Goal: Task Accomplishment & Management: Use online tool/utility

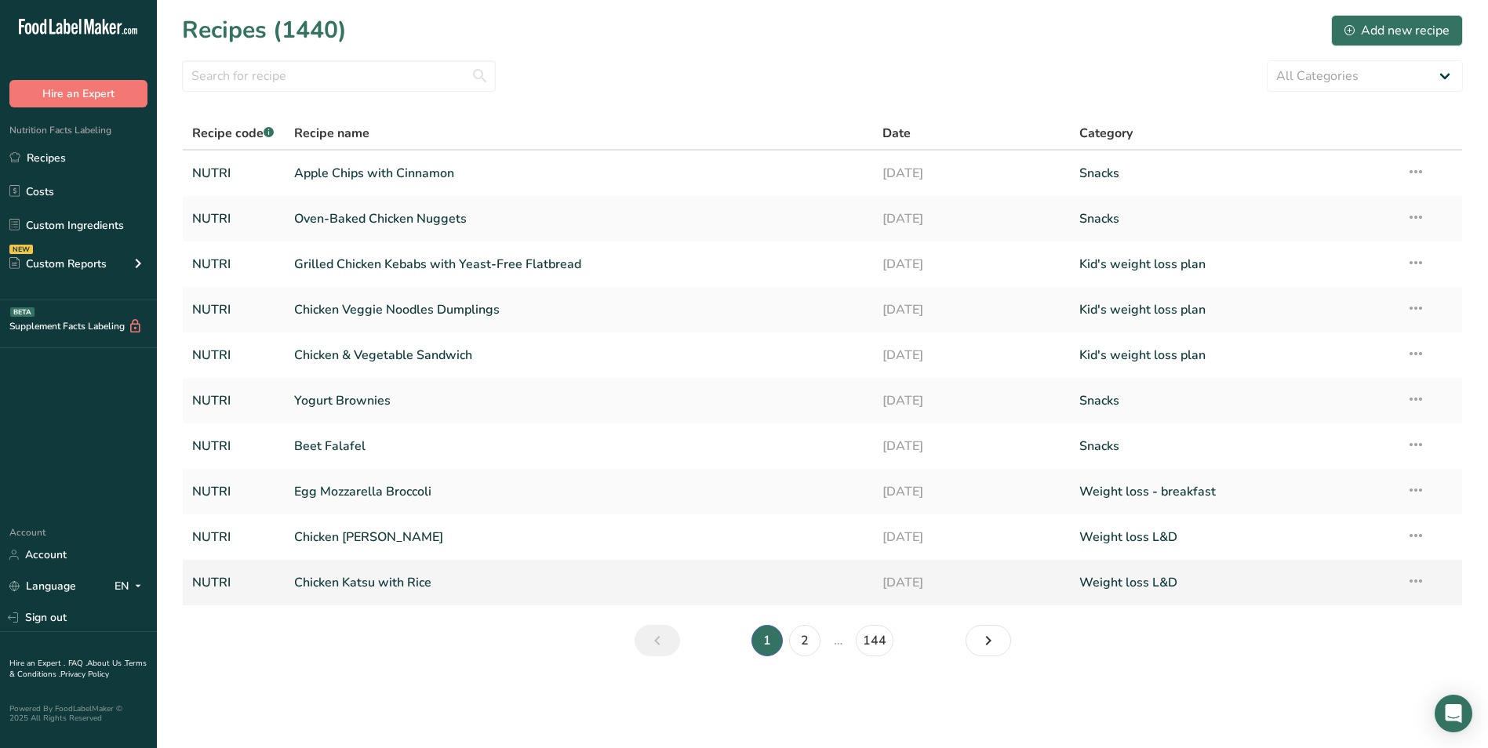
click at [407, 590] on link "Chicken Katsu with Rice" at bounding box center [579, 582] width 570 height 33
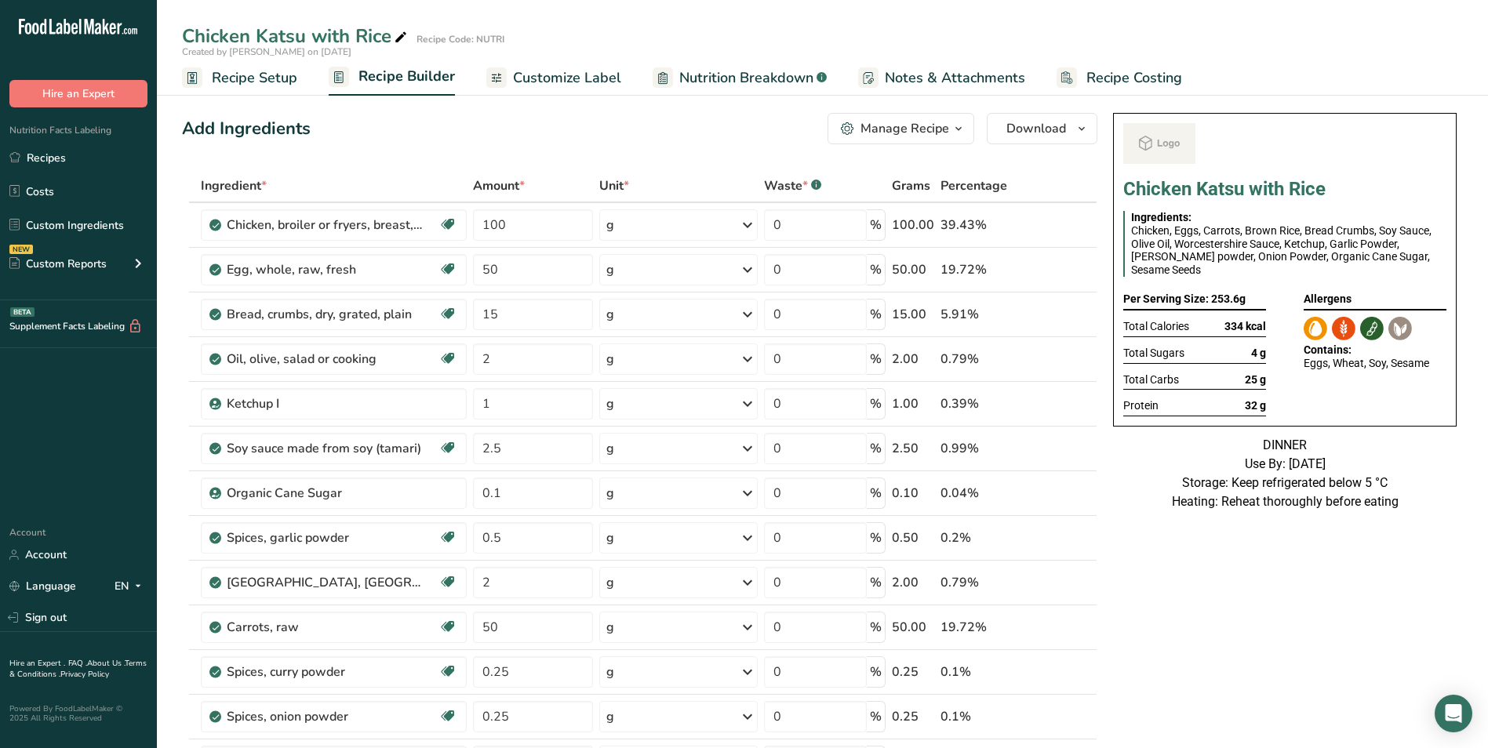
click at [582, 75] on span "Customize Label" at bounding box center [567, 77] width 108 height 21
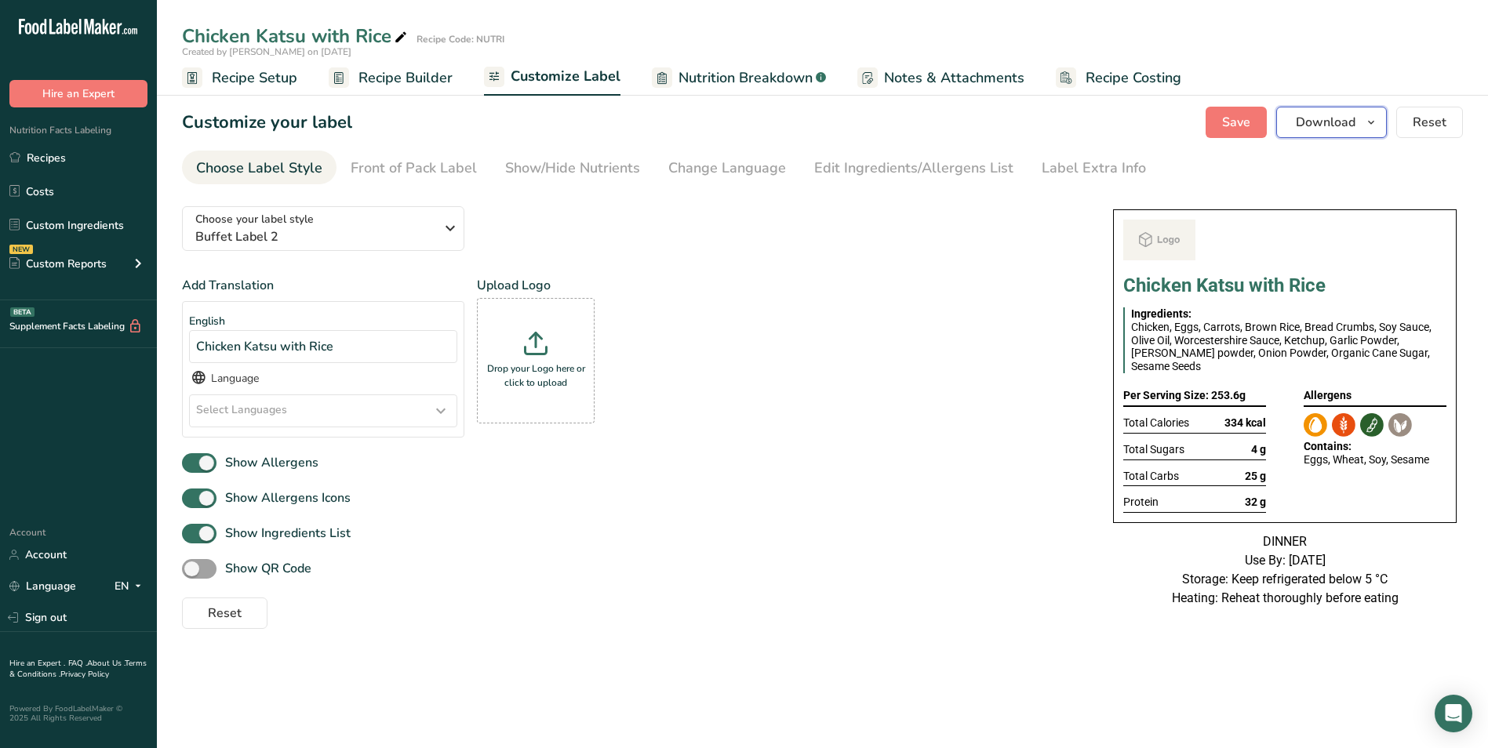
click at [1349, 122] on span "Download" at bounding box center [1326, 122] width 60 height 19
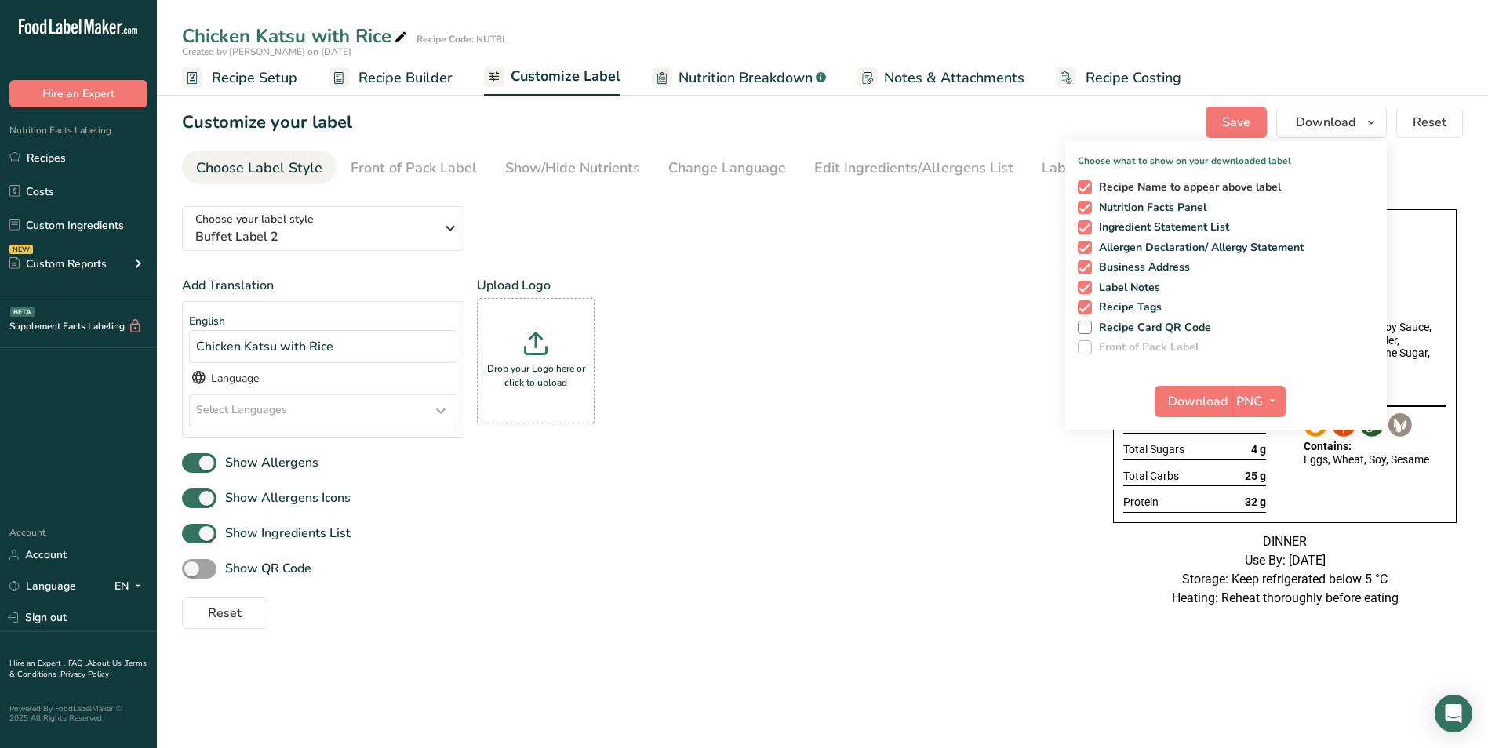
click at [1096, 193] on span "Recipe Name to appear above label" at bounding box center [1187, 187] width 190 height 14
click at [1088, 192] on input "Recipe Name to appear above label" at bounding box center [1083, 187] width 10 height 10
checkbox input "false"
click at [1182, 387] on button "Download" at bounding box center [1193, 401] width 77 height 31
click at [64, 174] on ul "Recipes Costs Custom Ingredients NEW Custom Reports Menu Label Ingredient Compa…" at bounding box center [78, 213] width 157 height 140
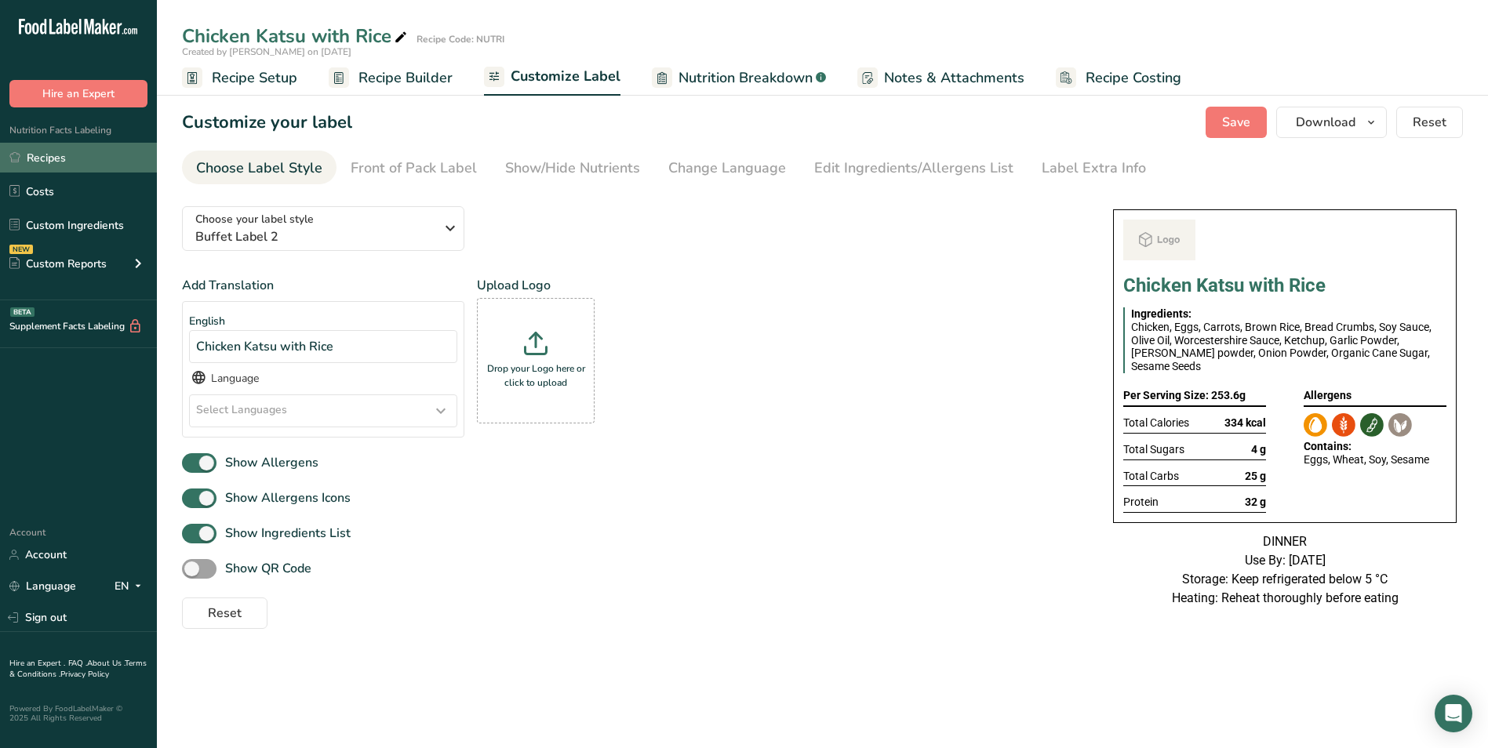
click at [64, 166] on link "Recipes" at bounding box center [78, 158] width 157 height 30
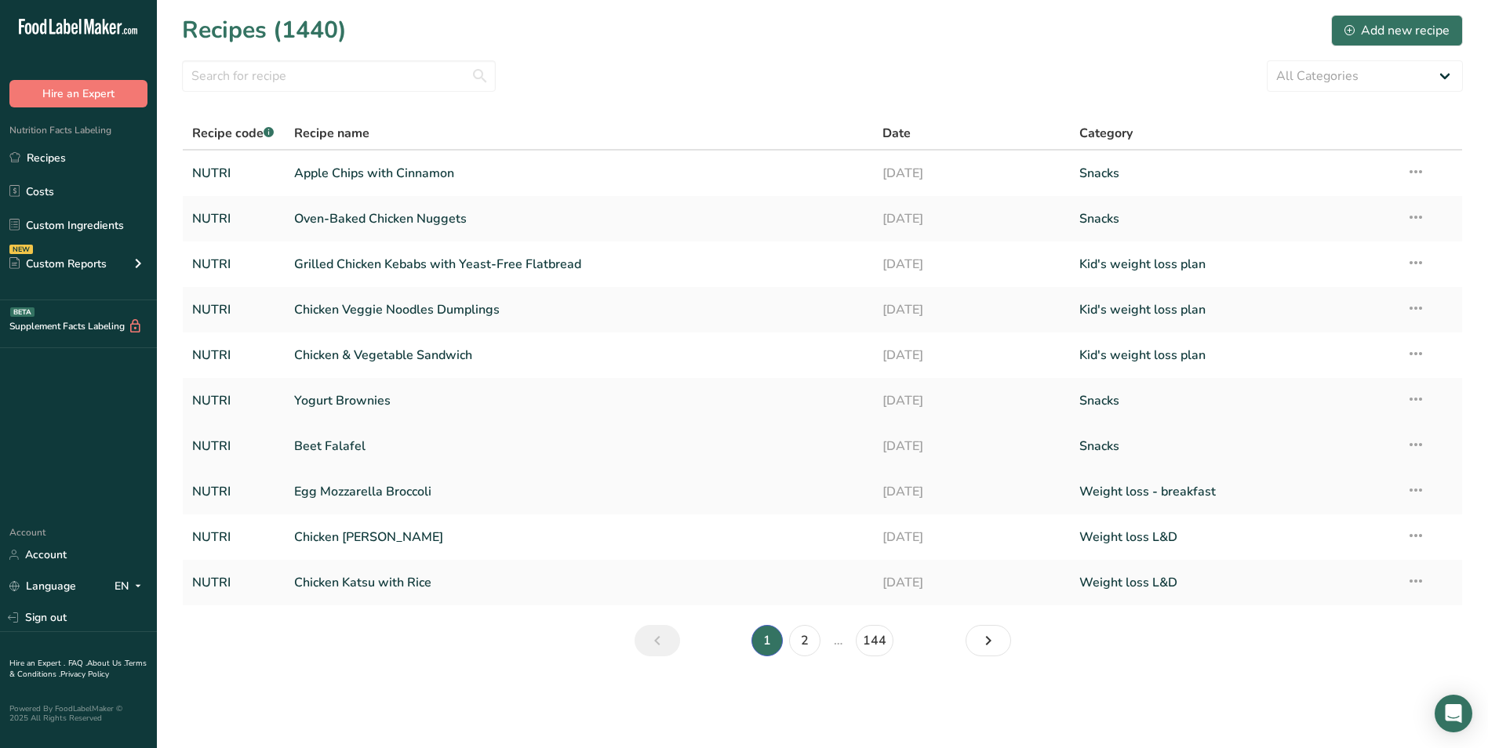
click at [380, 439] on link "Beet Falafel" at bounding box center [579, 446] width 570 height 33
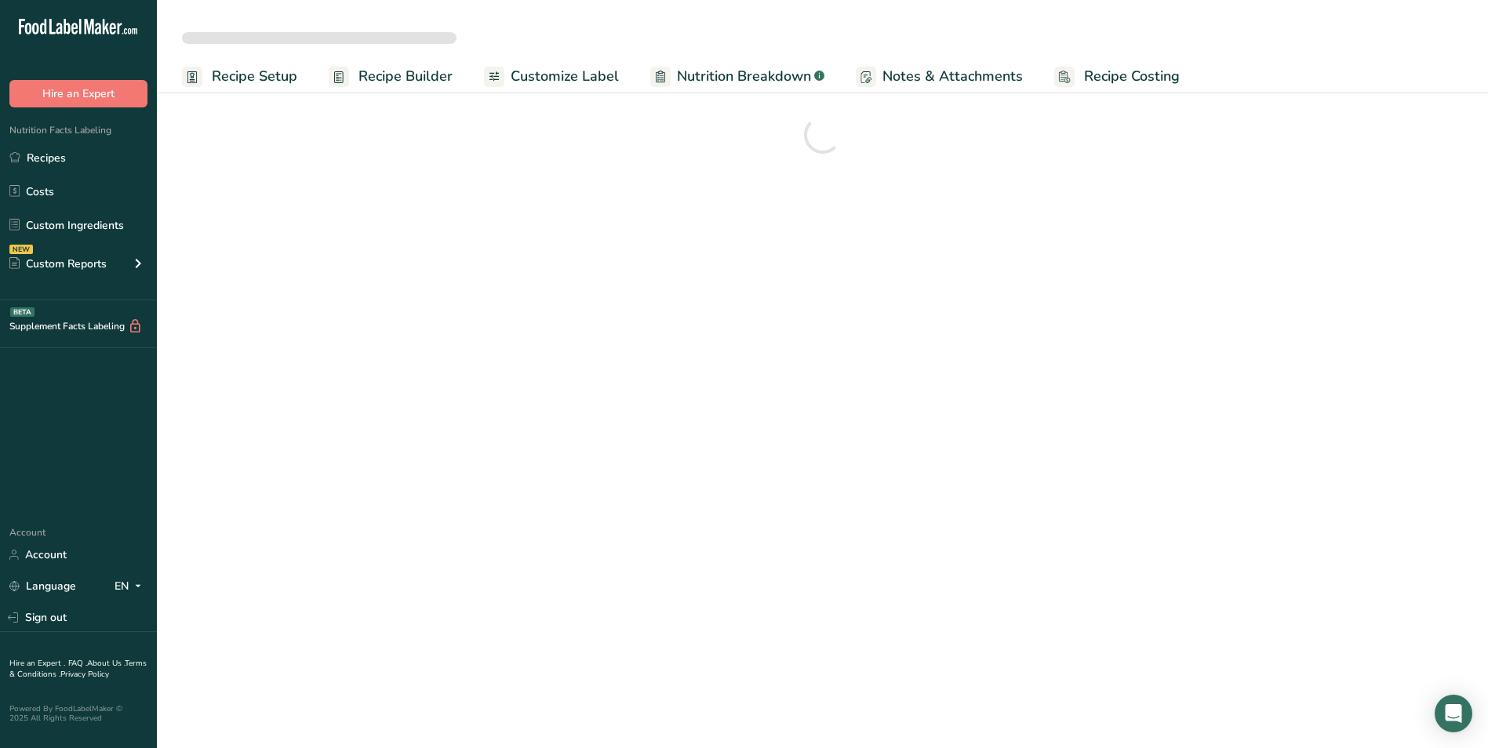
click at [516, 82] on span "Customize Label" at bounding box center [565, 76] width 108 height 21
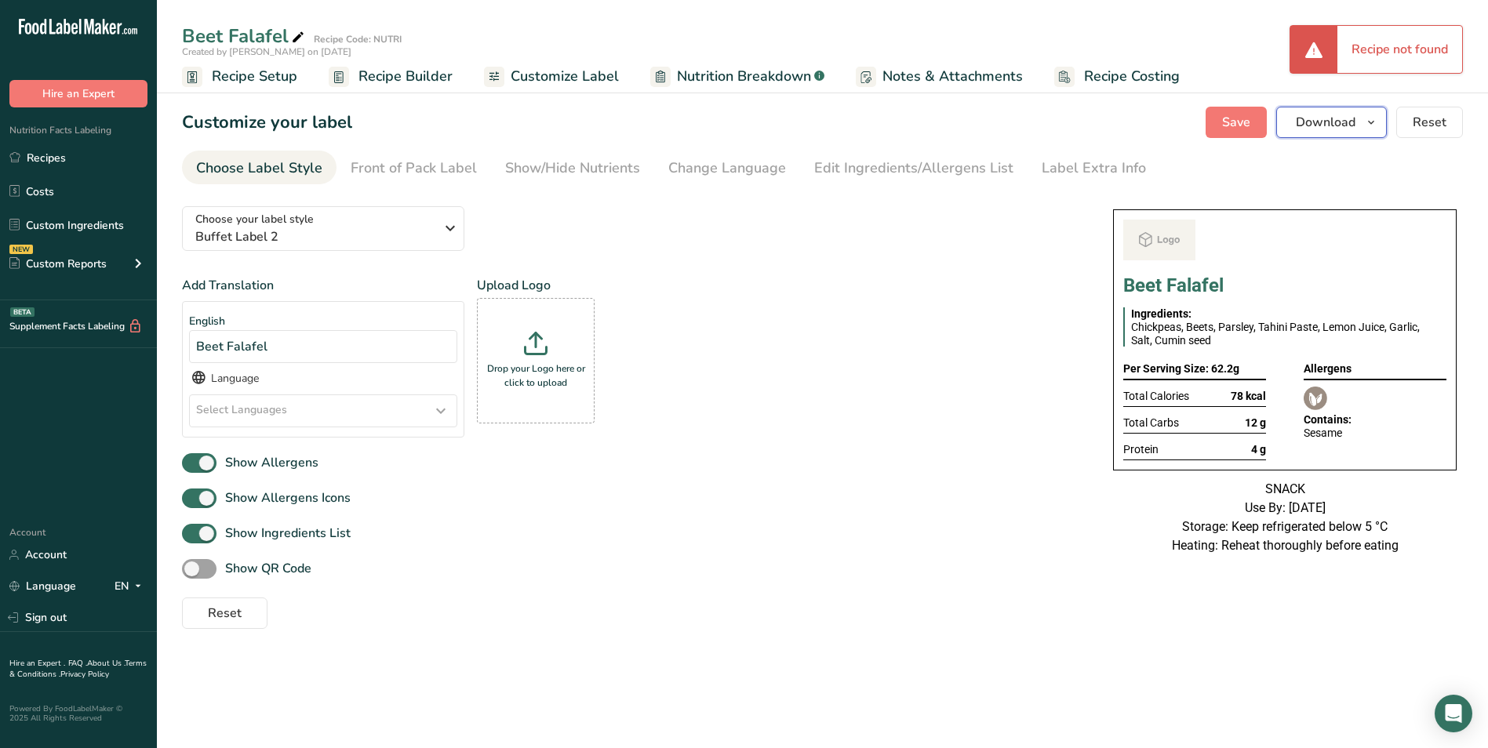
click at [1354, 122] on span "Download" at bounding box center [1326, 122] width 60 height 19
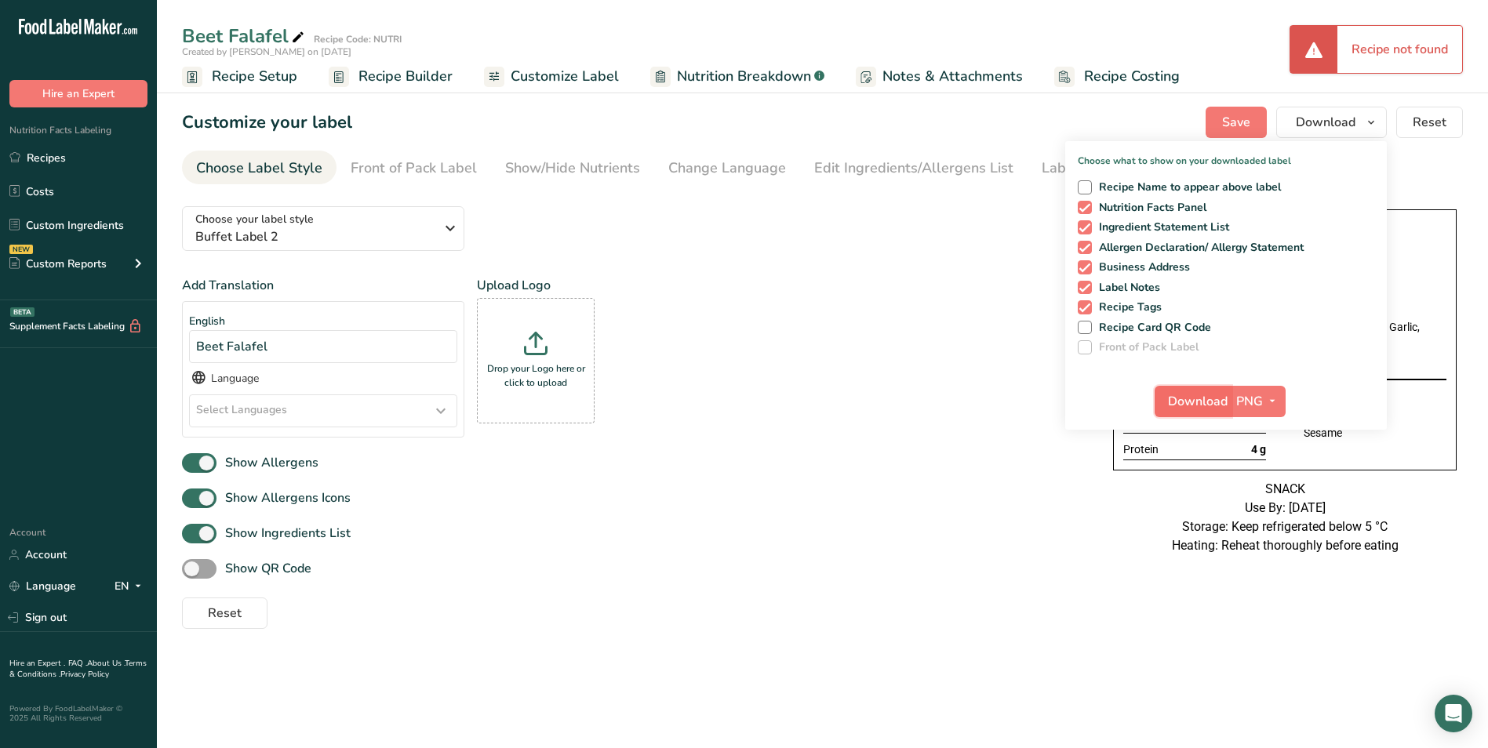
click at [1200, 410] on span "Download" at bounding box center [1198, 401] width 60 height 19
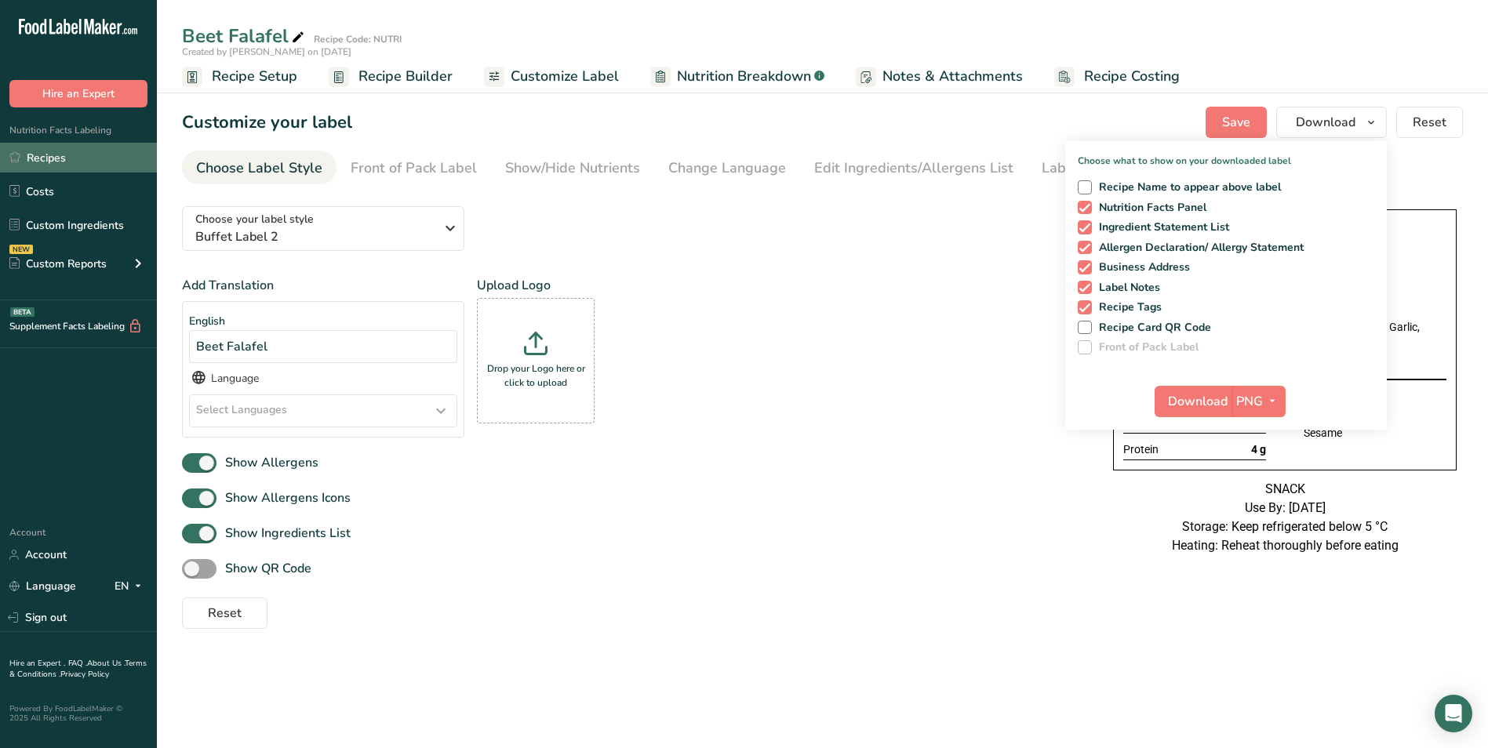
click at [49, 153] on link "Recipes" at bounding box center [78, 158] width 157 height 30
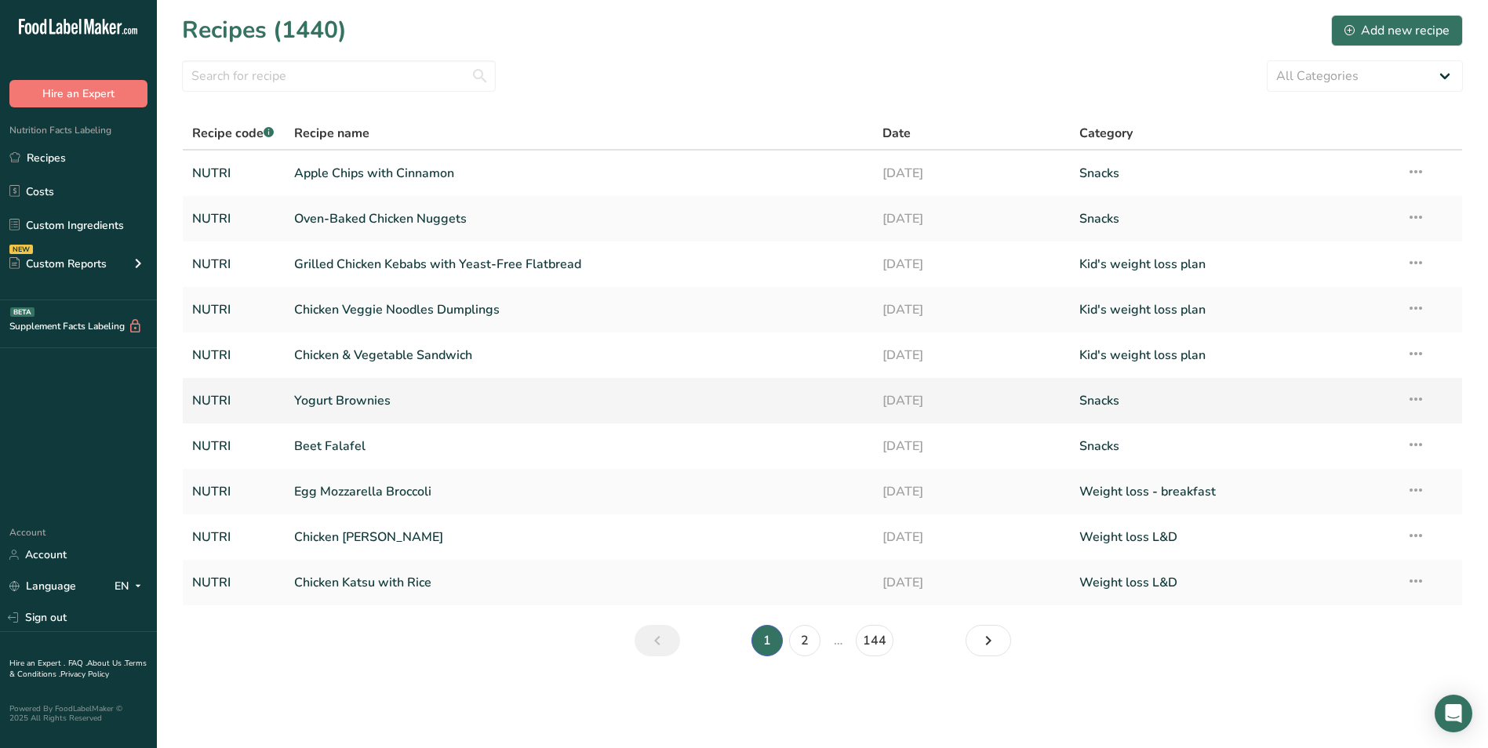
click at [382, 409] on link "Yogurt Brownies" at bounding box center [579, 400] width 570 height 33
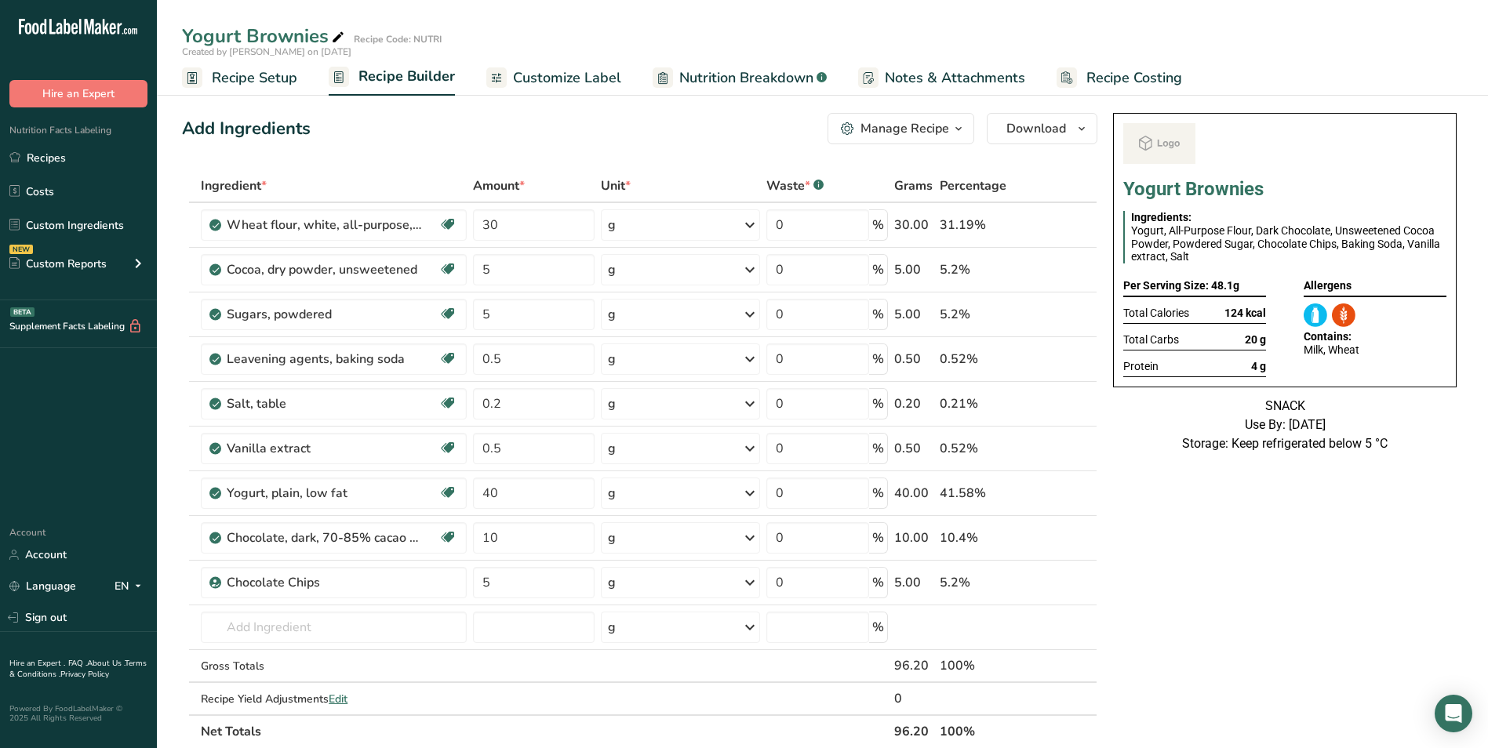
click at [539, 78] on span "Customize Label" at bounding box center [567, 77] width 108 height 21
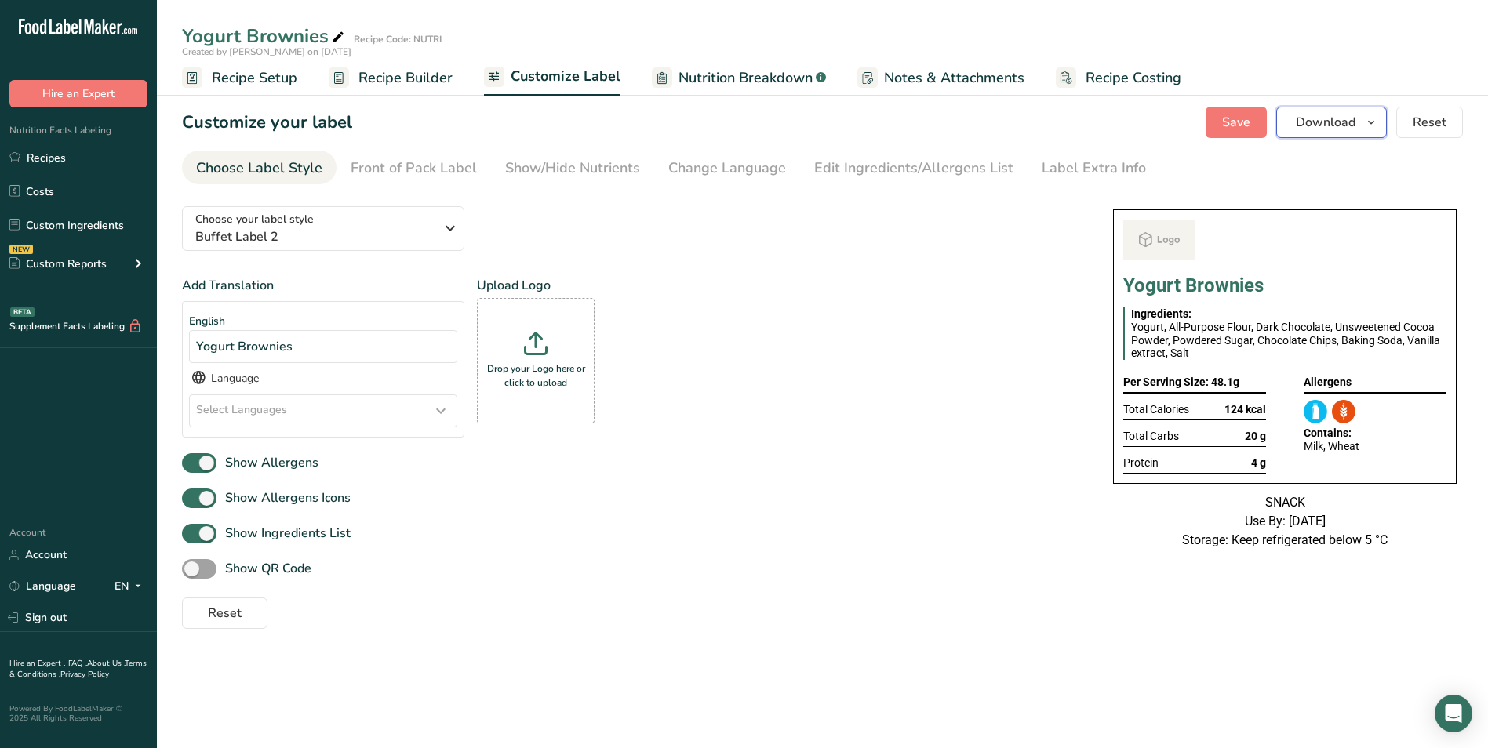
click at [1362, 119] on button "Download" at bounding box center [1331, 122] width 111 height 31
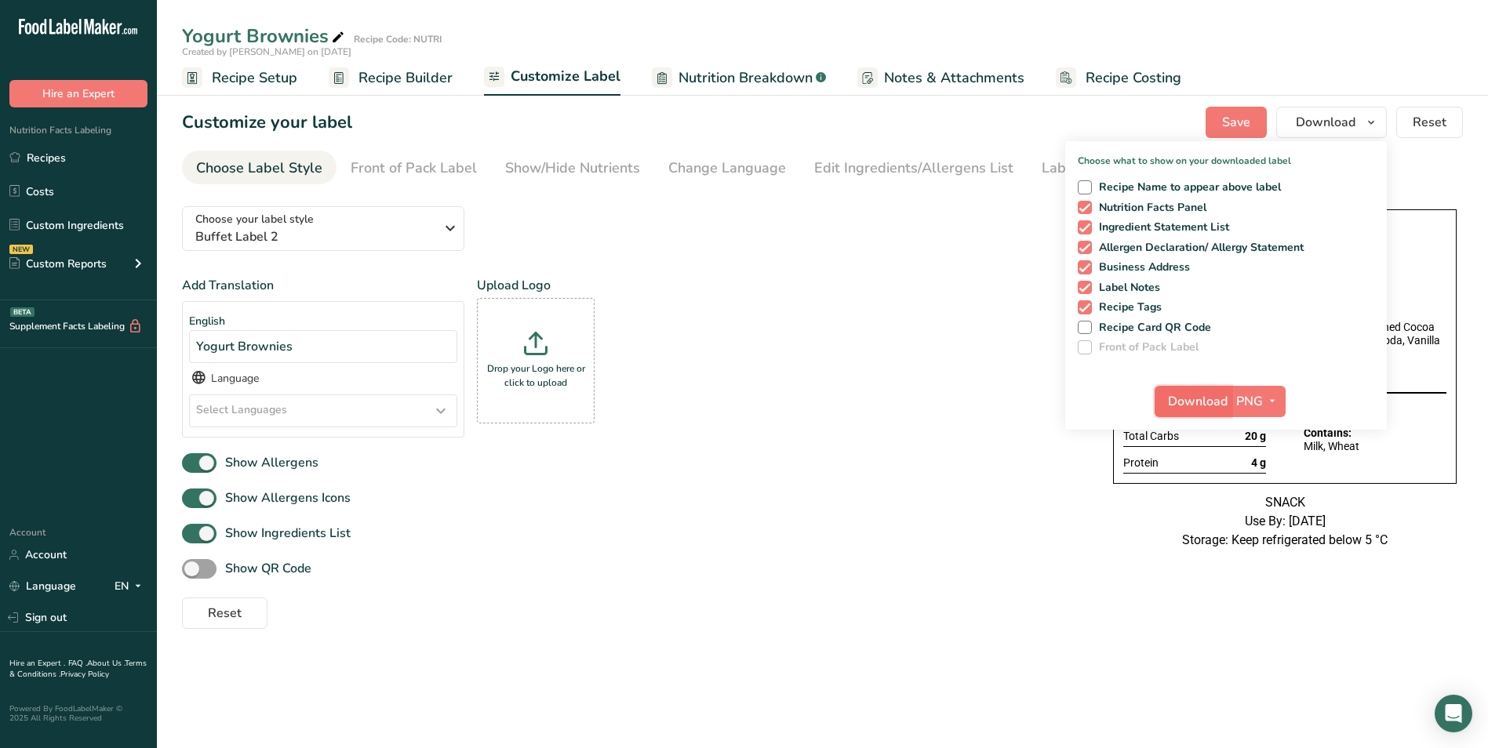
click at [1191, 403] on span "Download" at bounding box center [1198, 401] width 60 height 19
click at [57, 156] on link "Recipes" at bounding box center [78, 158] width 157 height 30
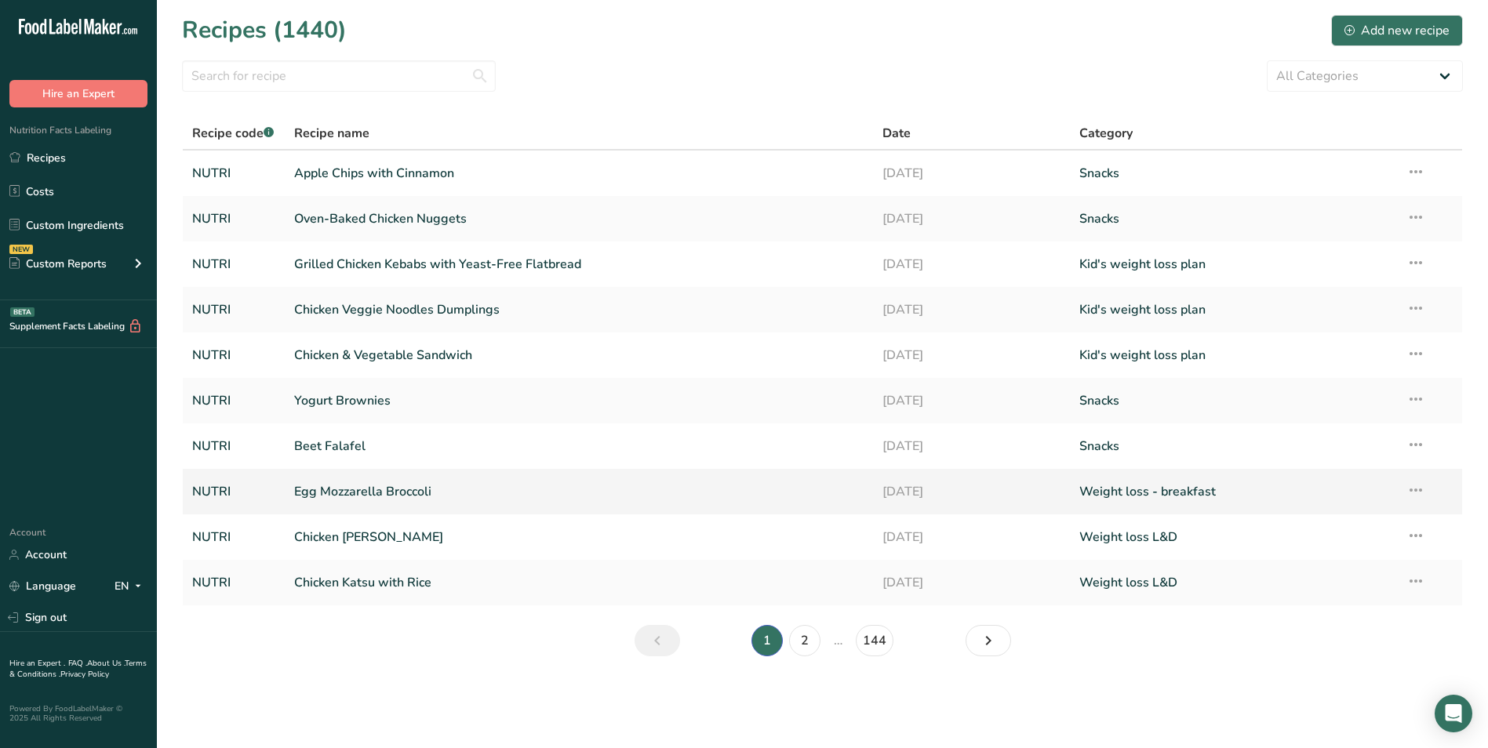
click at [388, 496] on link "Egg Mozzarella Broccoli" at bounding box center [579, 491] width 570 height 33
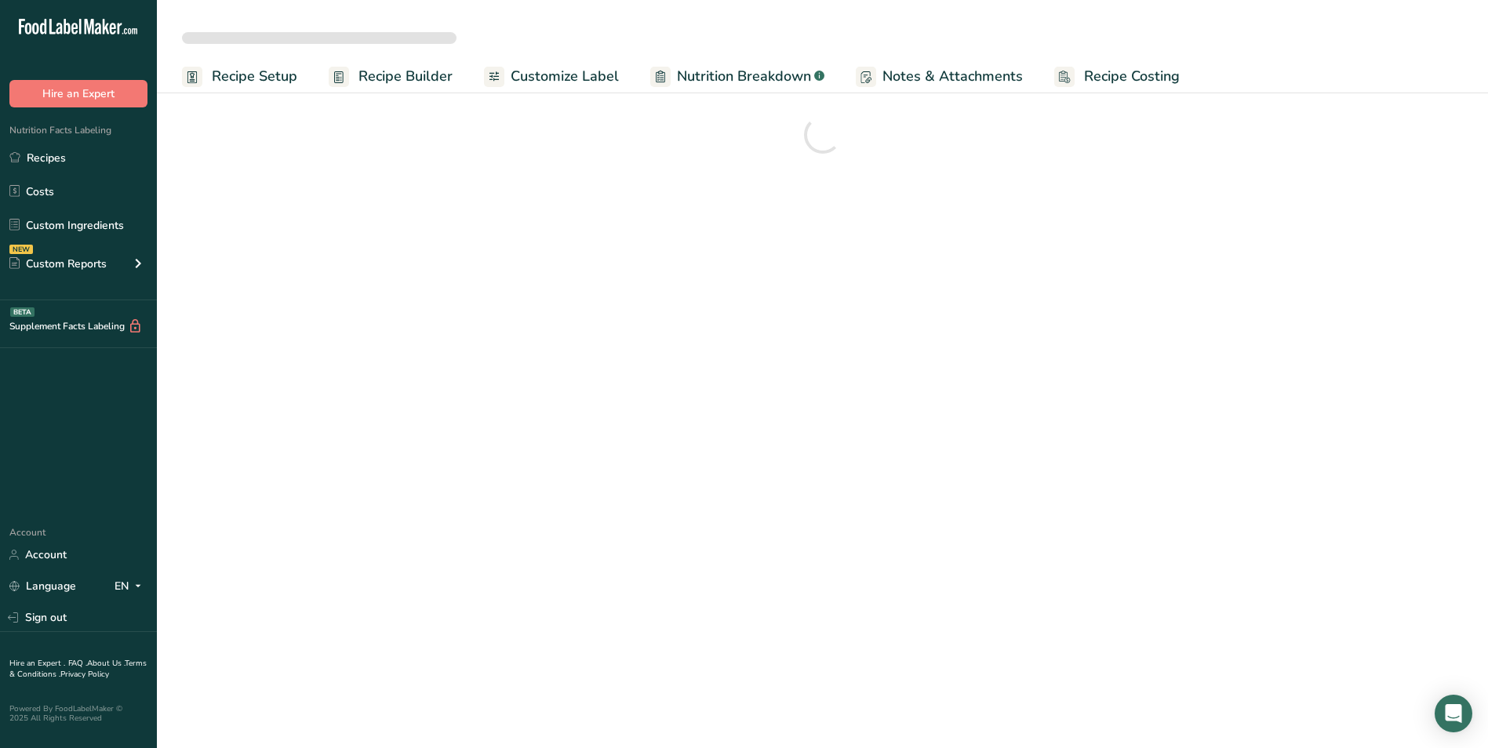
click at [422, 76] on span "Recipe Builder" at bounding box center [406, 76] width 94 height 21
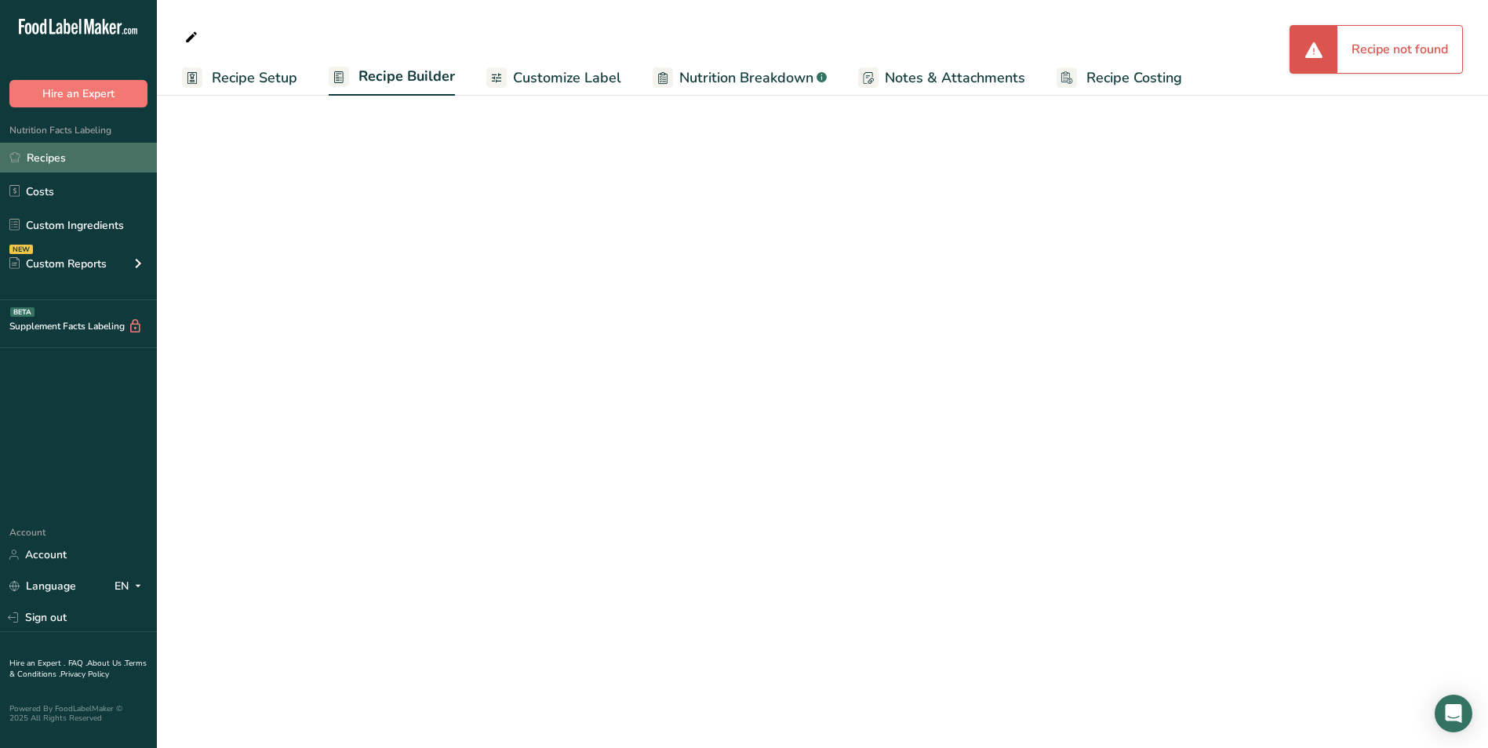
click at [66, 160] on link "Recipes" at bounding box center [78, 158] width 157 height 30
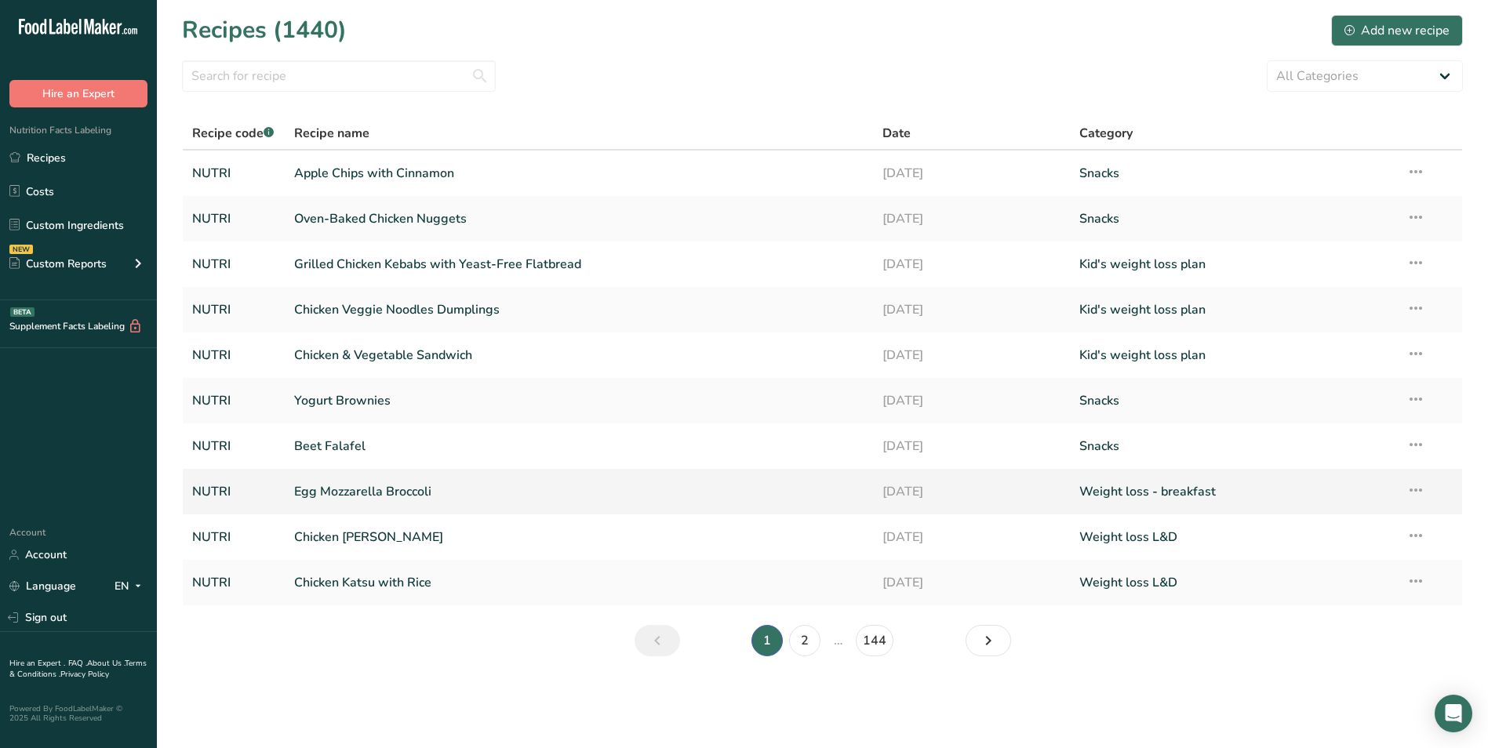
click at [384, 498] on link "Egg Mozzarella Broccoli" at bounding box center [579, 491] width 570 height 33
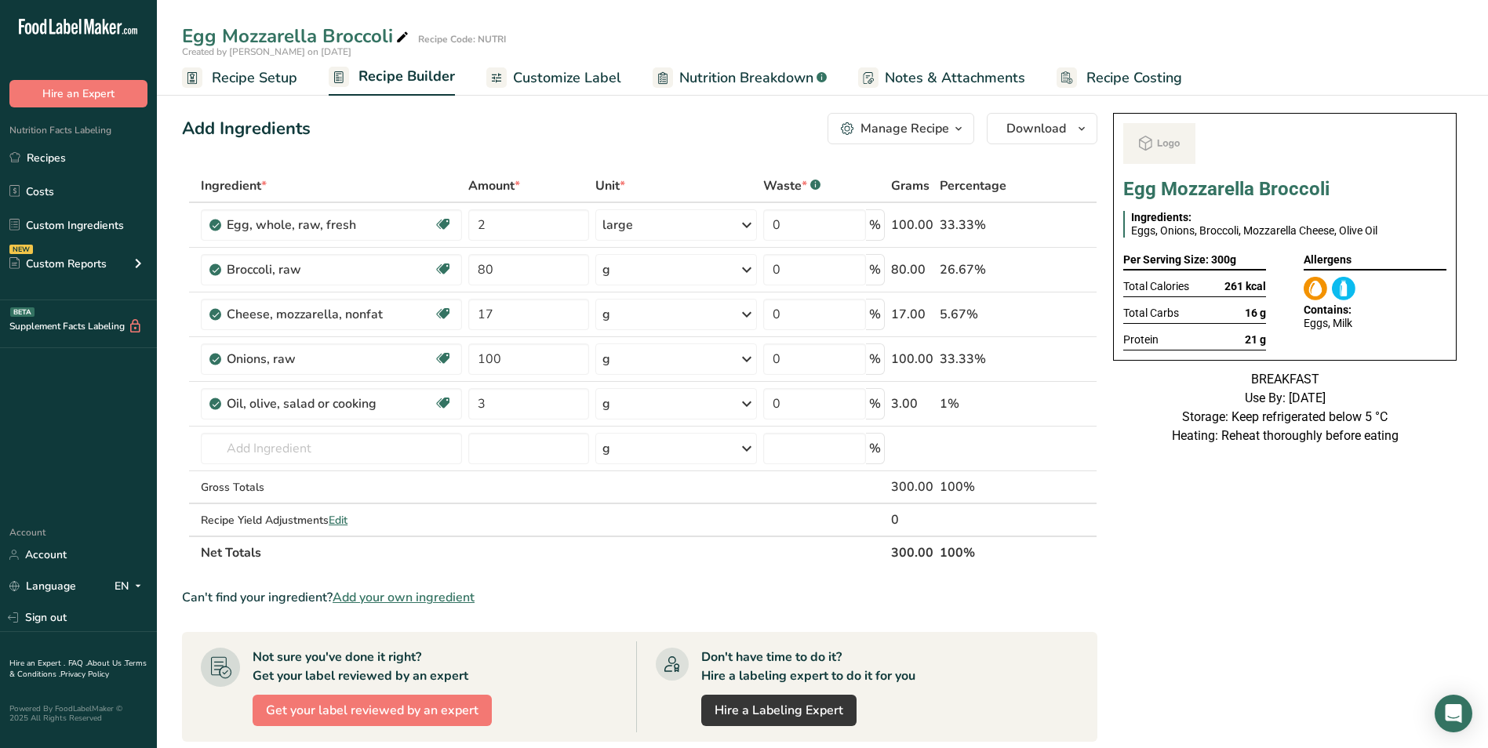
click at [572, 75] on span "Customize Label" at bounding box center [567, 77] width 108 height 21
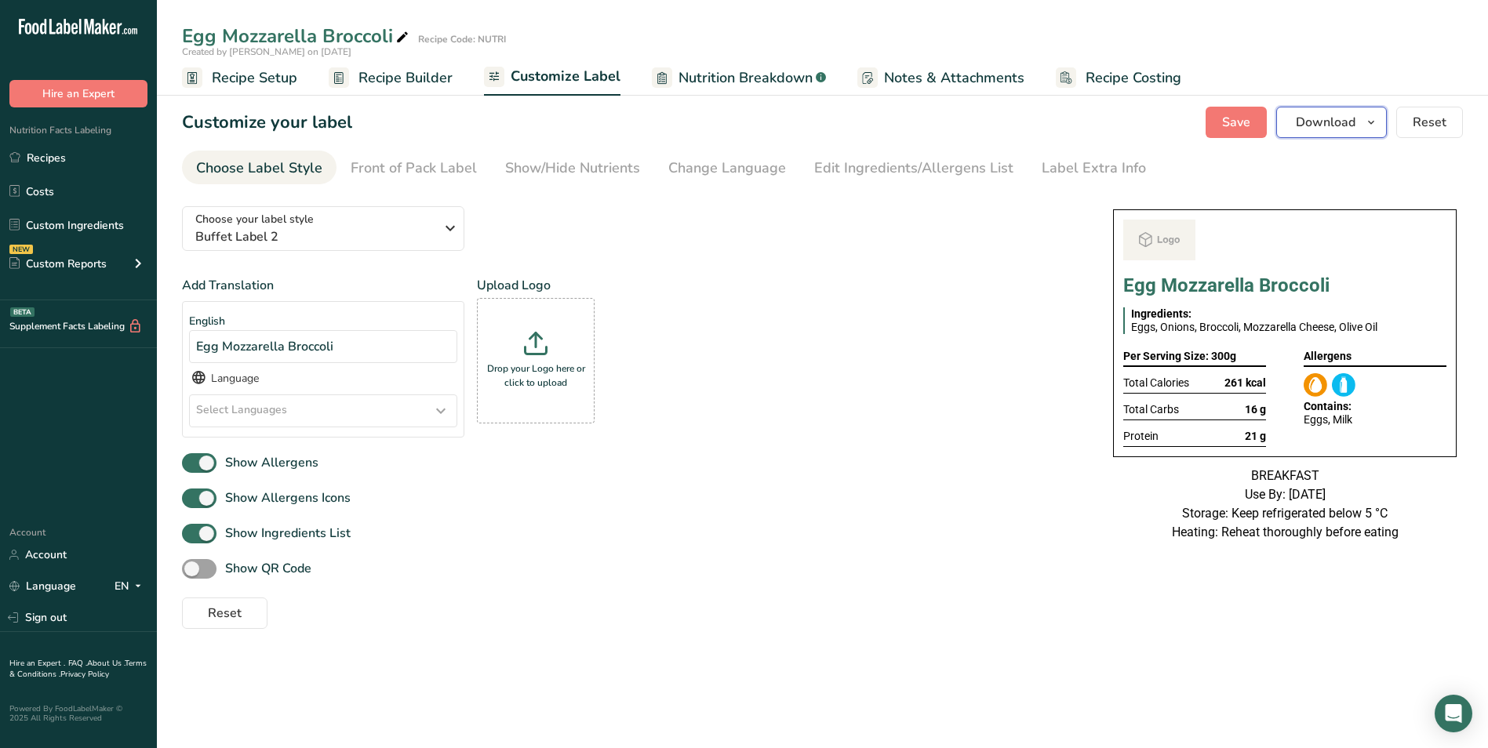
click at [1333, 129] on span "Download" at bounding box center [1326, 122] width 60 height 19
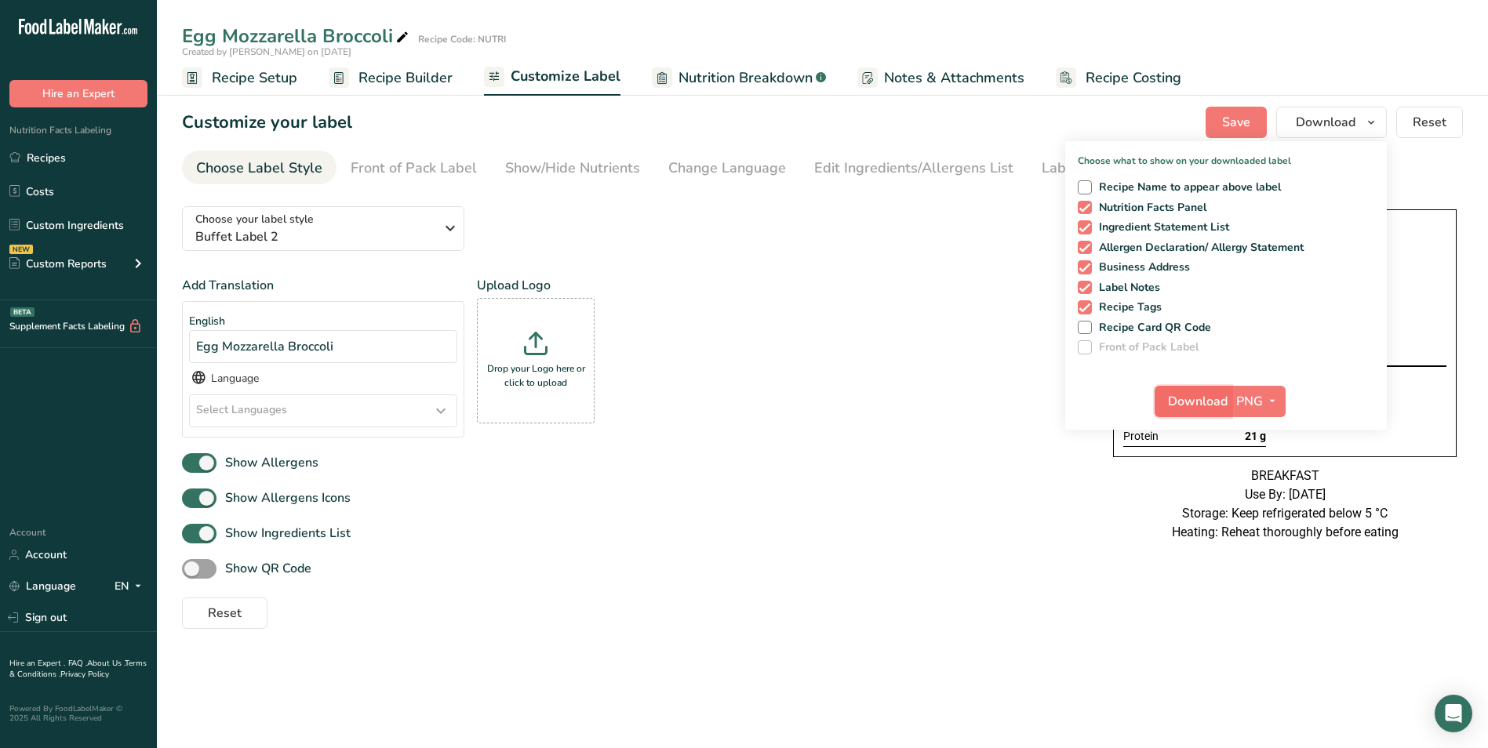
click at [1172, 400] on span "Download" at bounding box center [1198, 401] width 60 height 19
click at [77, 147] on link "Recipes" at bounding box center [78, 158] width 157 height 30
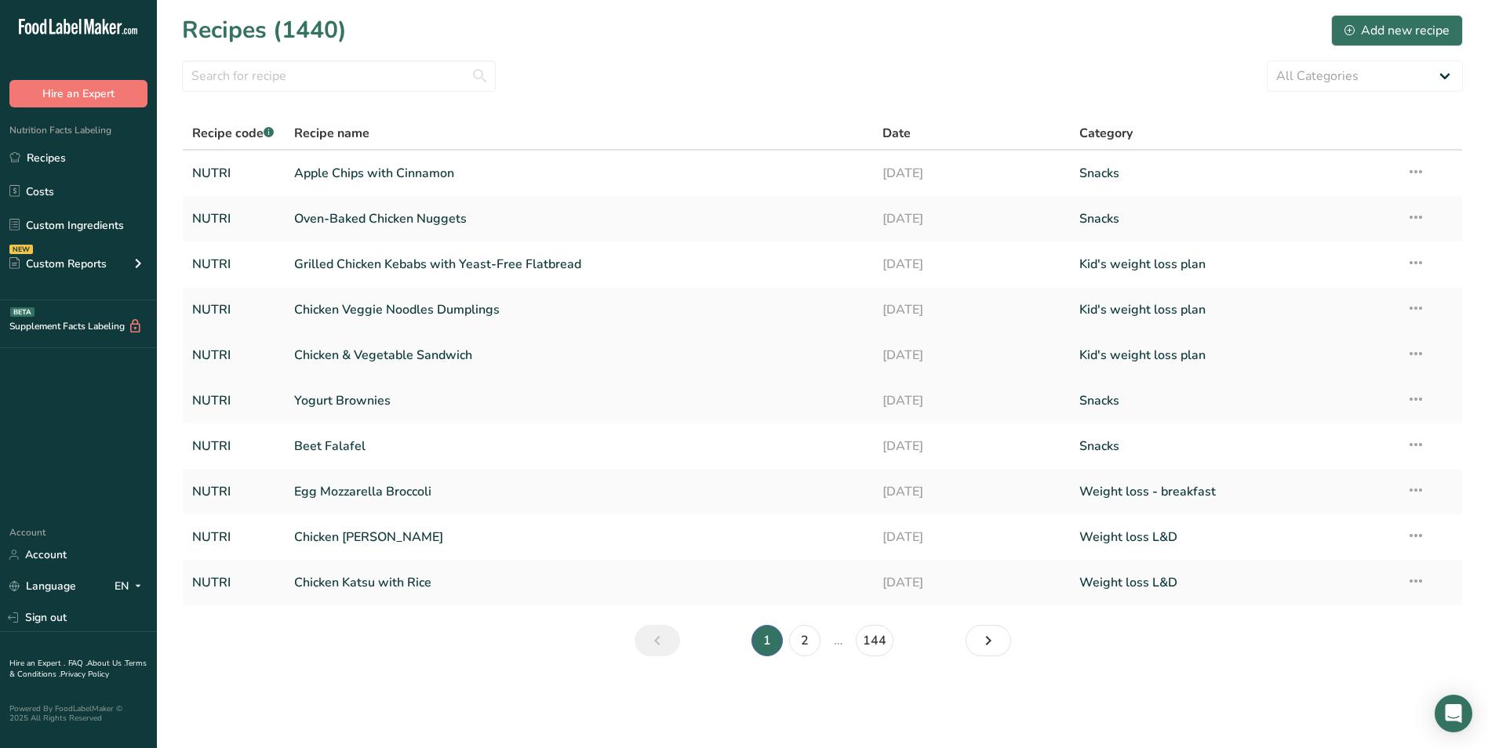
click at [427, 351] on link "Chicken & Vegetable Sandwich" at bounding box center [579, 355] width 570 height 33
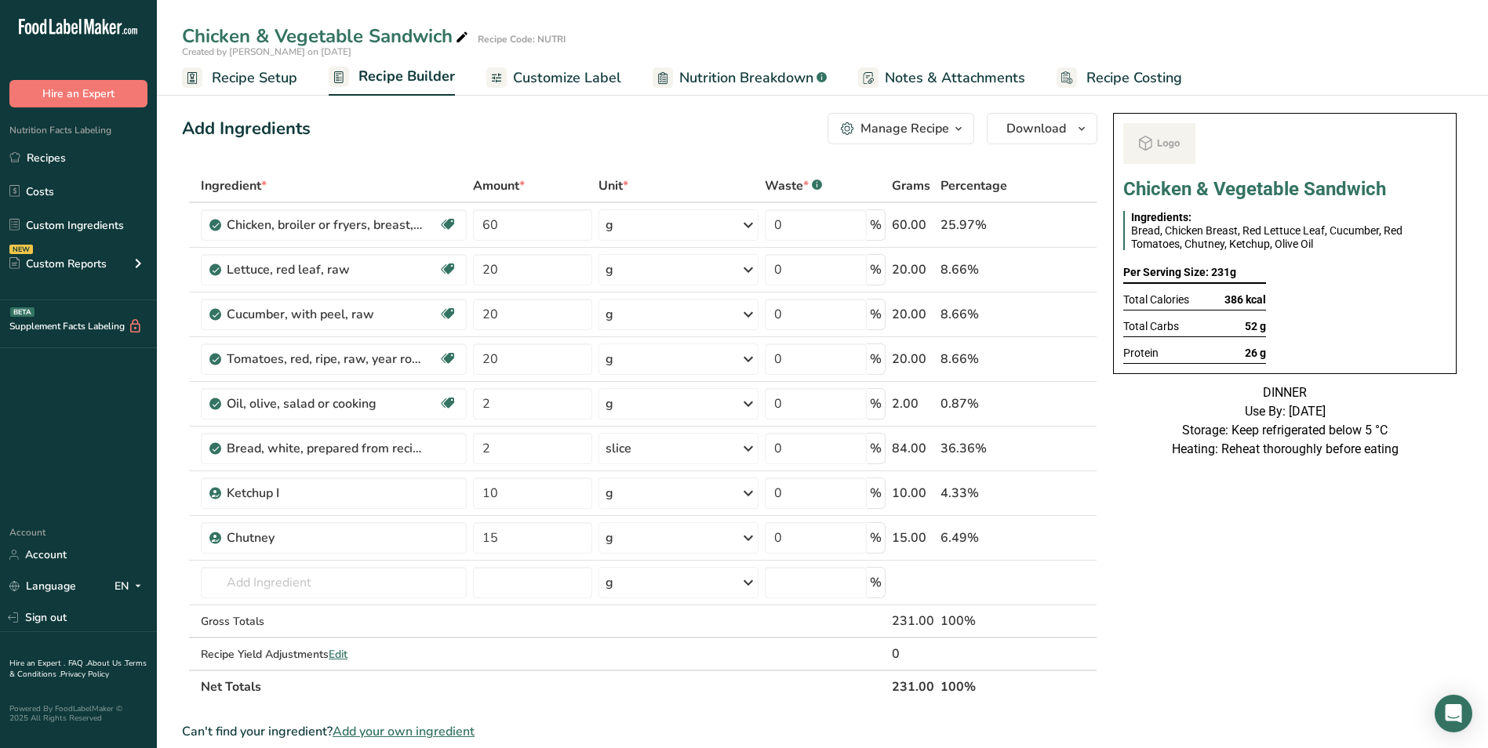
click at [570, 71] on span "Customize Label" at bounding box center [567, 77] width 108 height 21
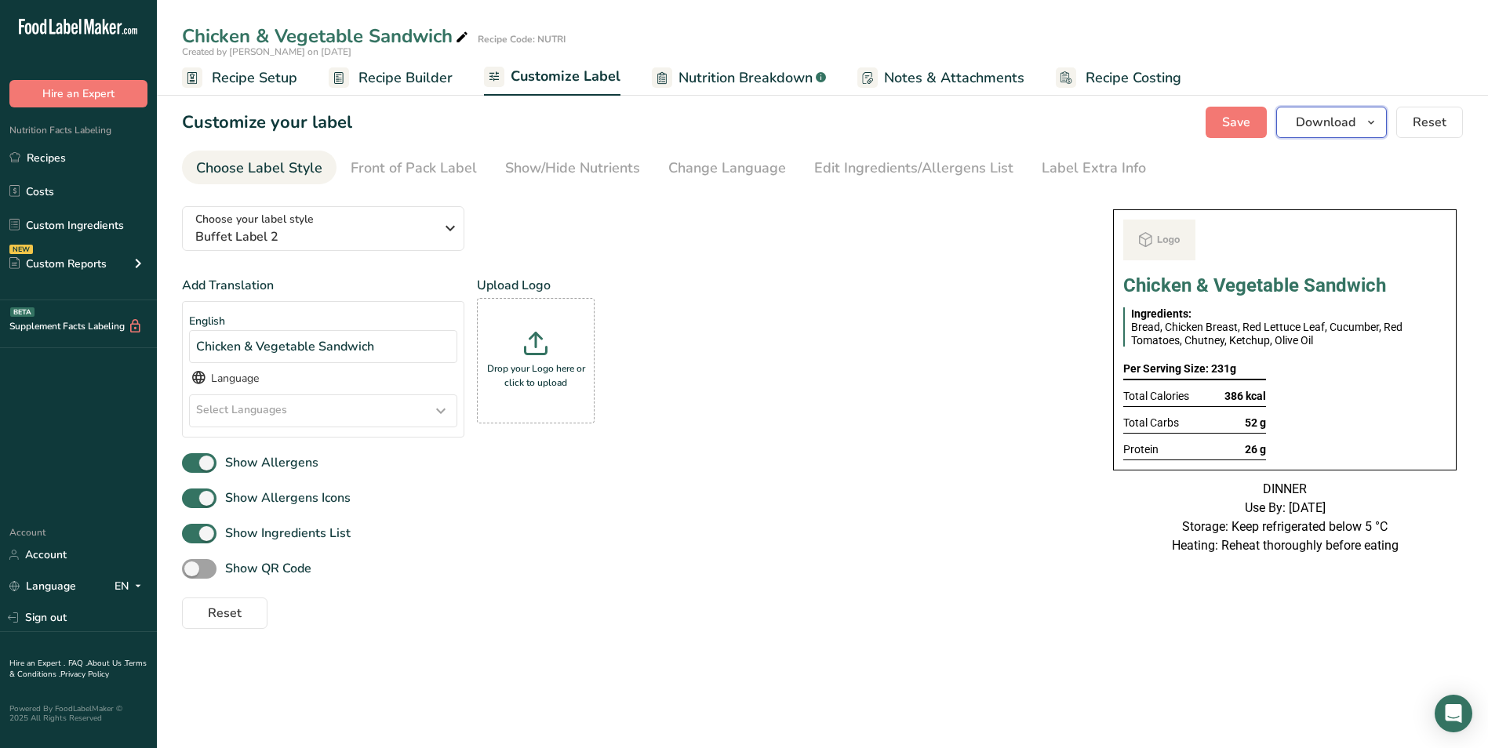
click at [1364, 126] on span "button" at bounding box center [1371, 122] width 19 height 19
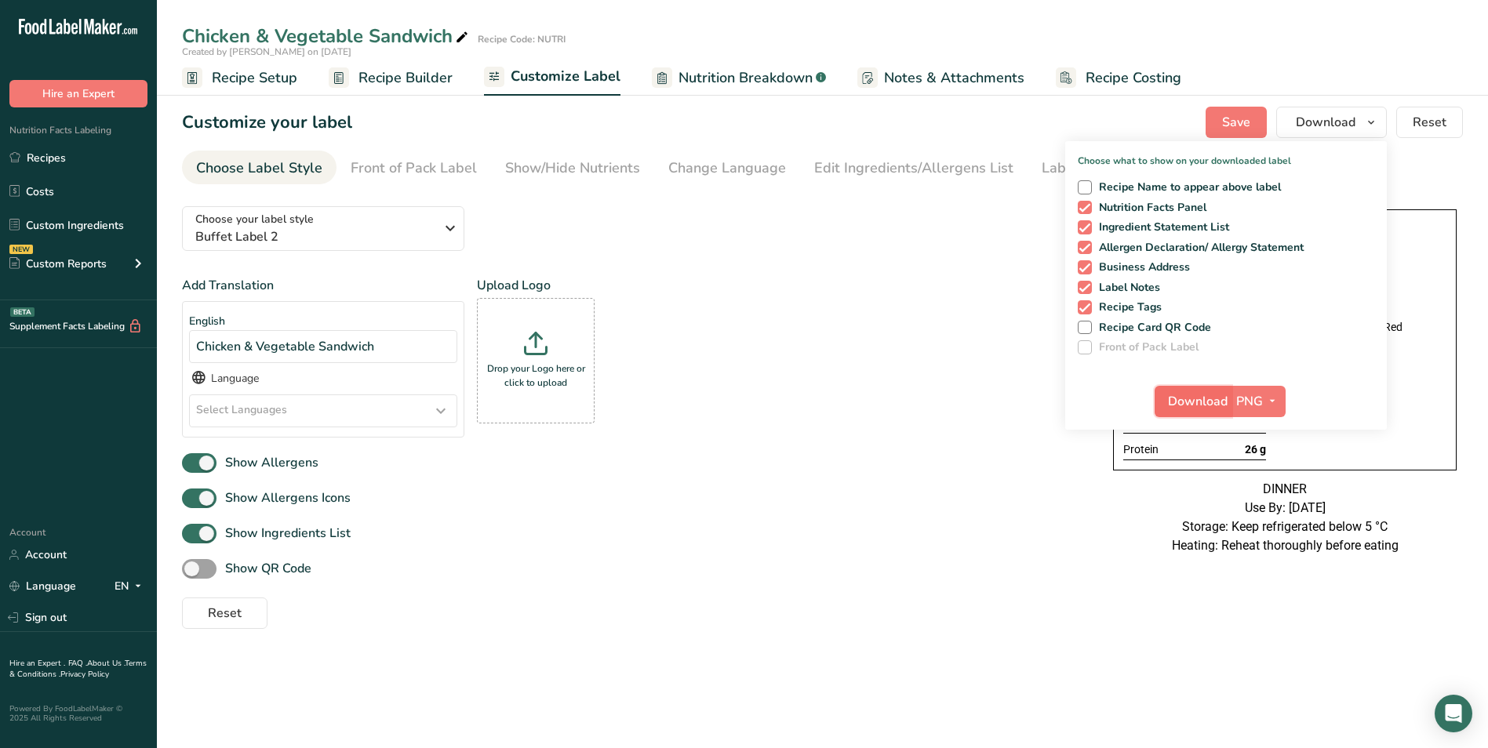
click at [1204, 408] on span "Download" at bounding box center [1198, 401] width 60 height 19
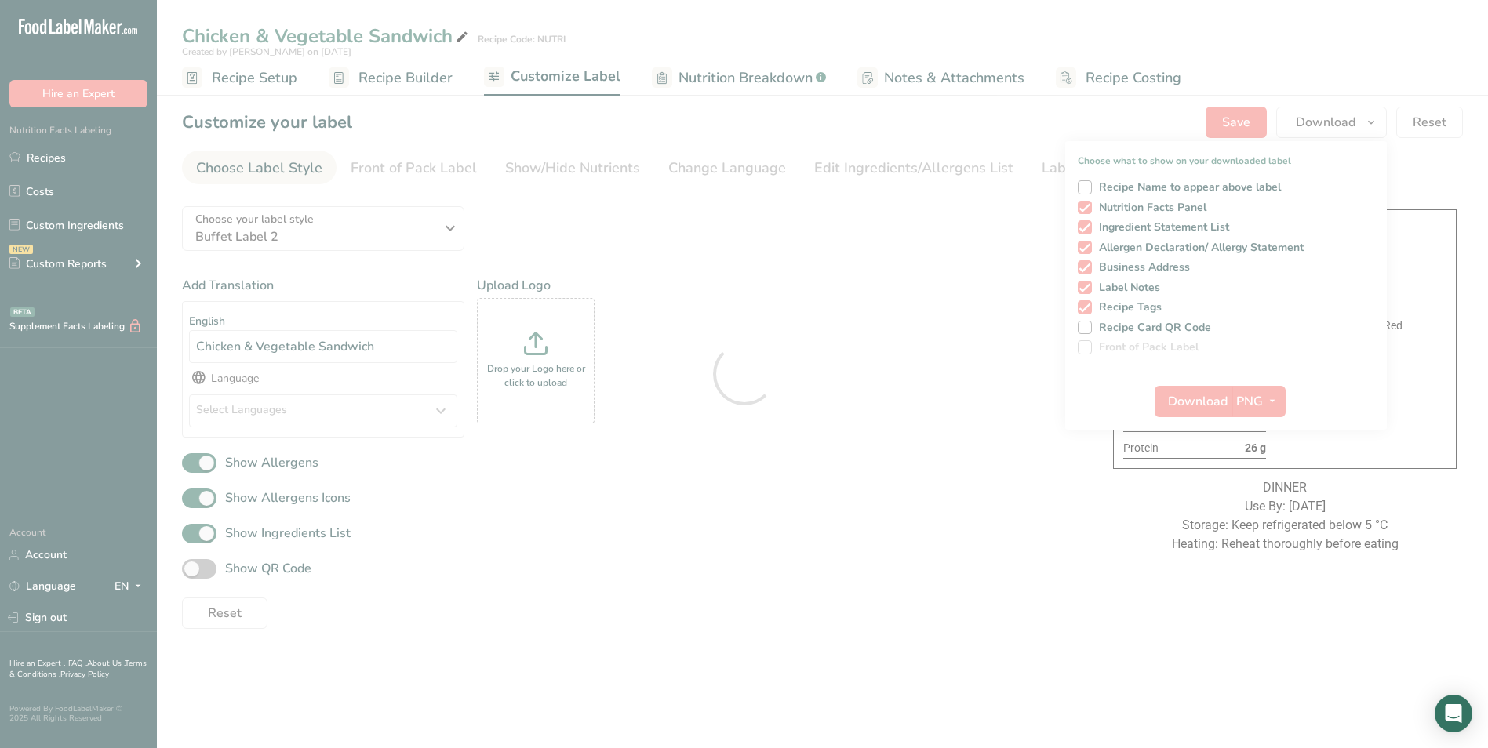
click at [60, 156] on div at bounding box center [744, 374] width 1488 height 748
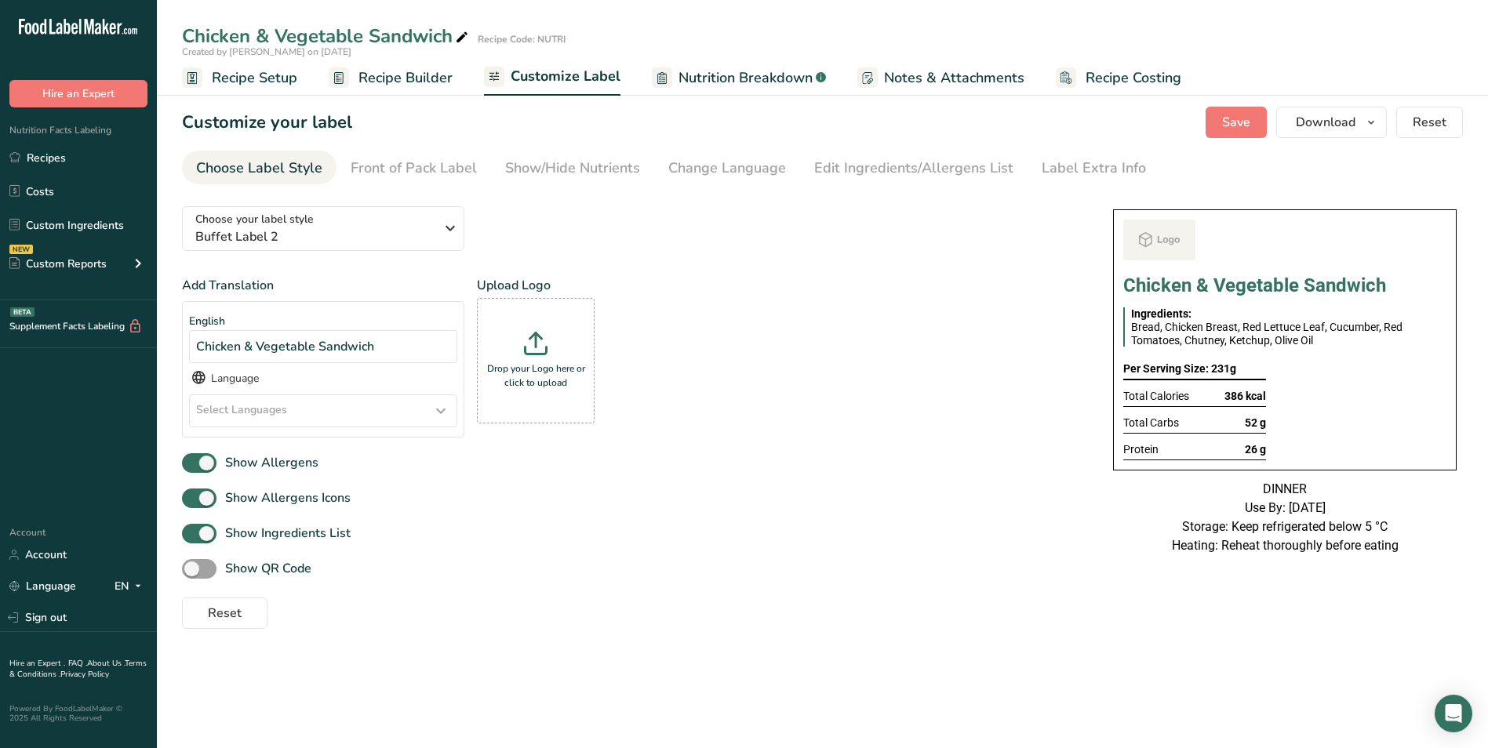
click at [60, 156] on link "Recipes" at bounding box center [78, 158] width 157 height 30
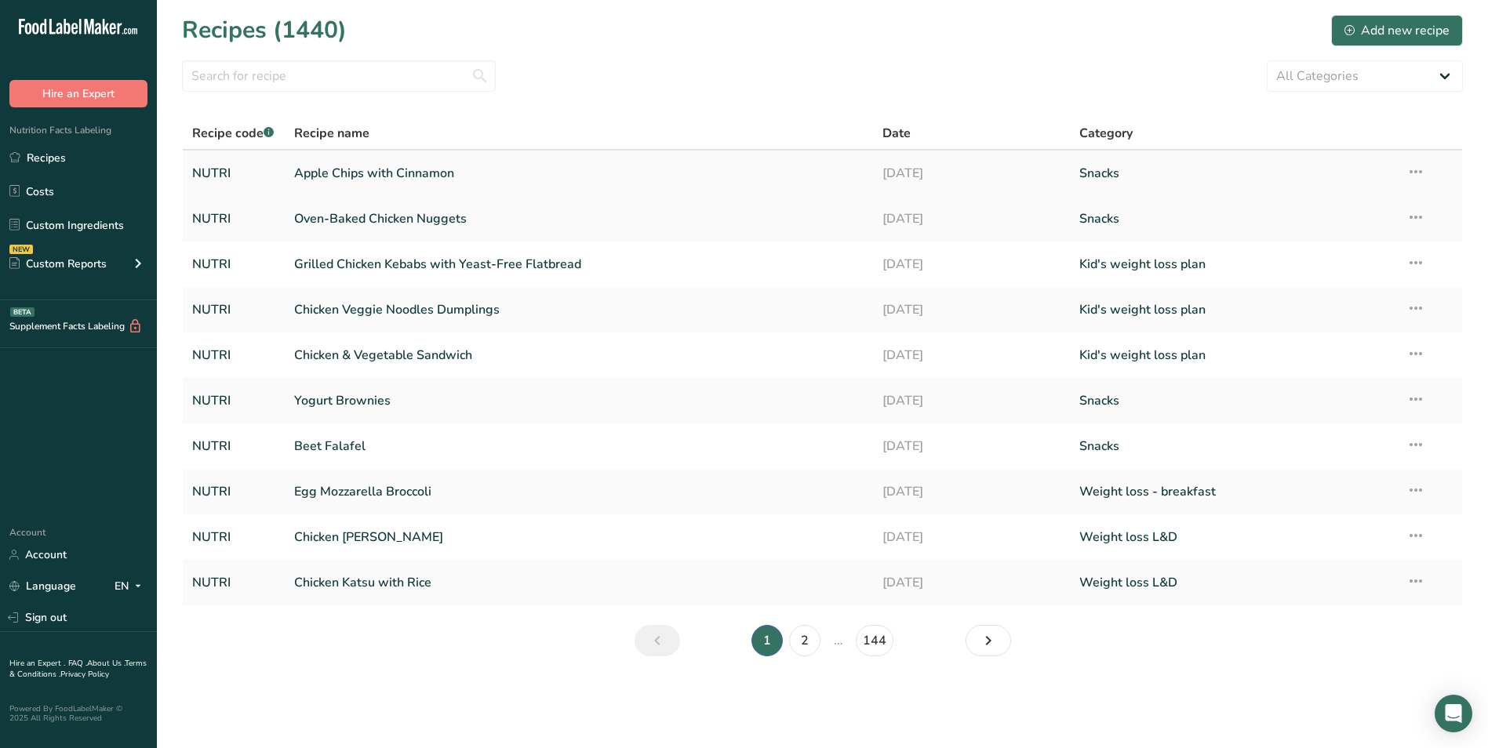
click at [357, 180] on link "Apple Chips with Cinnamon" at bounding box center [579, 173] width 570 height 33
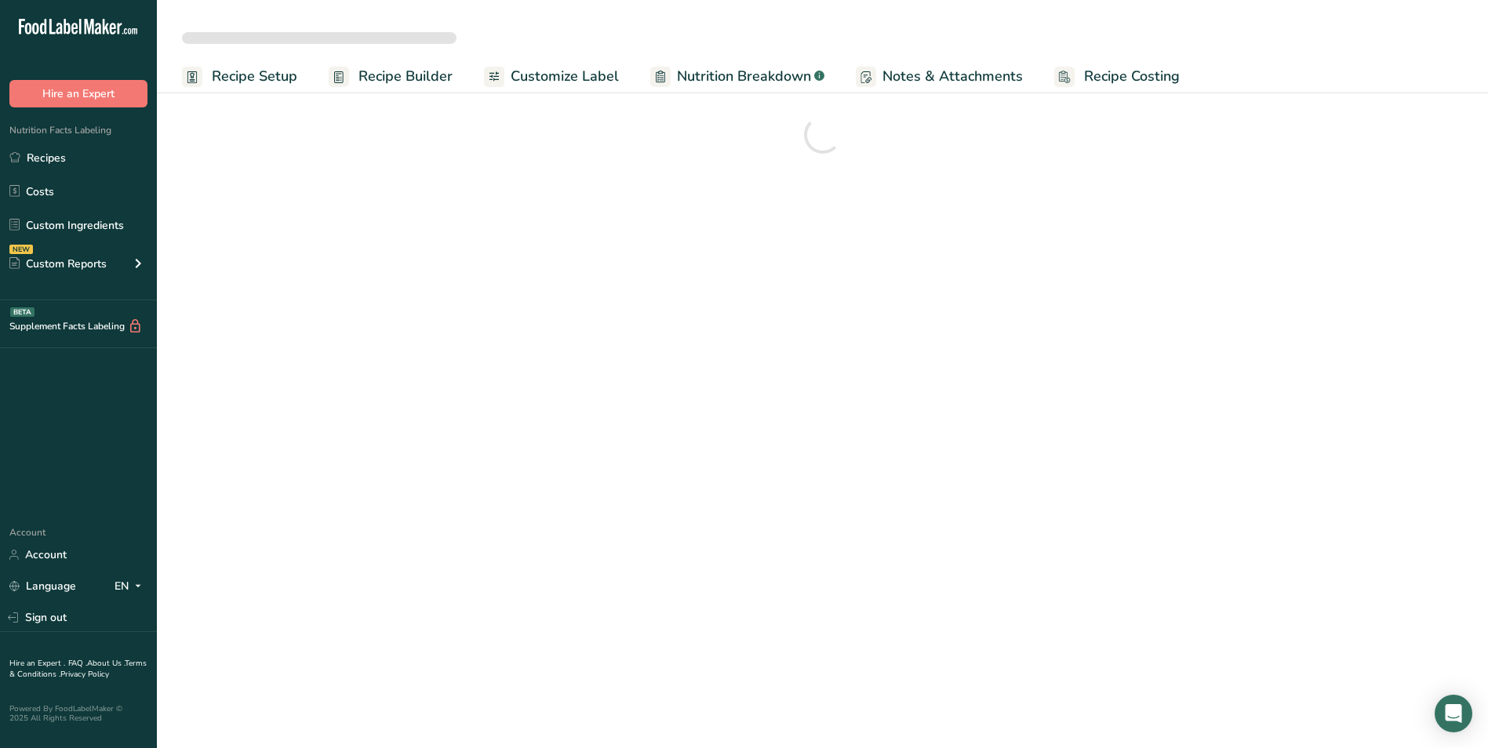
click at [541, 71] on span "Customize Label" at bounding box center [565, 76] width 108 height 21
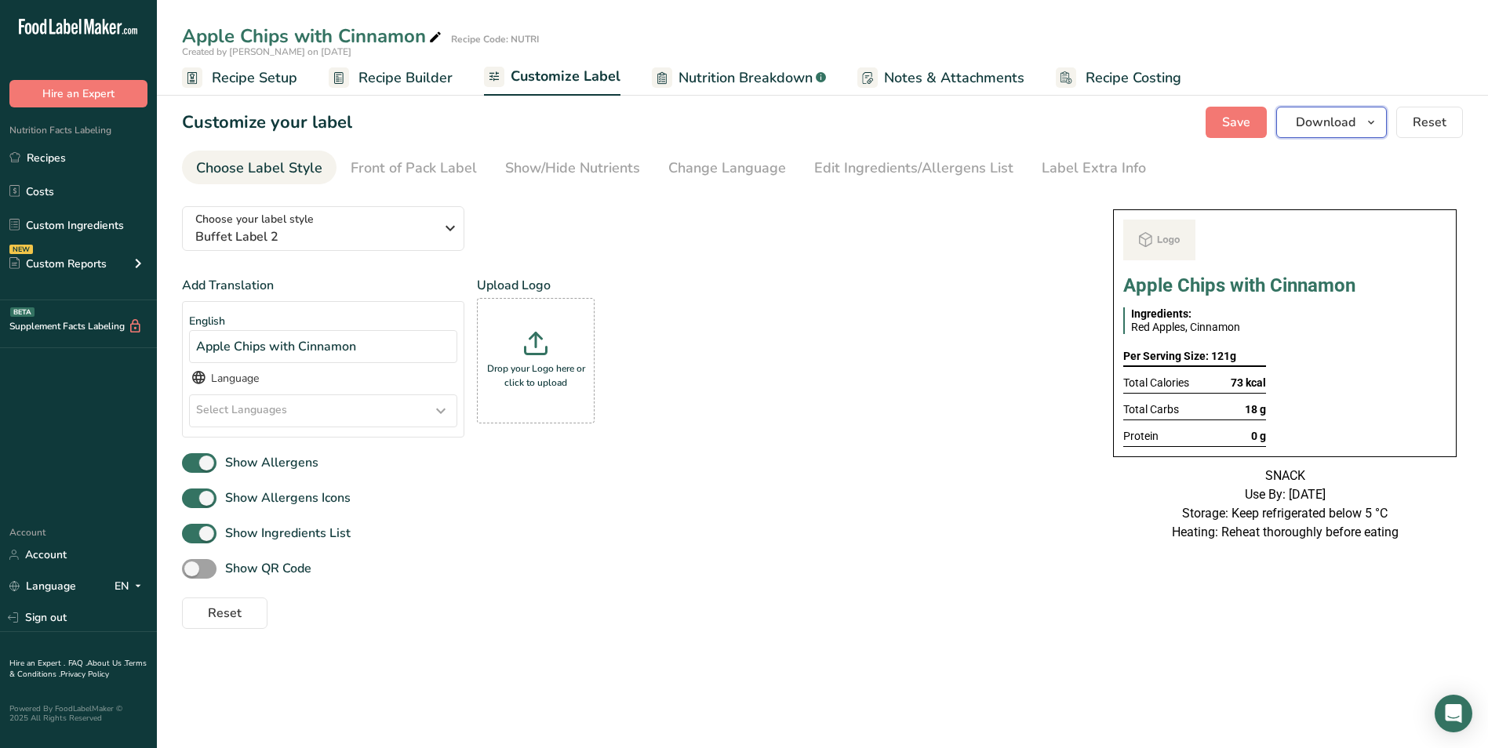
click at [1364, 118] on span "button" at bounding box center [1371, 122] width 19 height 19
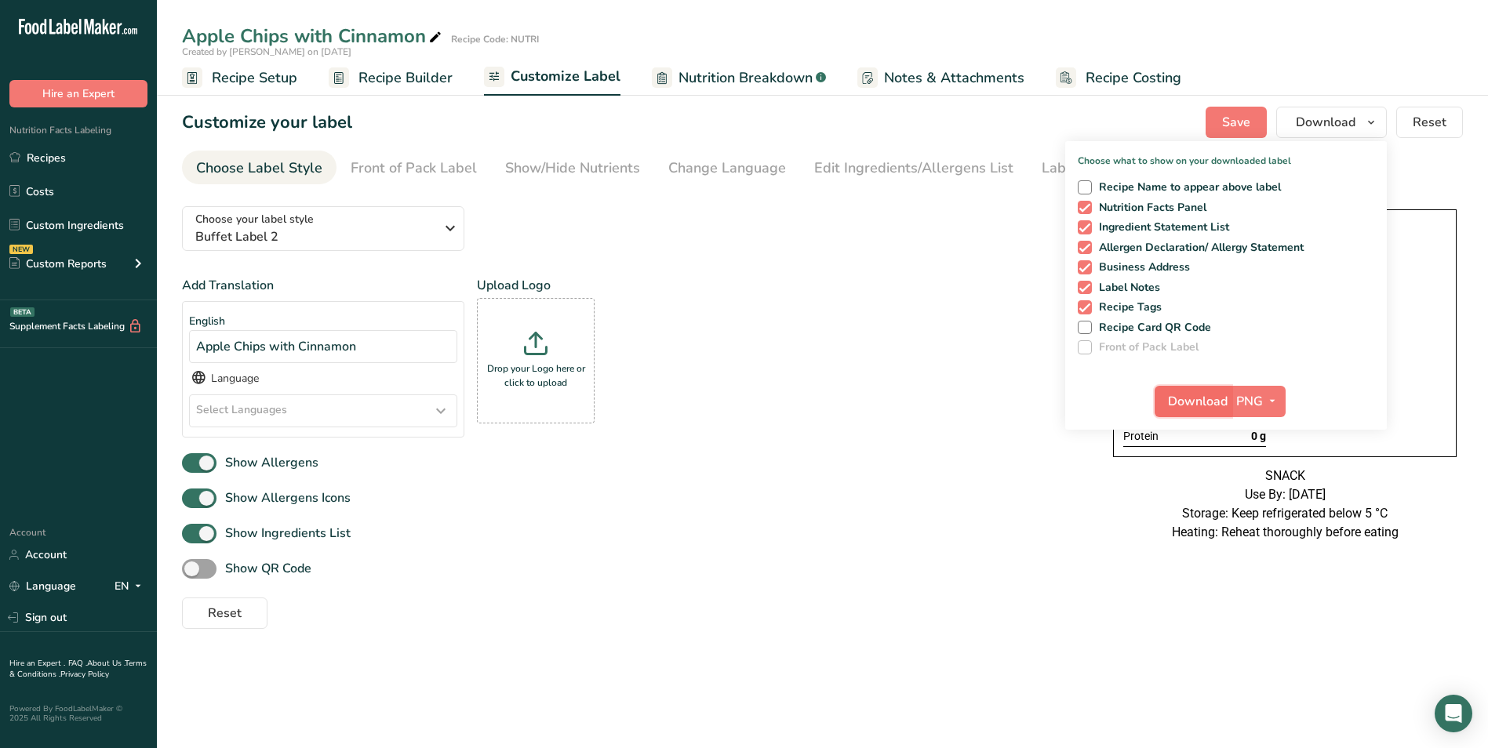
click at [1194, 387] on button "Download" at bounding box center [1193, 401] width 77 height 31
click at [52, 158] on link "Recipes" at bounding box center [78, 158] width 157 height 30
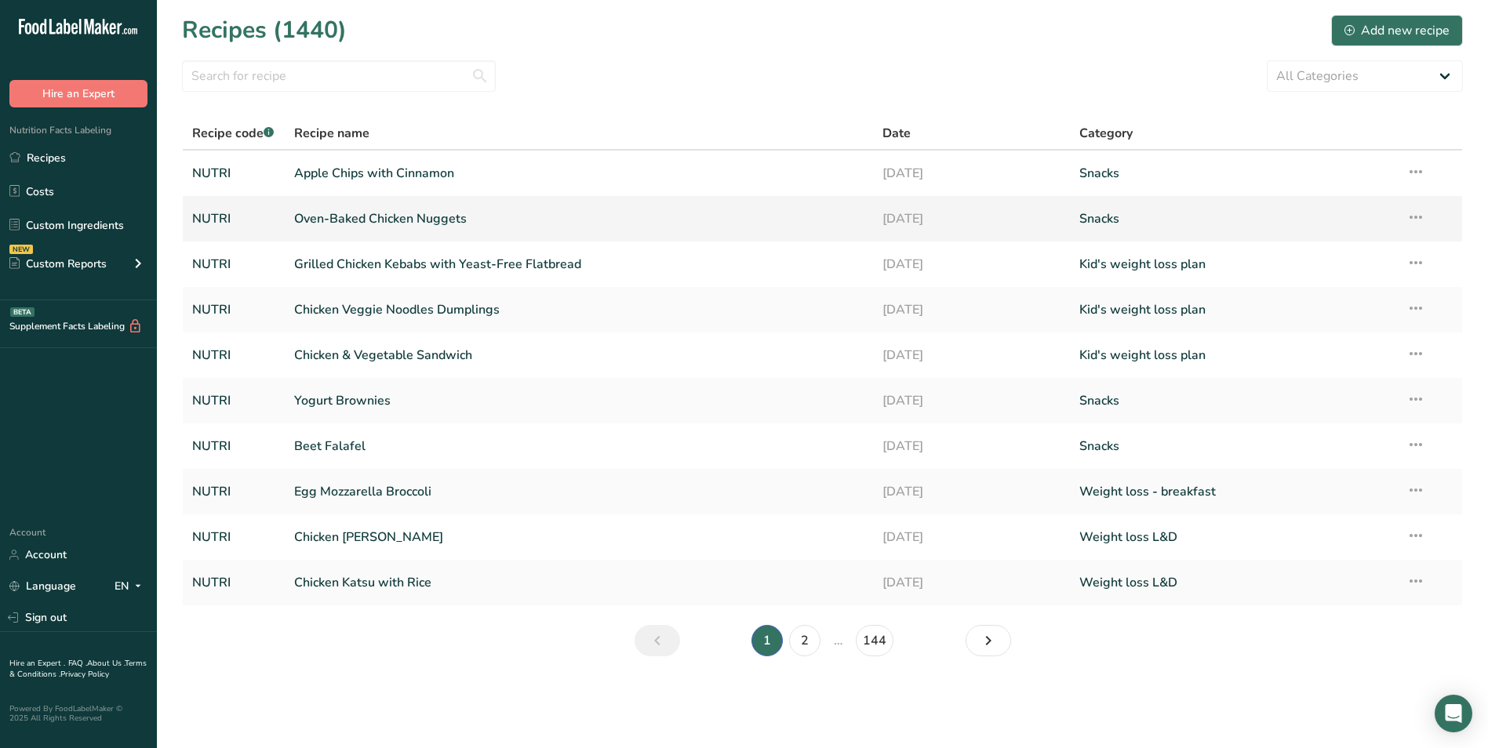
click at [413, 215] on link "Oven-Baked Chicken Nuggets" at bounding box center [579, 218] width 570 height 33
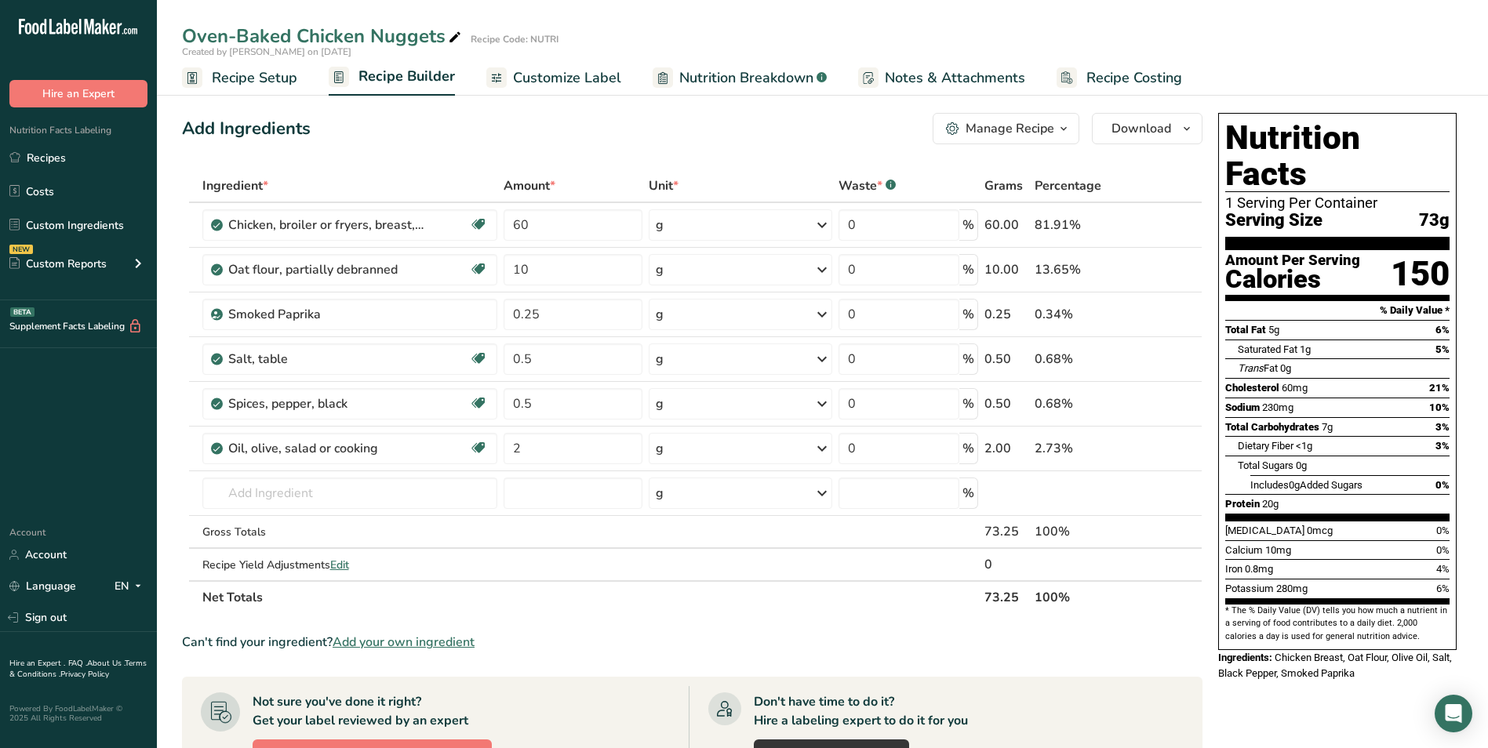
click at [595, 82] on span "Customize Label" at bounding box center [567, 77] width 108 height 21
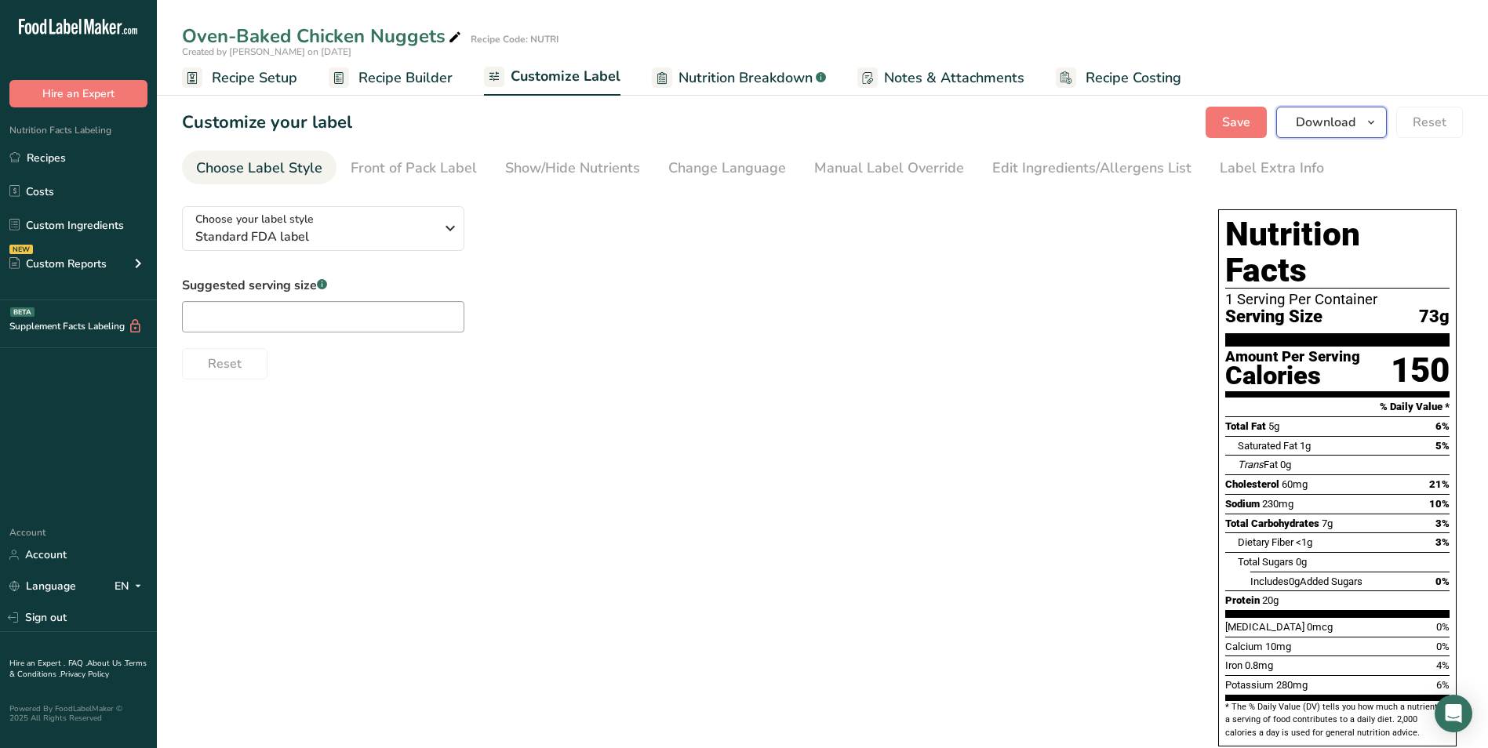
click at [1370, 122] on icon "button" at bounding box center [1371, 123] width 13 height 20
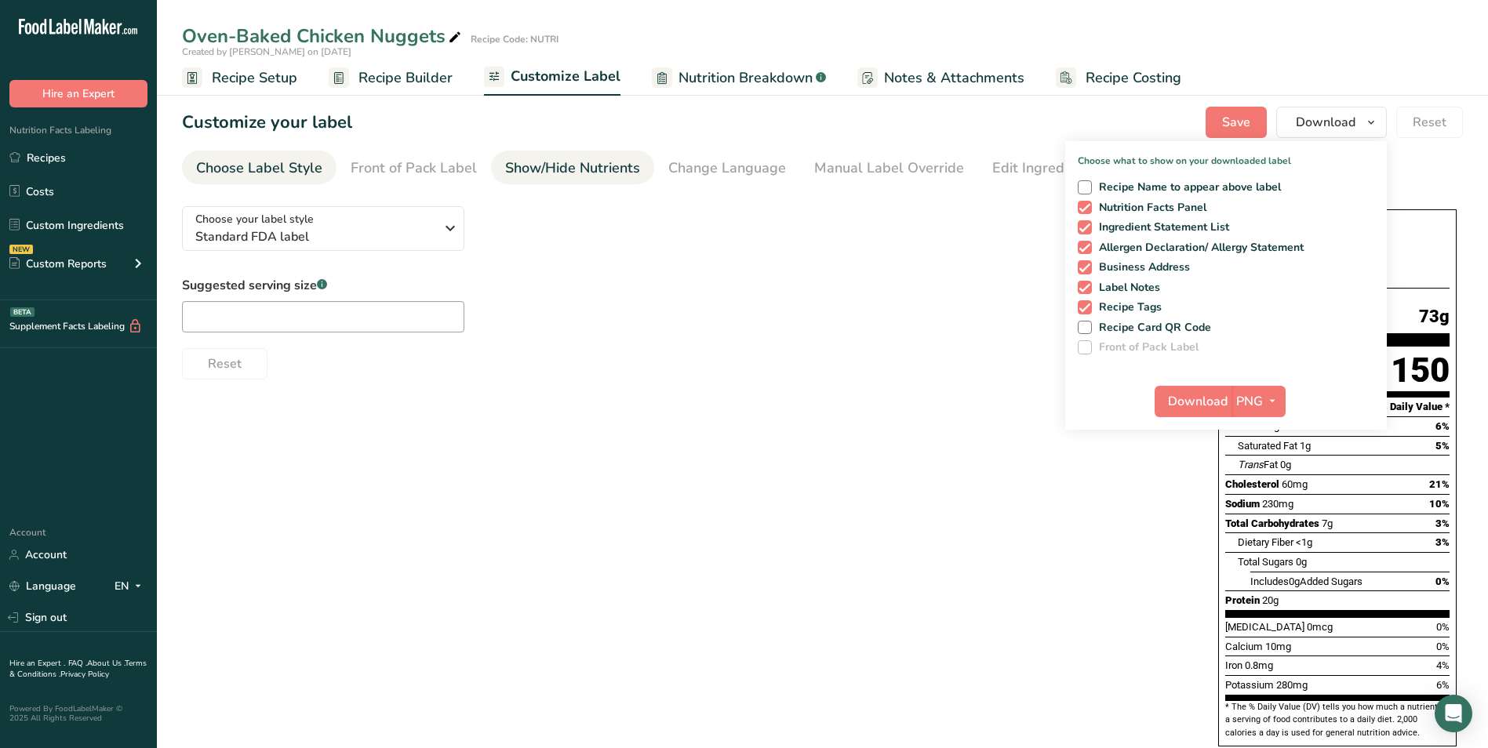
click at [613, 173] on div "Show/Hide Nutrients" at bounding box center [572, 168] width 135 height 21
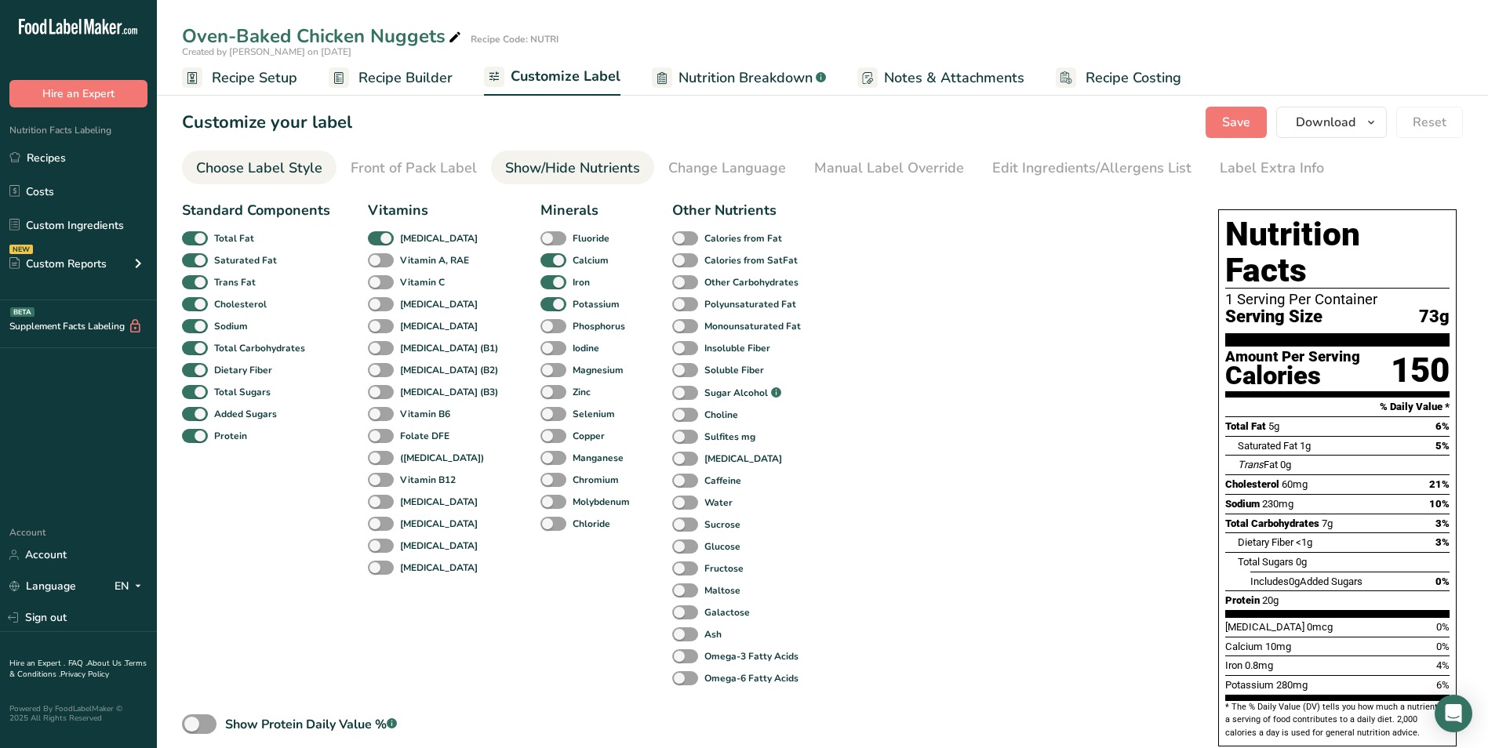
click at [289, 166] on div "Choose Label Style" at bounding box center [259, 168] width 126 height 21
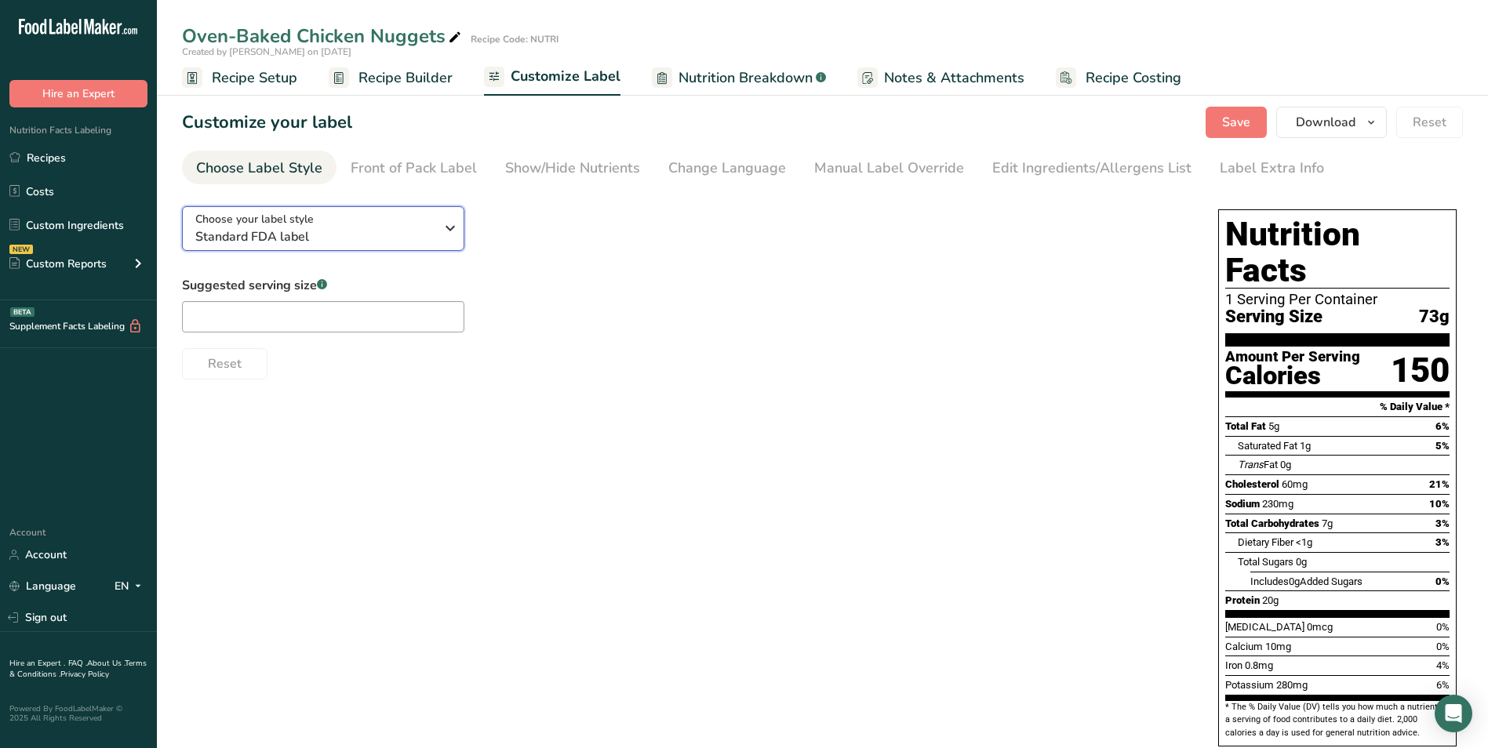
click at [370, 234] on span "Standard FDA label" at bounding box center [314, 237] width 239 height 19
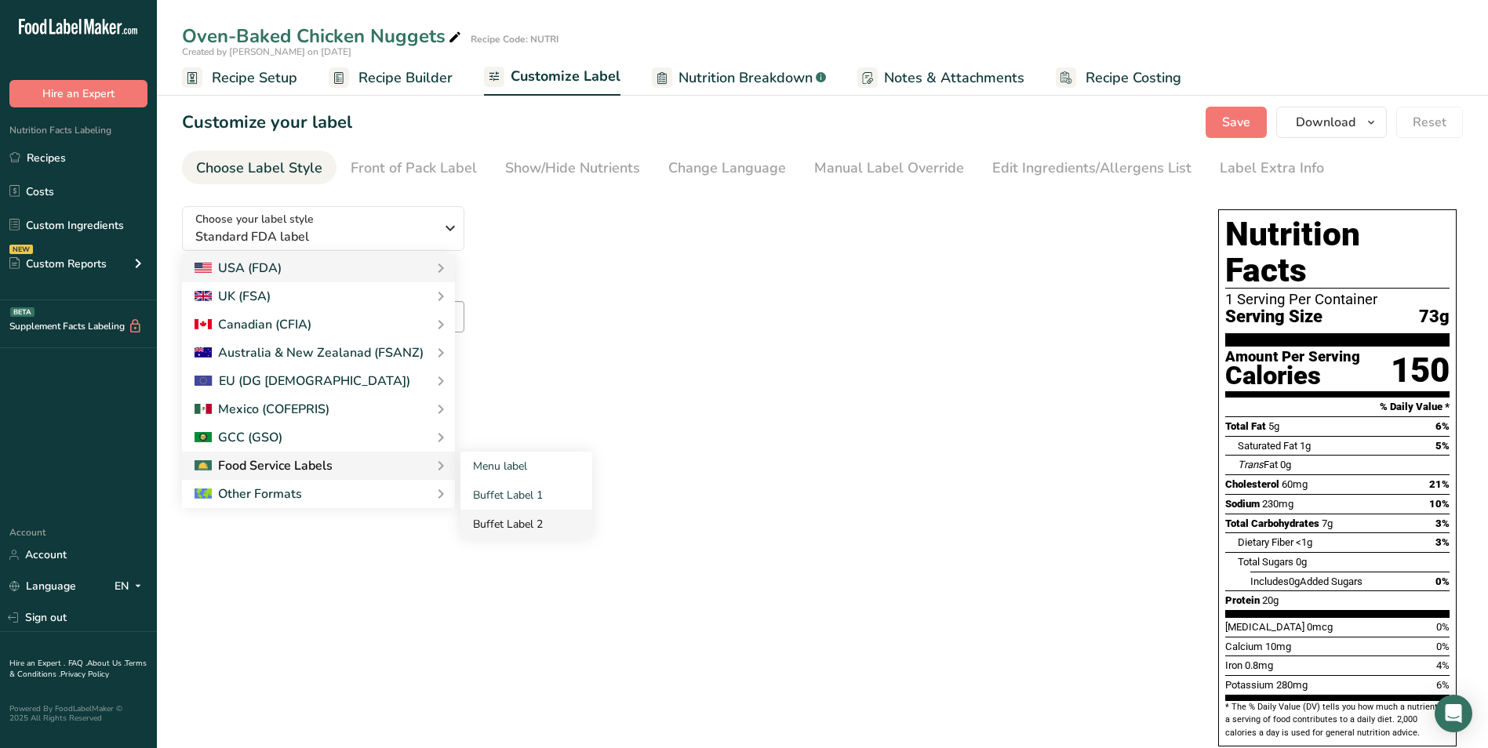
click at [509, 519] on link "Buffet Label 2" at bounding box center [527, 524] width 132 height 29
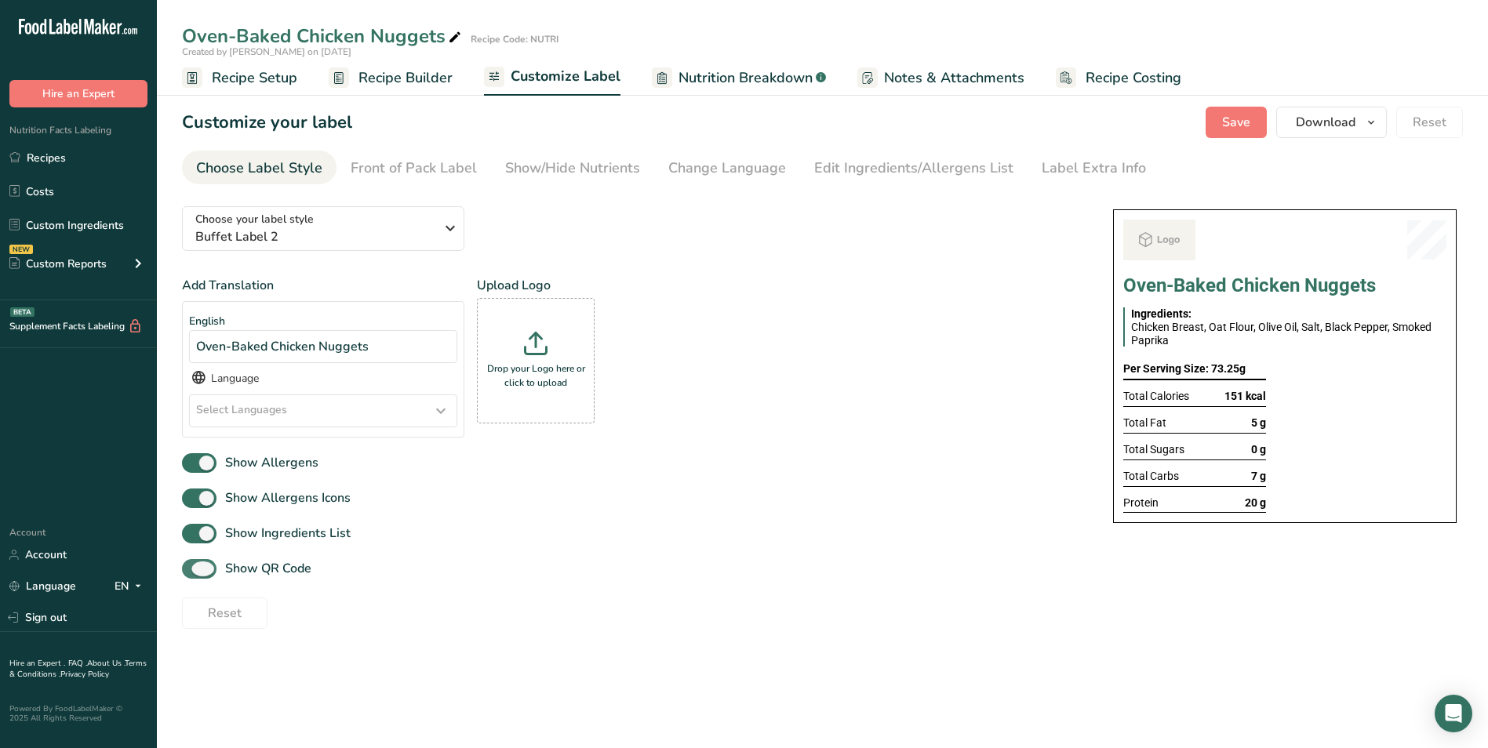
click at [218, 575] on span "Show QR Code" at bounding box center [264, 568] width 95 height 19
click at [192, 574] on input "Show QR Code" at bounding box center [187, 569] width 10 height 10
checkbox input "false"
click at [570, 169] on div "Show/Hide Nutrients" at bounding box center [572, 168] width 135 height 21
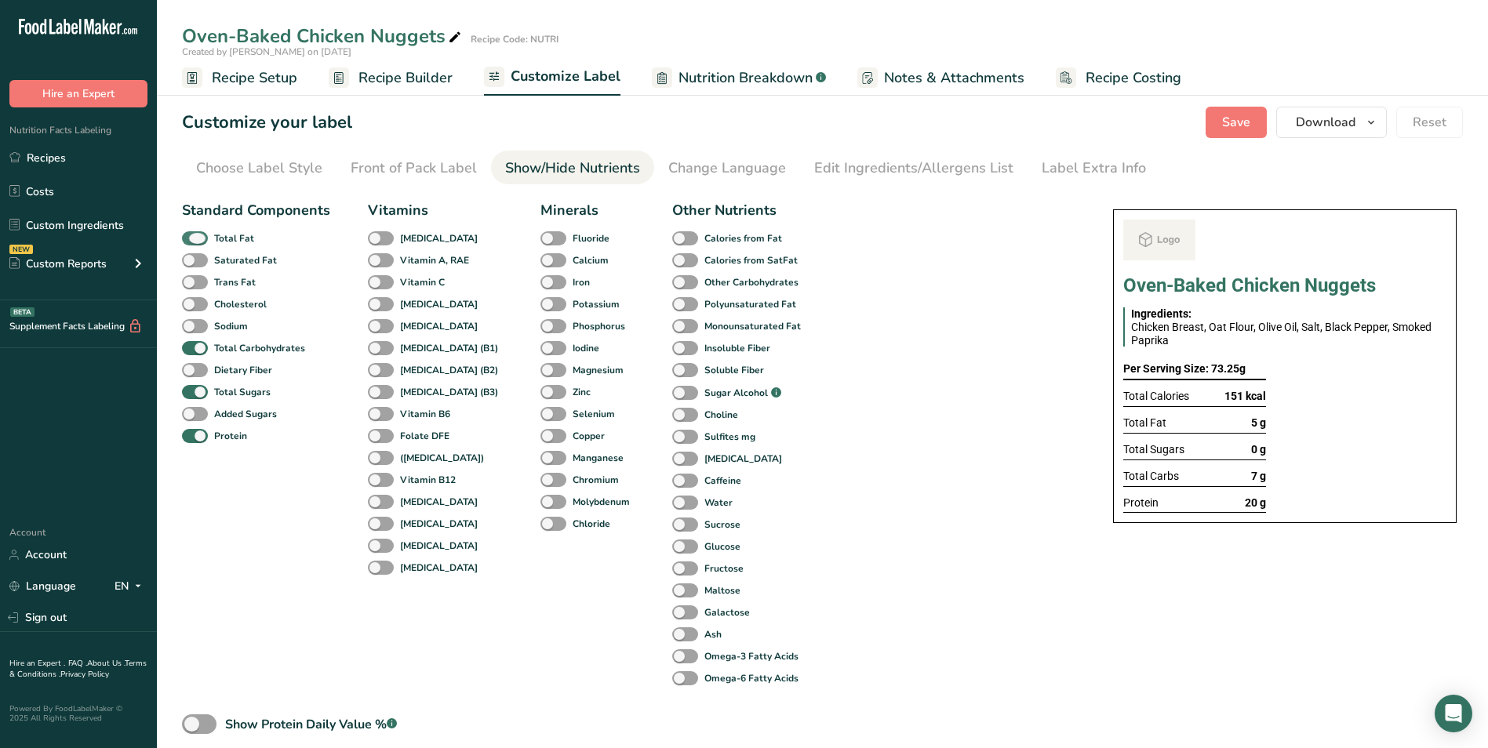
click at [214, 234] on b "Total Fat" at bounding box center [234, 238] width 40 height 14
click at [192, 234] on input "Total Fat" at bounding box center [187, 238] width 10 height 10
checkbox input "false"
click at [212, 392] on span "Total Sugars" at bounding box center [239, 392] width 63 height 14
click at [192, 392] on input "Total Sugars" at bounding box center [187, 392] width 10 height 10
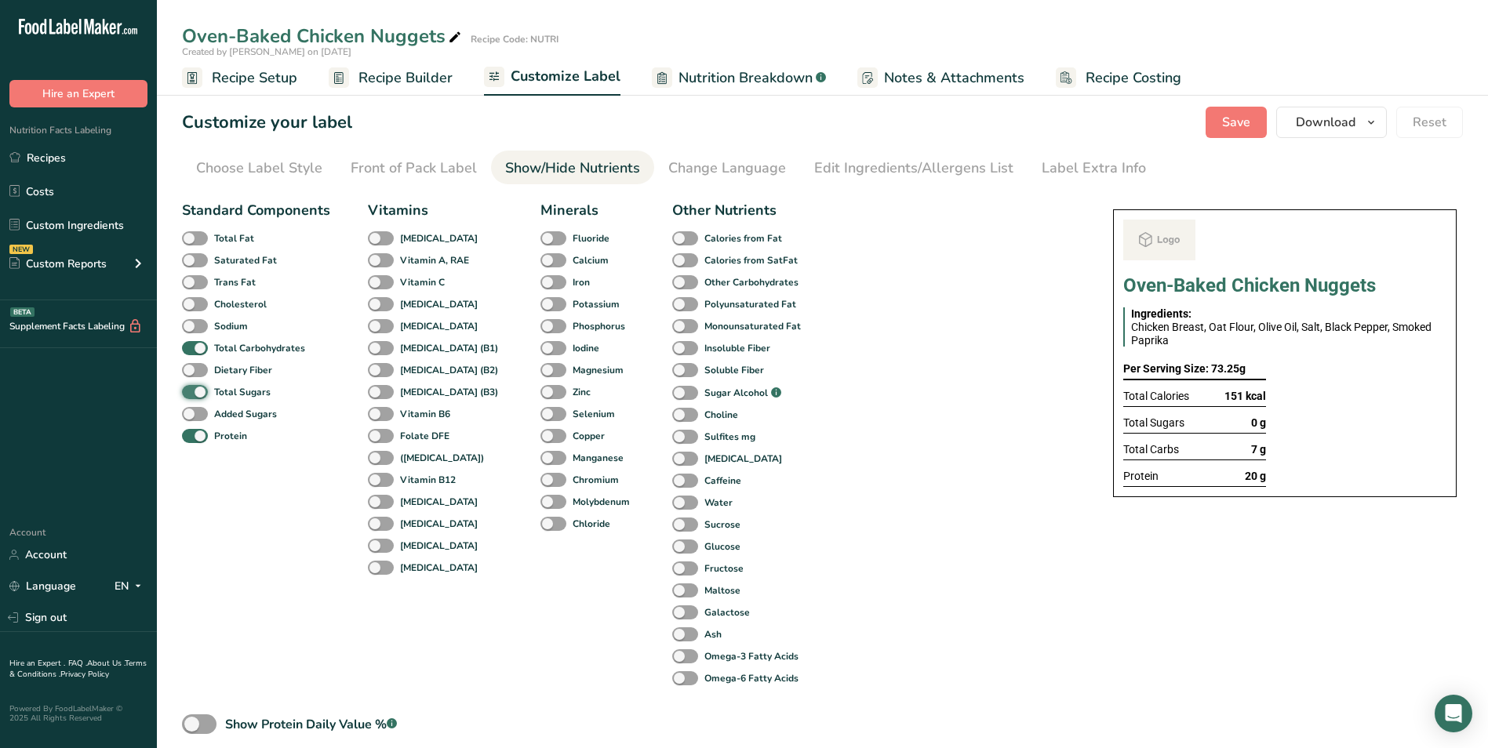
checkbox input "false"
click at [1098, 179] on link "Label Extra Info" at bounding box center [1094, 168] width 104 height 35
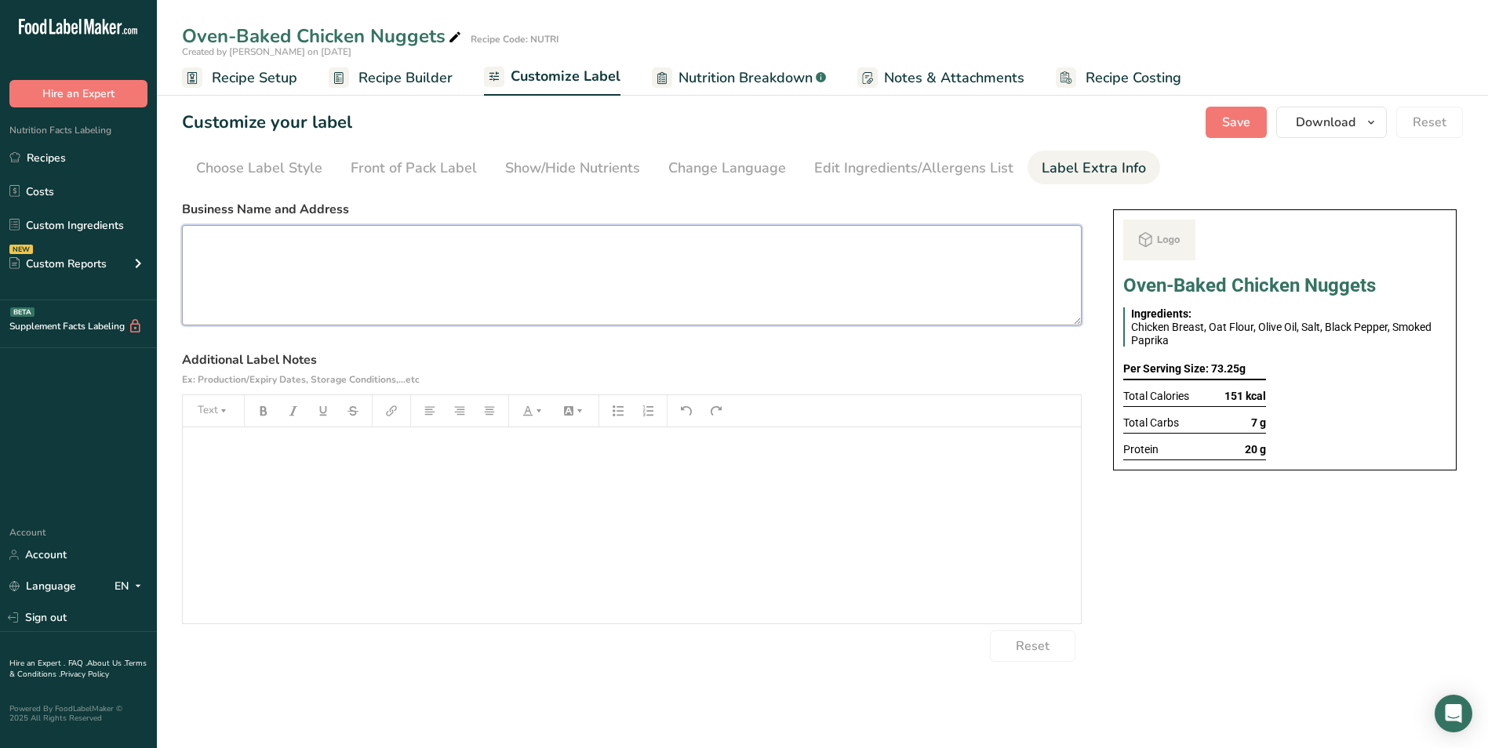
click at [432, 263] on textarea at bounding box center [632, 275] width 900 height 100
click at [242, 232] on textarea "Snack Refrigerate below 5 degrees Reheat before eating" at bounding box center [632, 275] width 900 height 100
type textarea "Snack Use by - [DATE] Refrigerate below 5 degrees Reheat before eating"
click at [1247, 118] on span "Save" at bounding box center [1236, 122] width 28 height 19
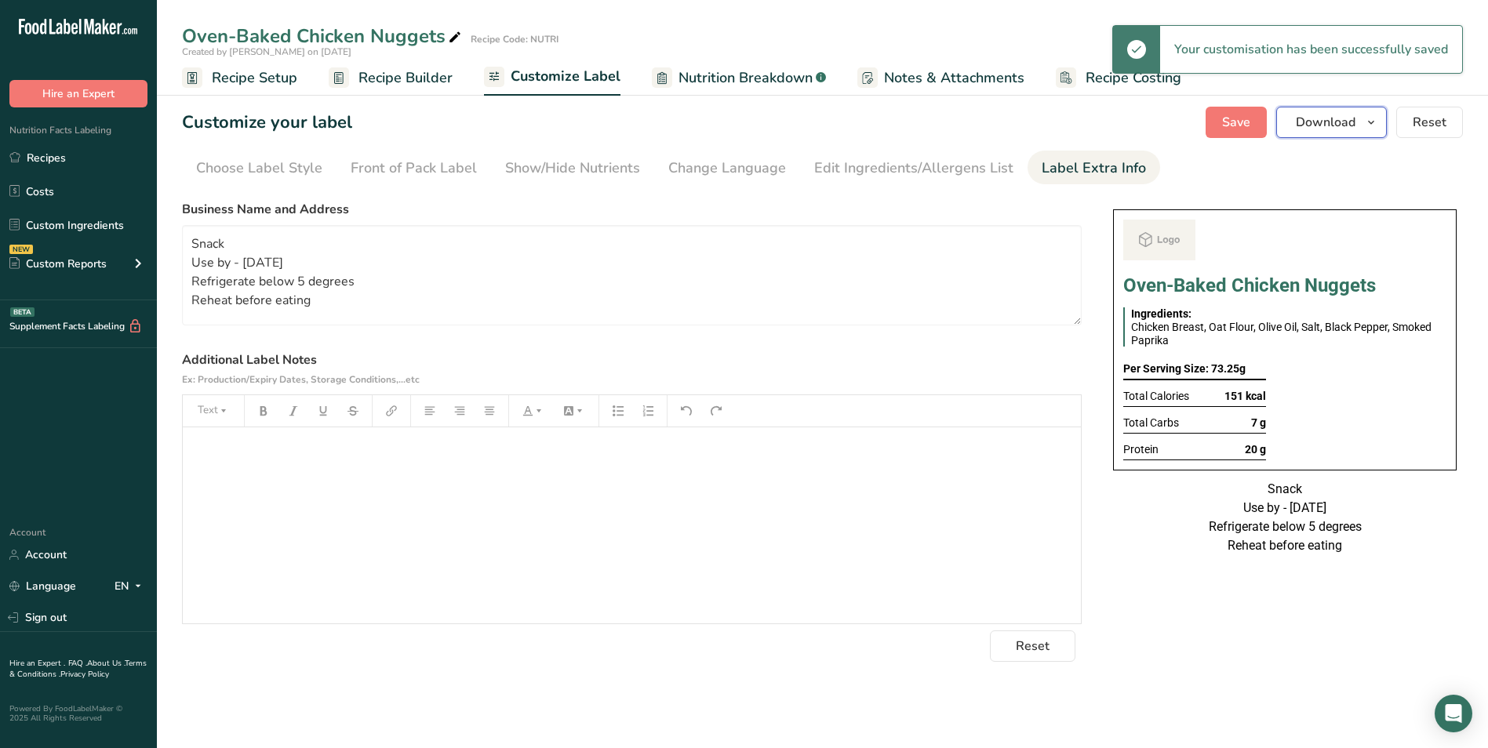
click at [1325, 119] on span "Download" at bounding box center [1326, 122] width 60 height 19
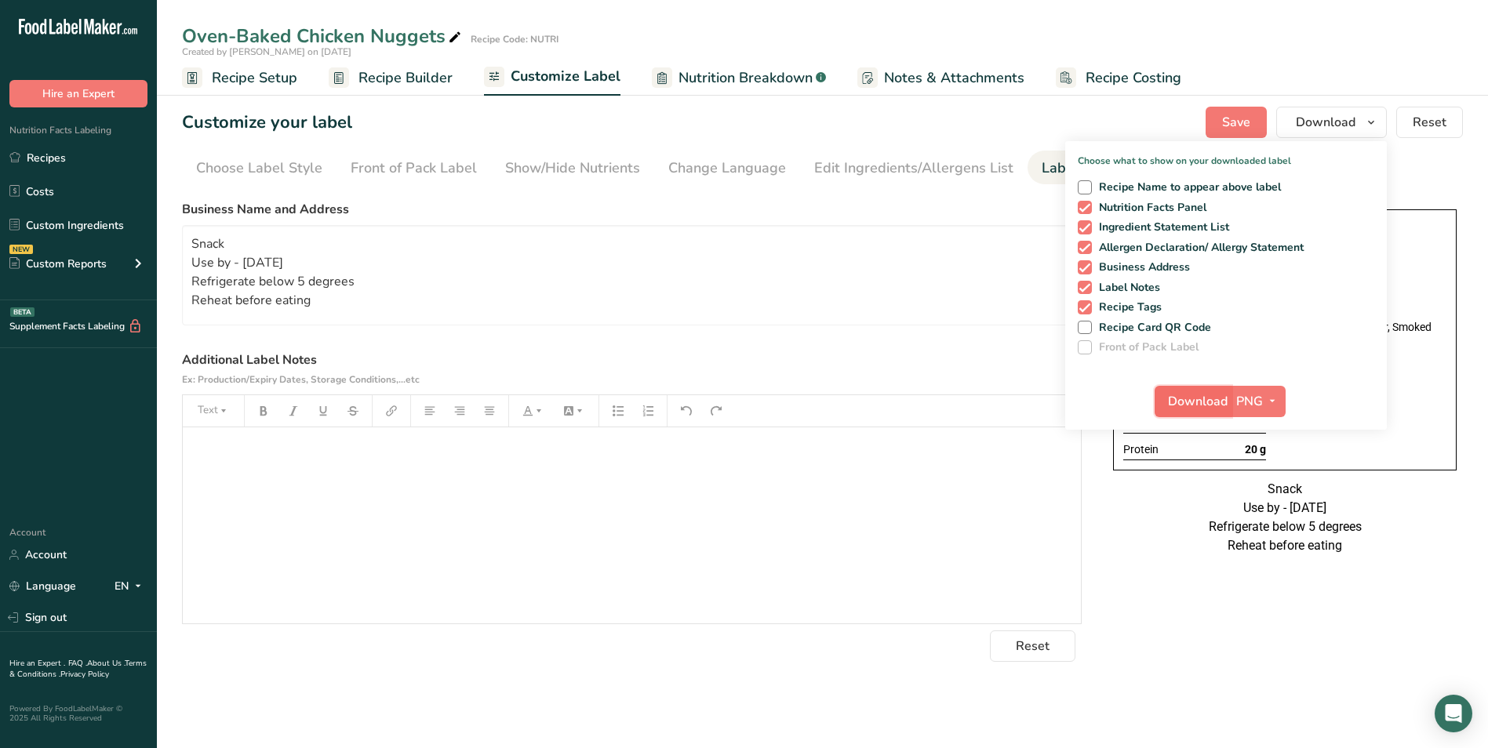
click at [1182, 410] on span "Download" at bounding box center [1198, 401] width 60 height 19
click at [103, 154] on link "Recipes" at bounding box center [78, 158] width 157 height 30
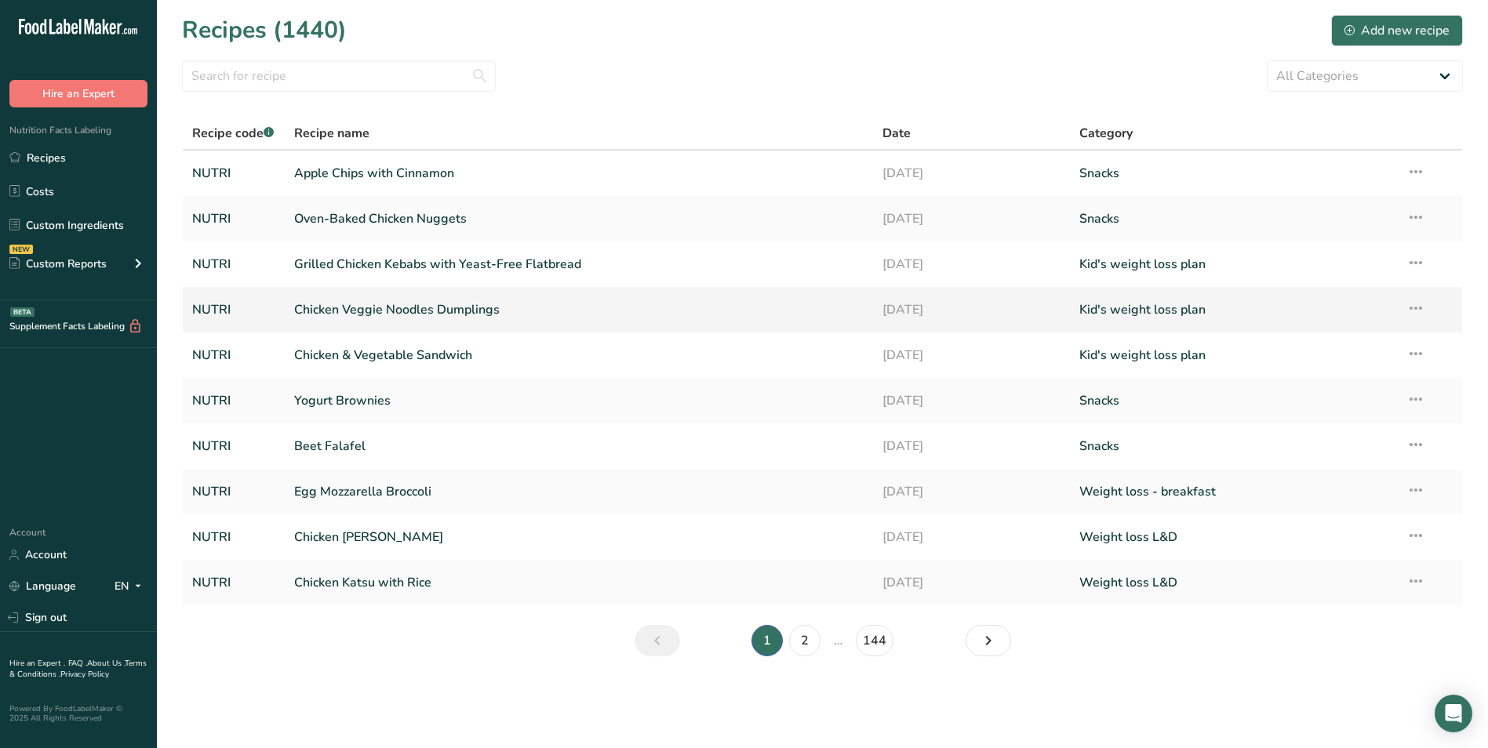
click at [412, 300] on link "Chicken Veggie Noodles Dumplings" at bounding box center [579, 309] width 570 height 33
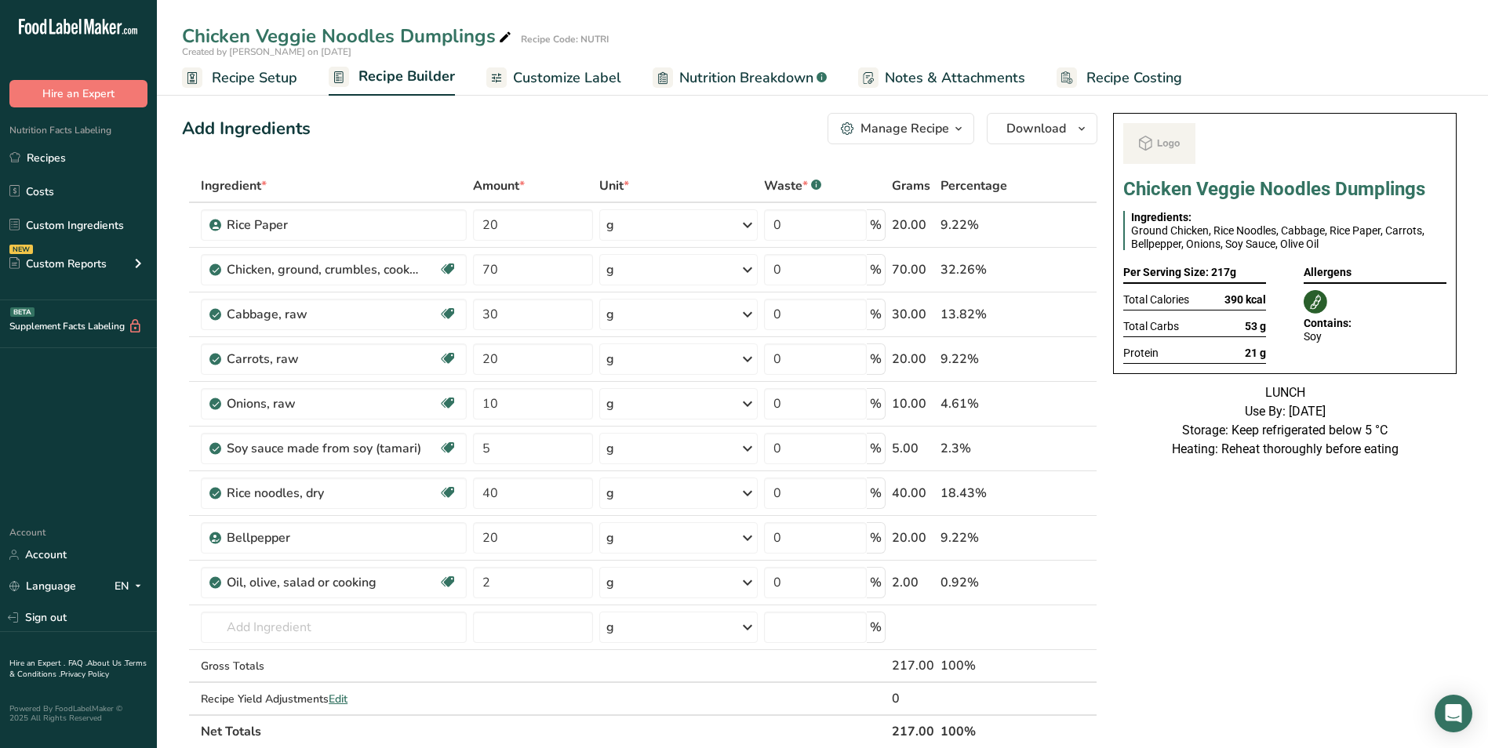
click at [565, 81] on span "Customize Label" at bounding box center [567, 77] width 108 height 21
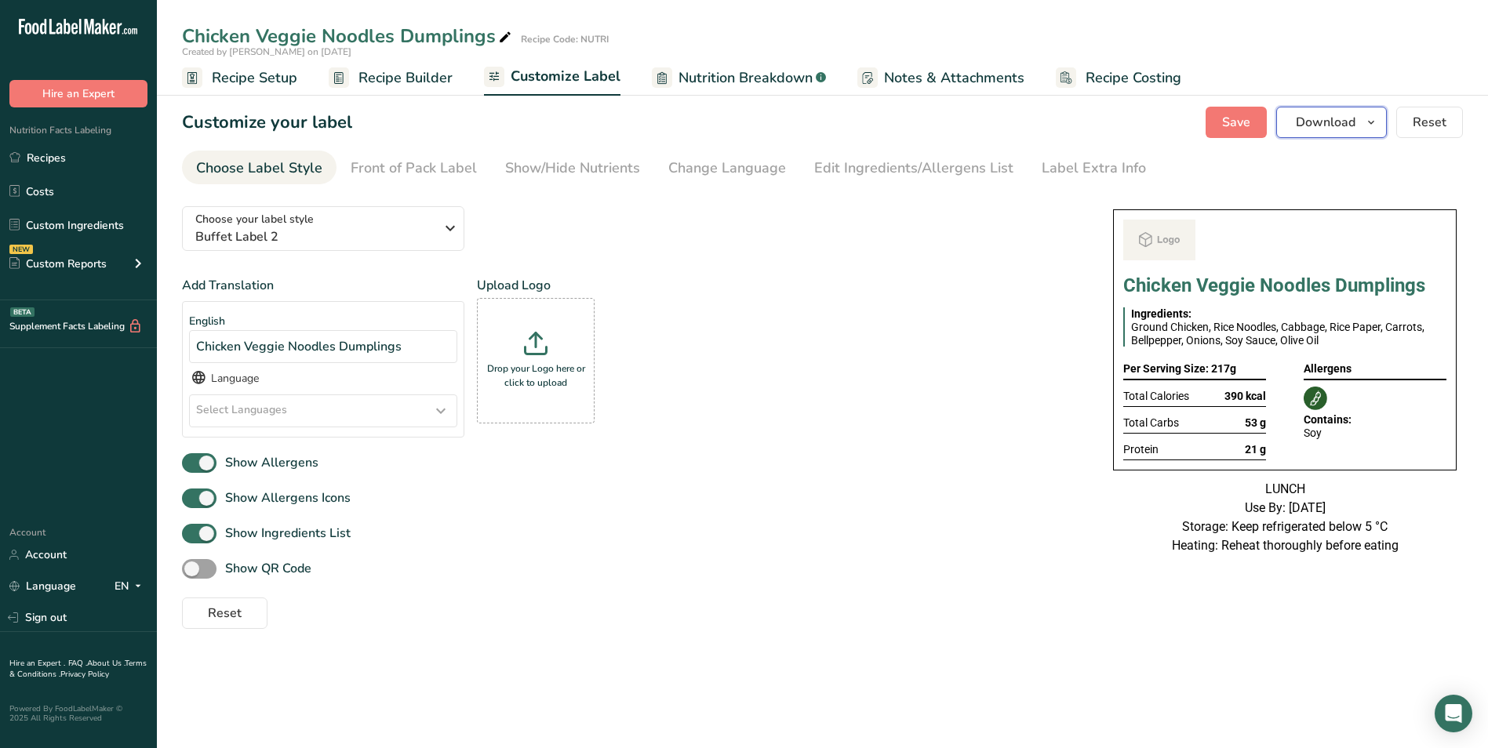
click at [1306, 128] on span "Download" at bounding box center [1326, 122] width 60 height 19
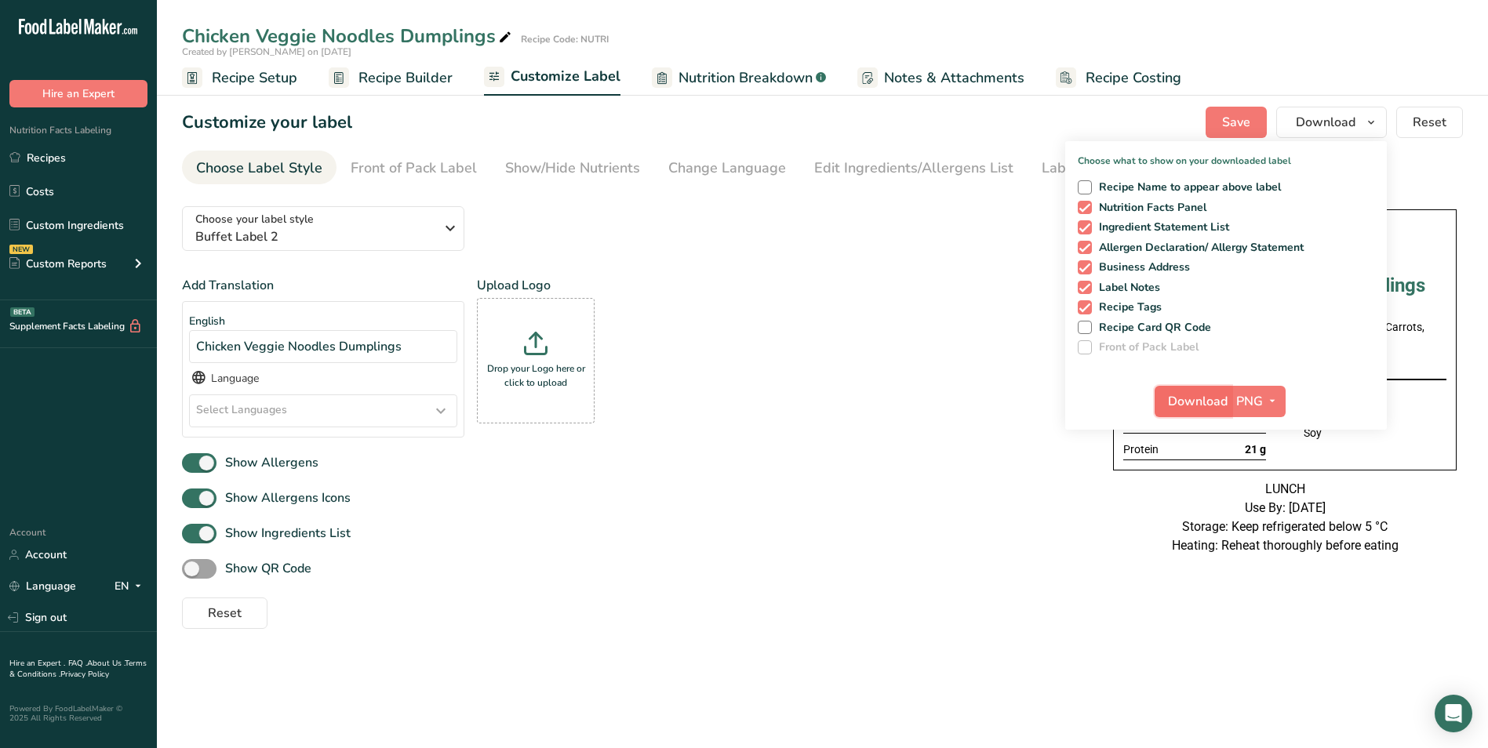
click at [1222, 403] on span "Download" at bounding box center [1198, 401] width 60 height 19
click at [47, 151] on link "Recipes" at bounding box center [78, 158] width 157 height 30
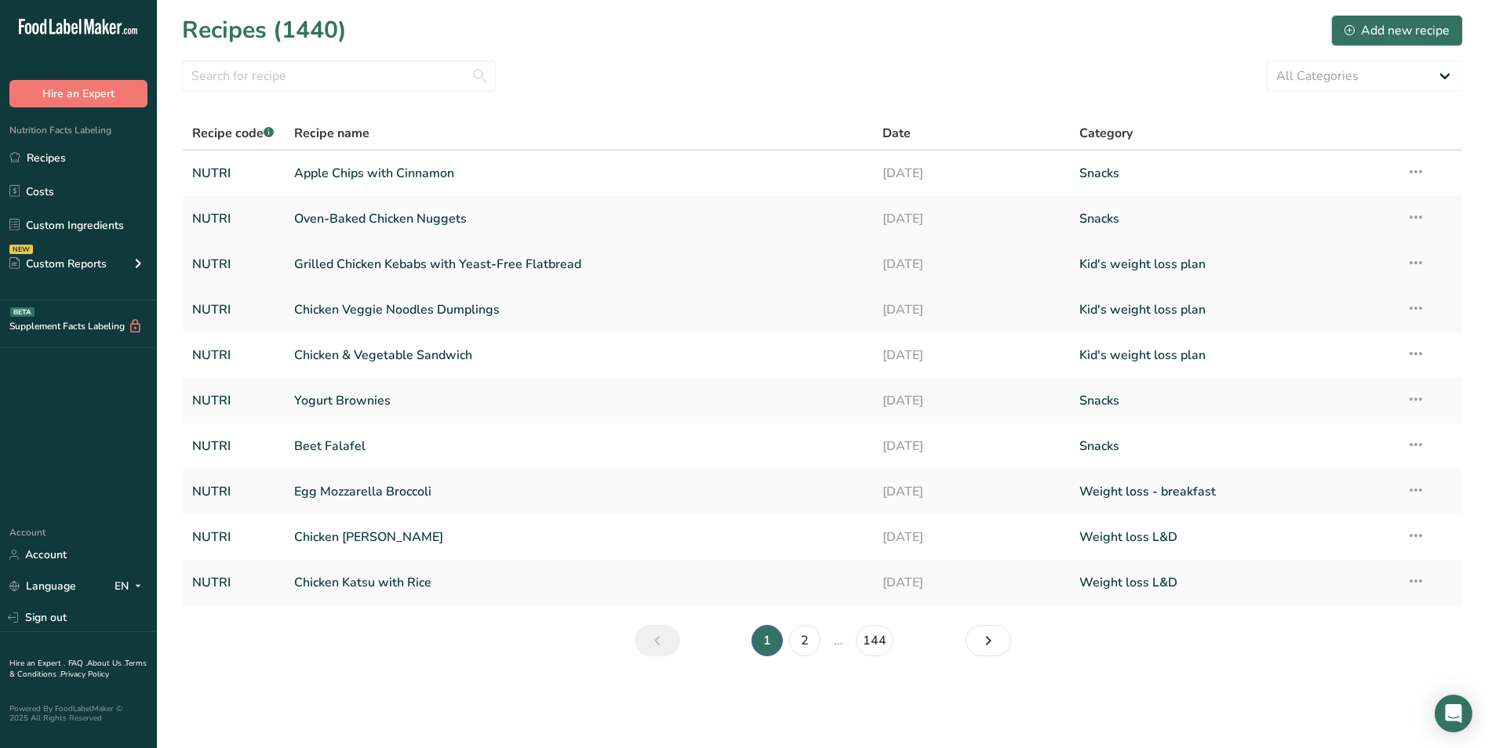
click at [370, 265] on link "Grilled Chicken Kebabs with Yeast-Free Flatbread" at bounding box center [579, 264] width 570 height 33
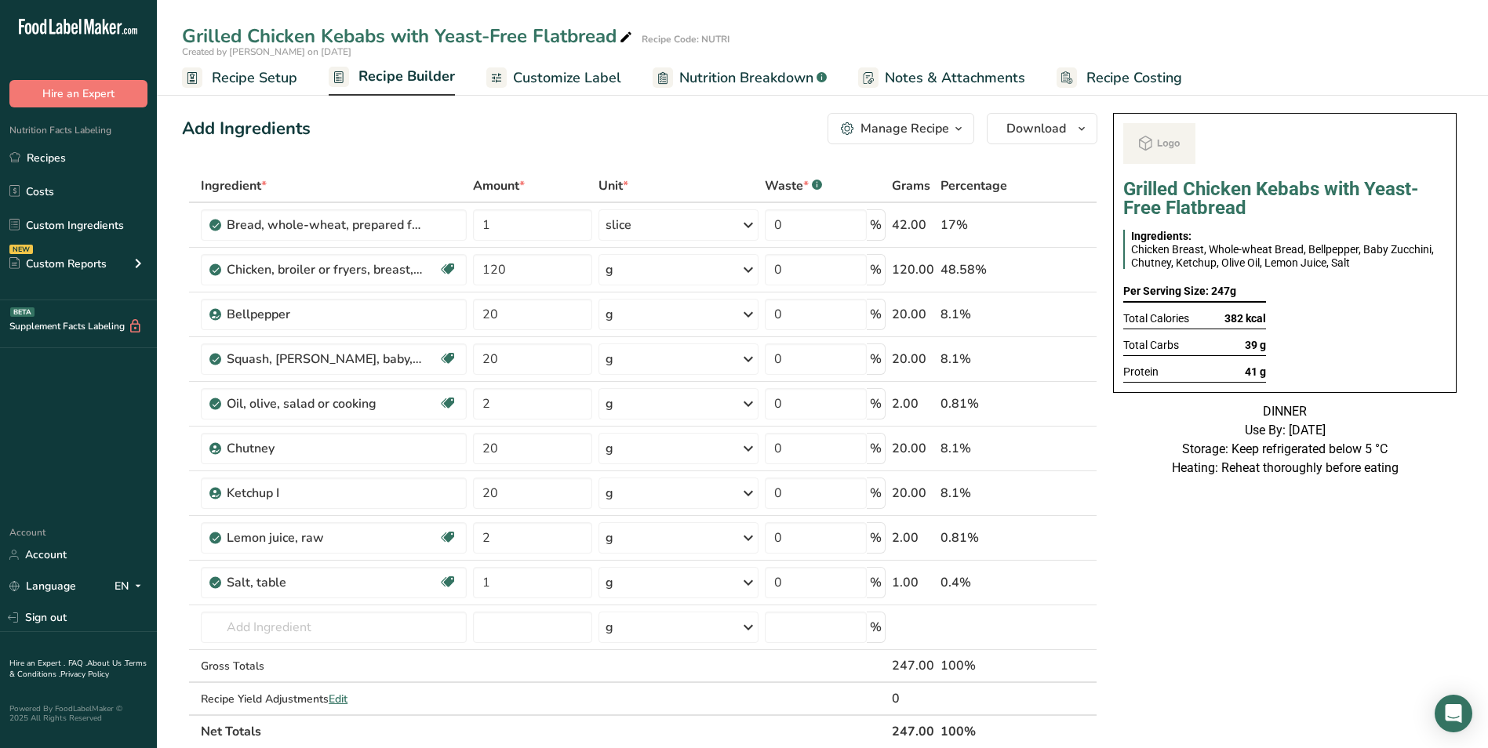
click at [404, 81] on span "Recipe Builder" at bounding box center [407, 76] width 97 height 21
click at [538, 86] on span "Customize Label" at bounding box center [567, 77] width 108 height 21
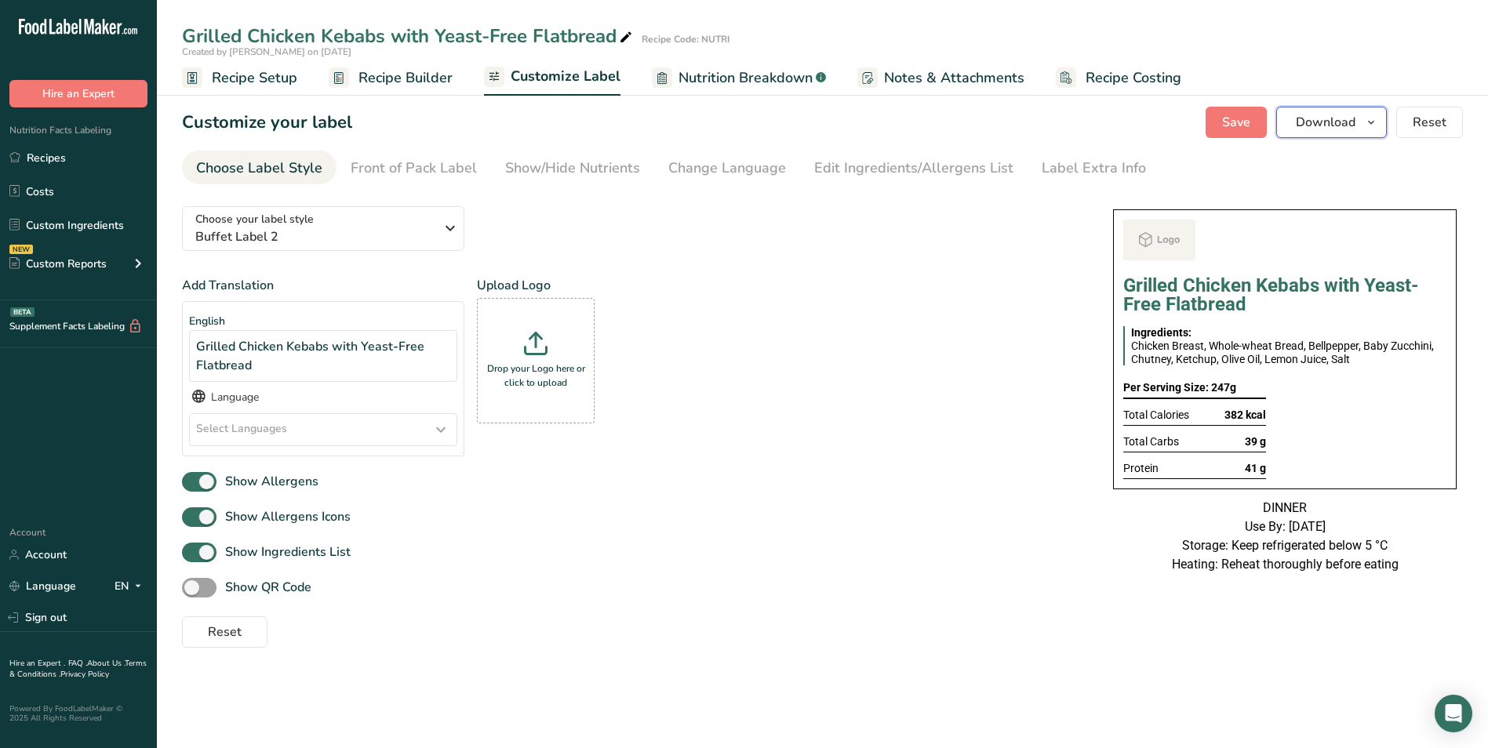
click at [1325, 124] on span "Download" at bounding box center [1326, 122] width 60 height 19
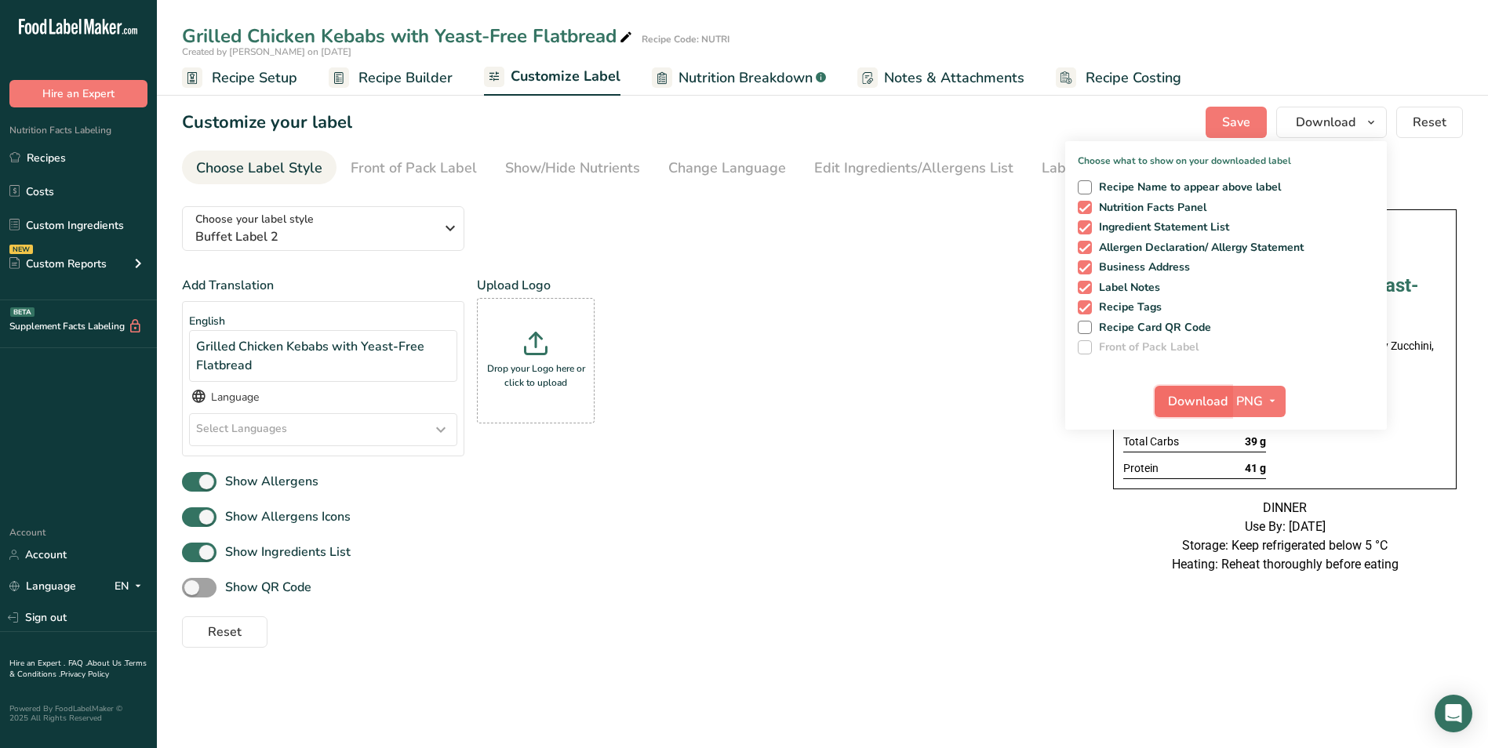
click at [1204, 397] on span "Download" at bounding box center [1198, 401] width 60 height 19
click at [91, 170] on link "Recipes" at bounding box center [78, 158] width 157 height 30
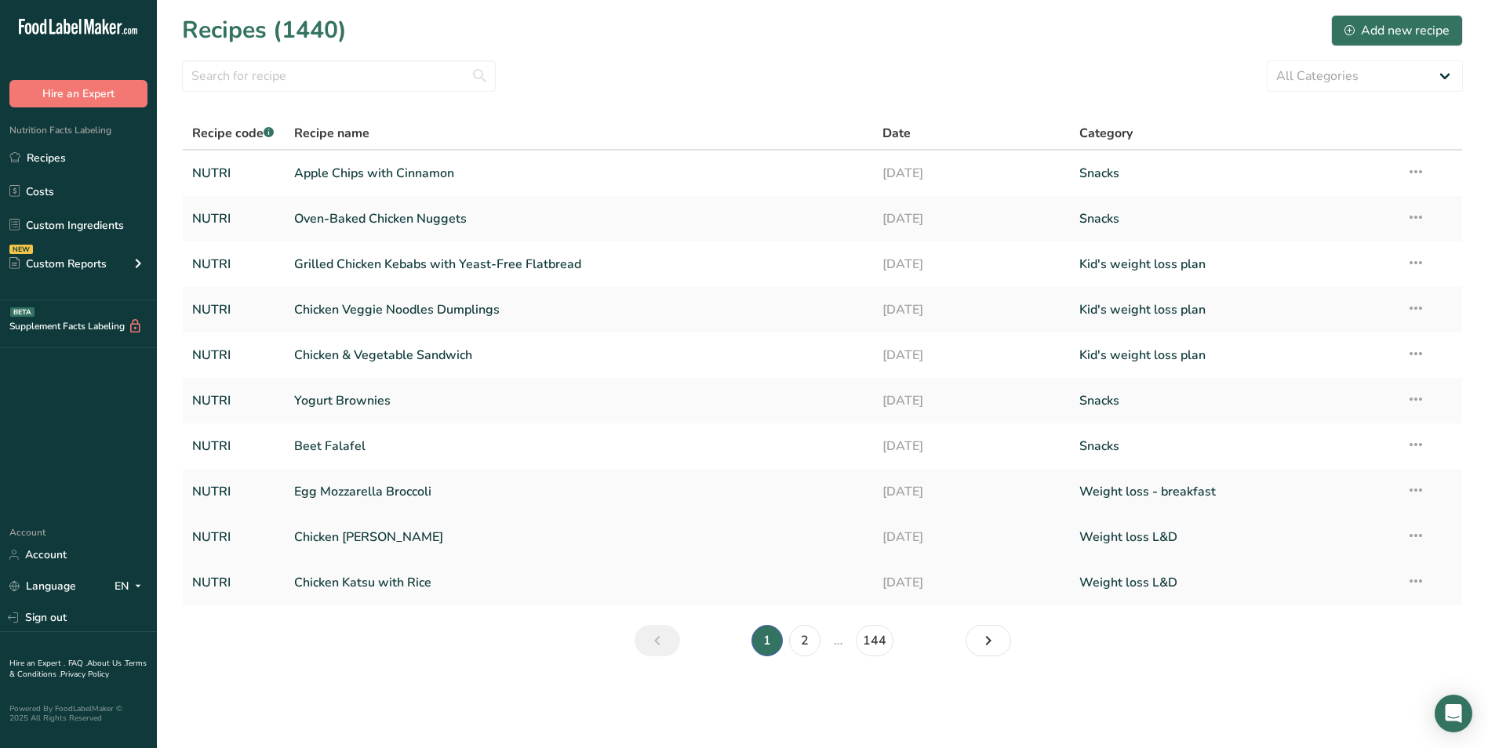
click at [407, 531] on link "Chicken [PERSON_NAME]" at bounding box center [579, 537] width 570 height 33
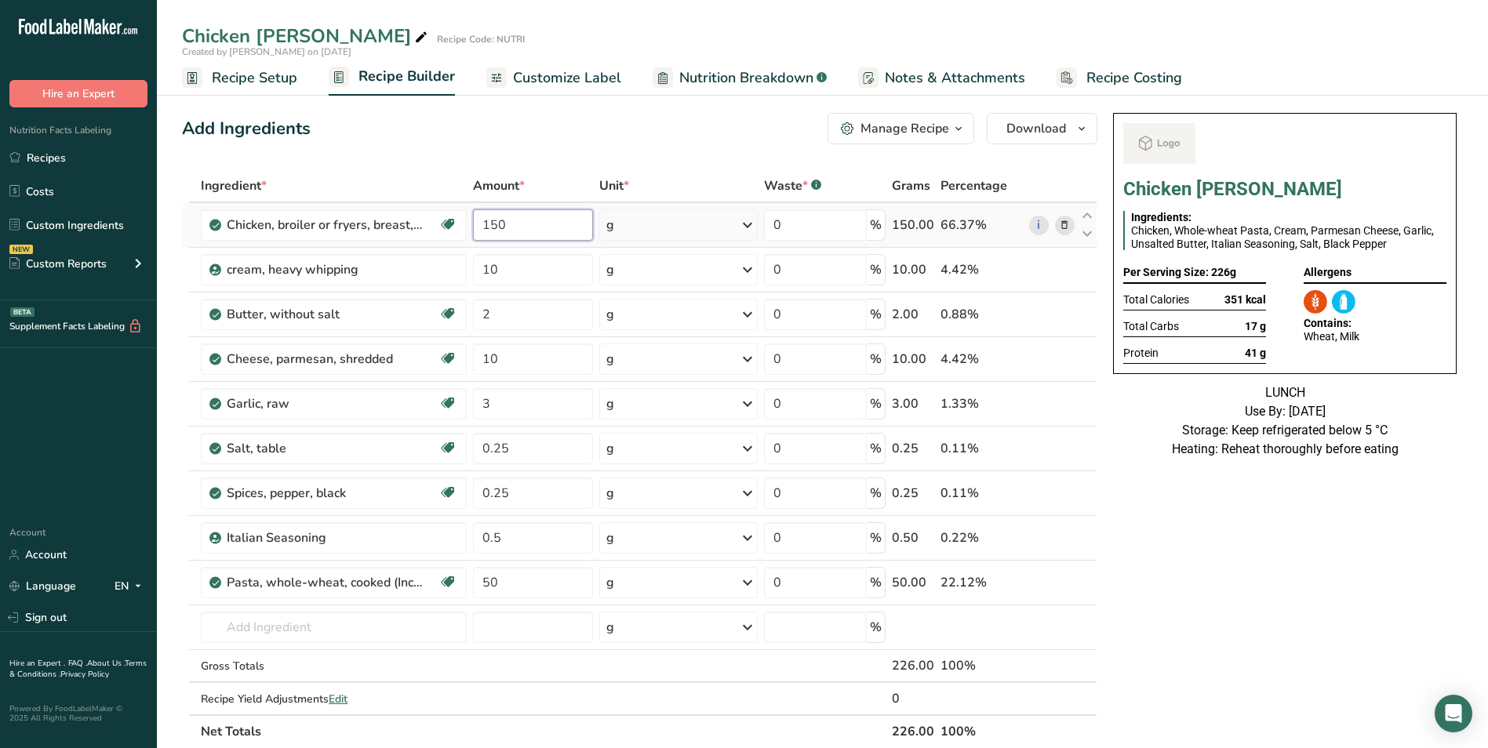
click at [482, 231] on input "150" at bounding box center [533, 224] width 121 height 31
type input "100"
click at [629, 128] on div "Add Ingredients Manage Recipe Delete Recipe Duplicate Recipe Scale Recipe Save …" at bounding box center [640, 128] width 916 height 31
click at [552, 90] on link "Customize Label" at bounding box center [553, 77] width 135 height 35
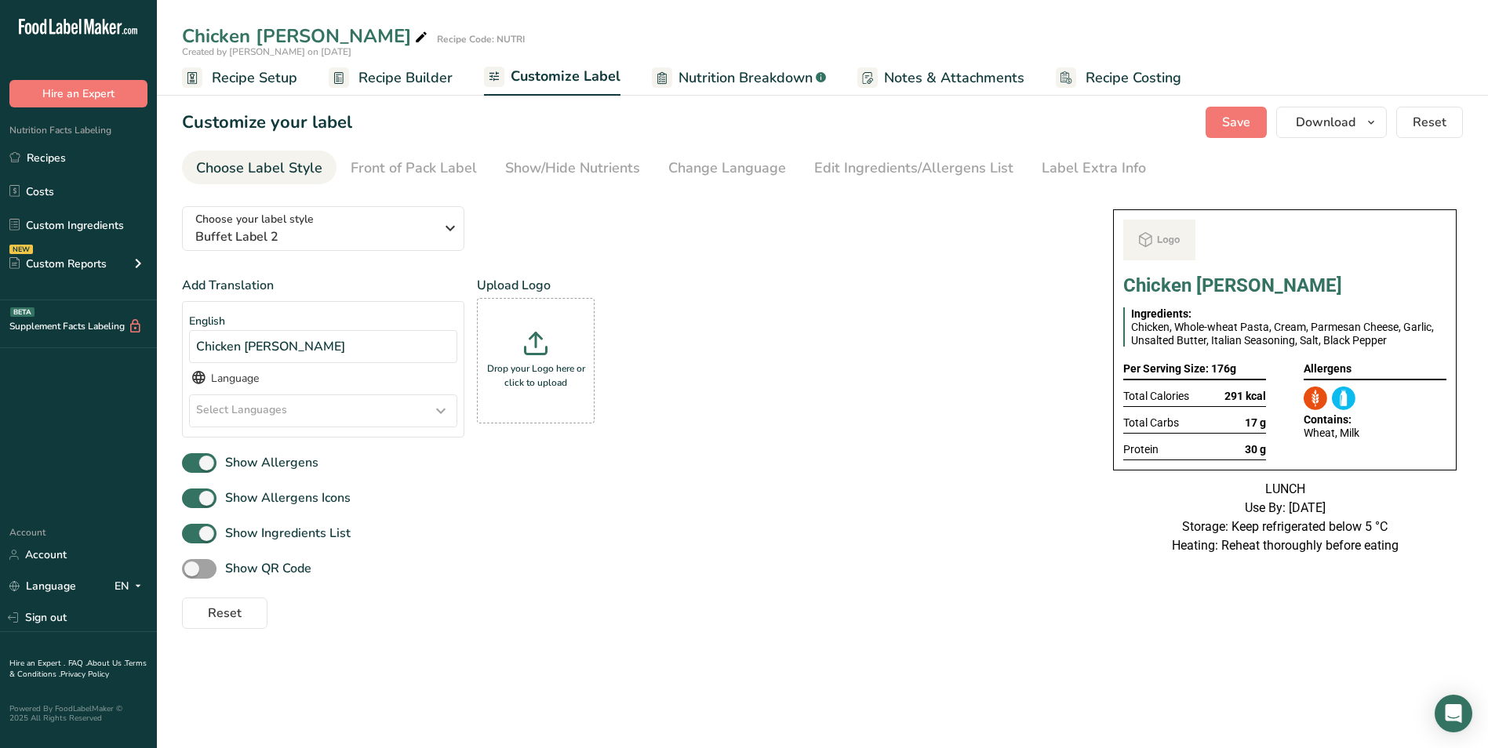
click at [420, 73] on span "Recipe Builder" at bounding box center [406, 77] width 94 height 21
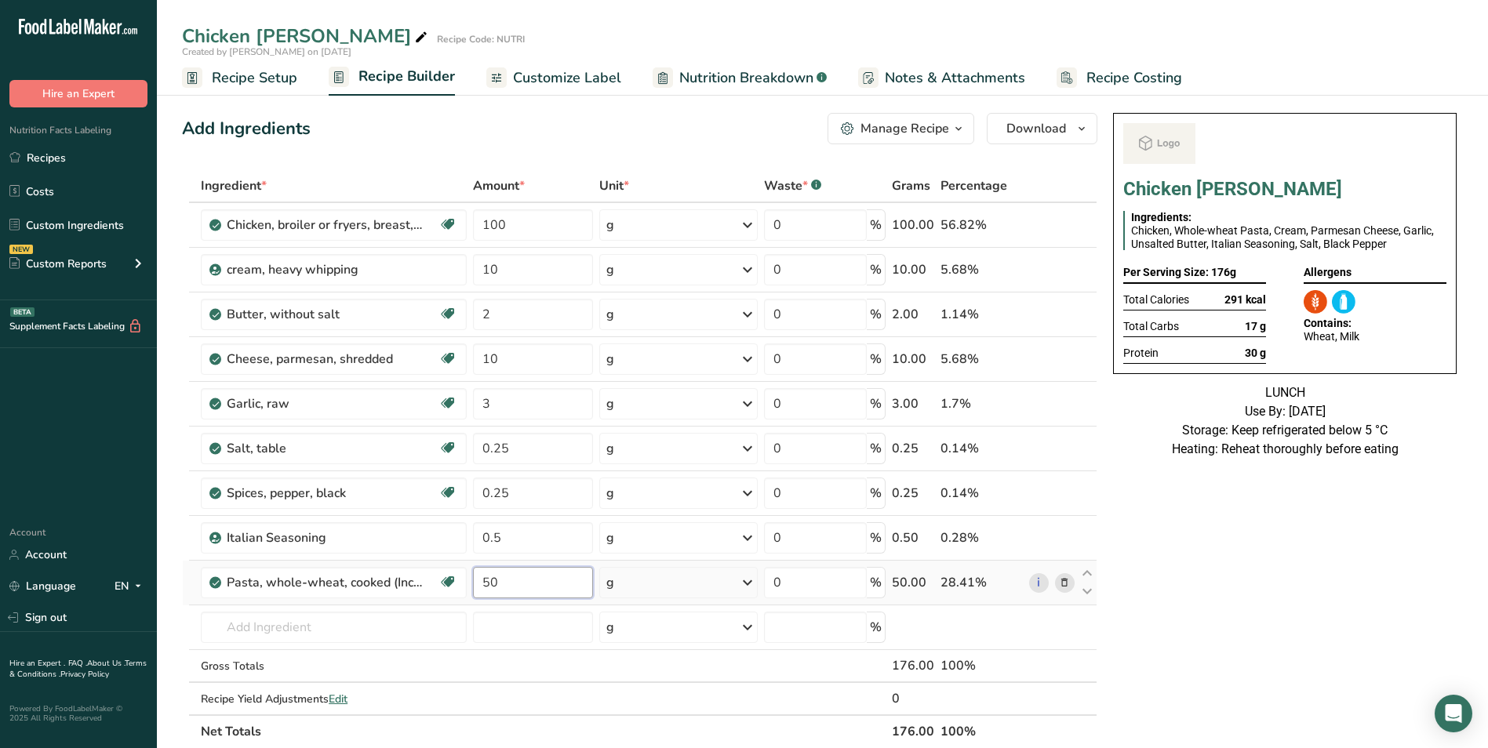
click at [484, 576] on input "50" at bounding box center [533, 582] width 121 height 31
type input "30"
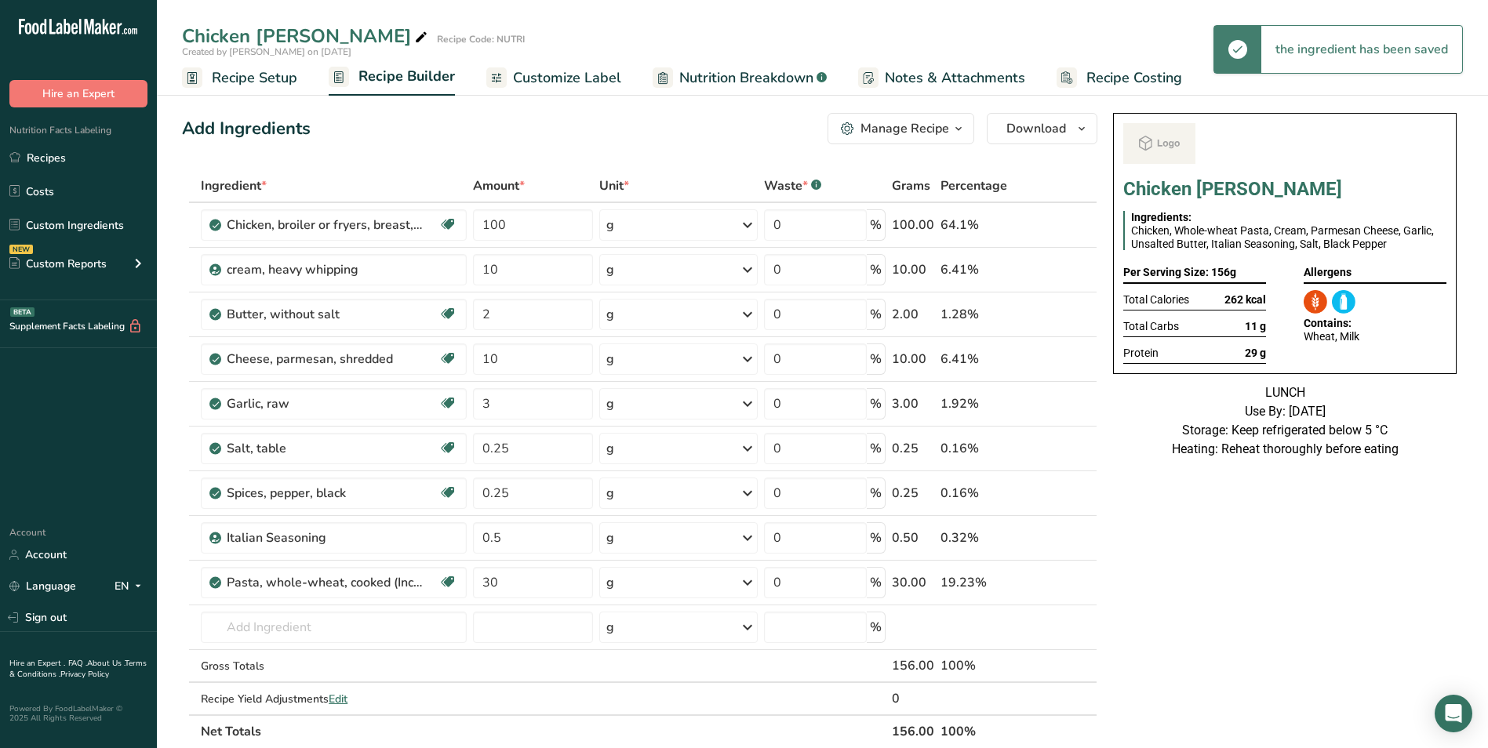
click at [1236, 300] on span "262 kcal" at bounding box center [1246, 299] width 42 height 13
click at [414, 34] on icon at bounding box center [421, 38] width 14 height 22
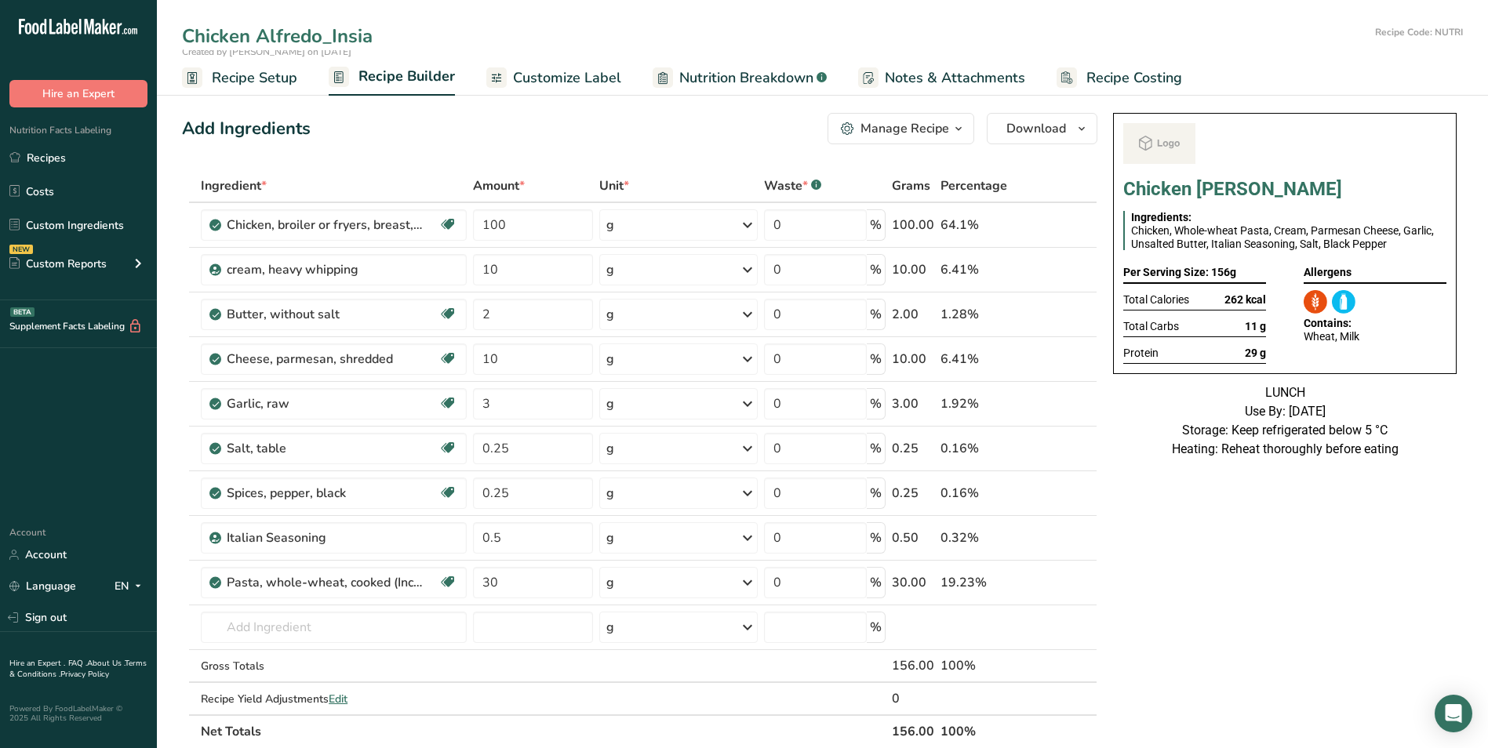
type input "Chicken Alfredo_Insia"
click at [457, 114] on div "Add Ingredients Manage Recipe Delete Recipe Duplicate Recipe Scale Recipe Save …" at bounding box center [640, 128] width 916 height 31
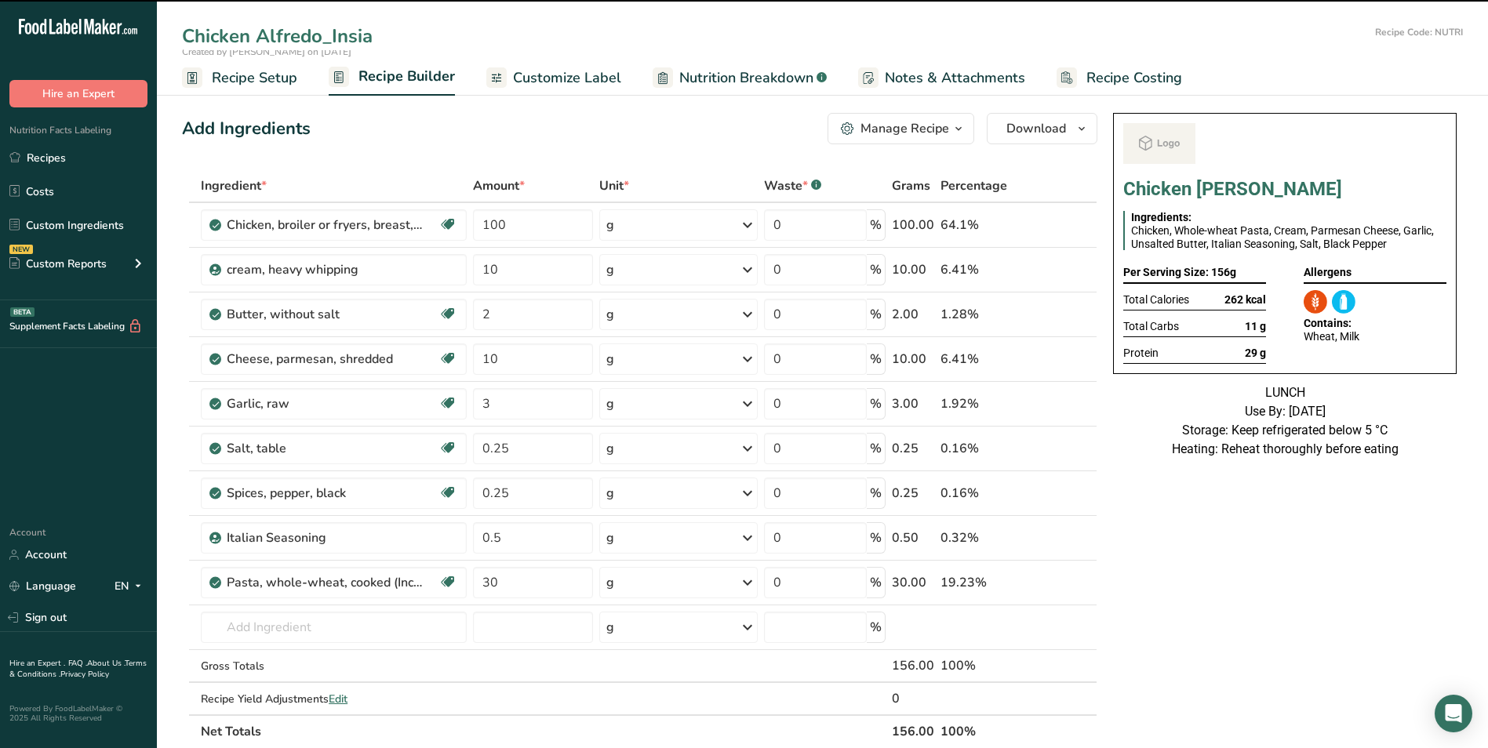
click at [567, 76] on span "Customize Label" at bounding box center [567, 77] width 108 height 21
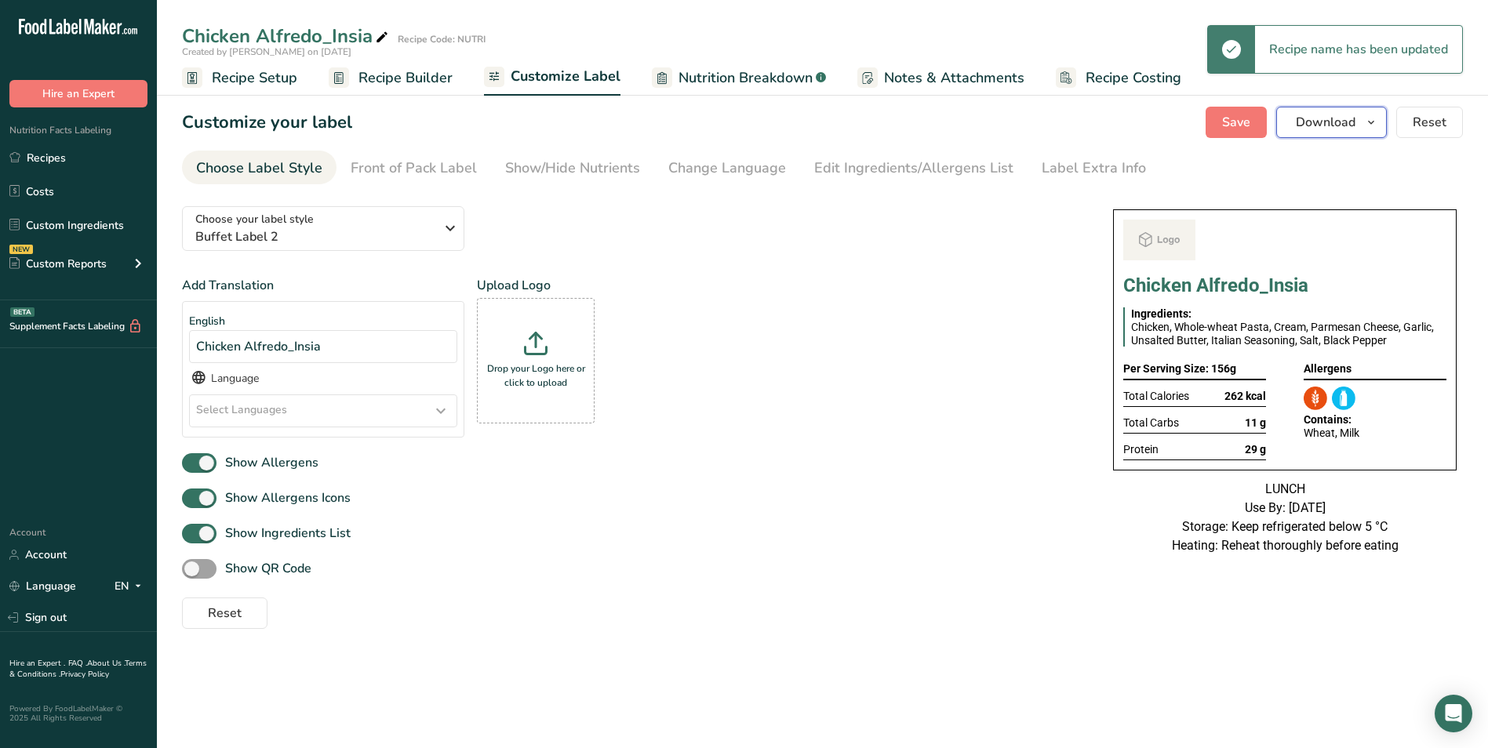
click at [1353, 118] on span "Download" at bounding box center [1326, 122] width 60 height 19
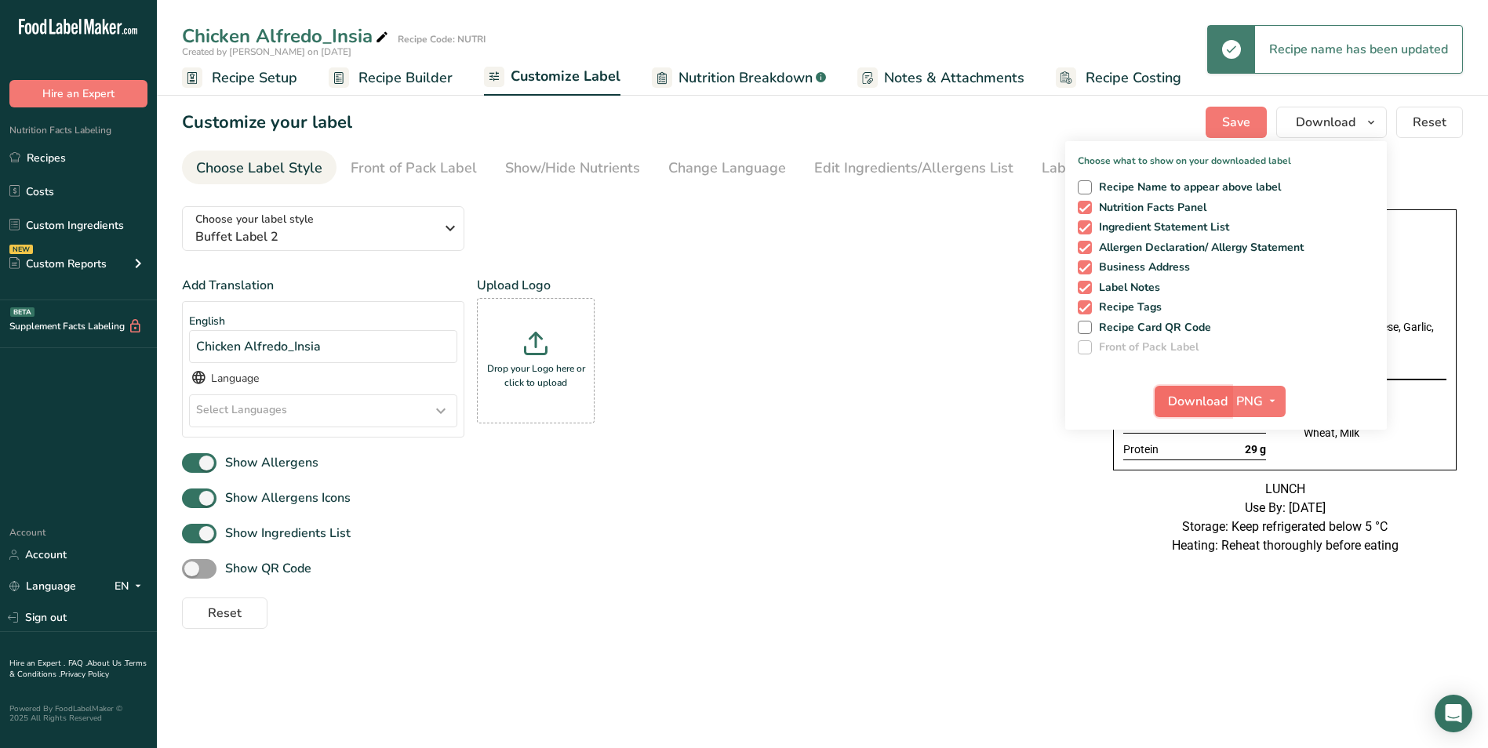
click at [1195, 405] on span "Download" at bounding box center [1198, 401] width 60 height 19
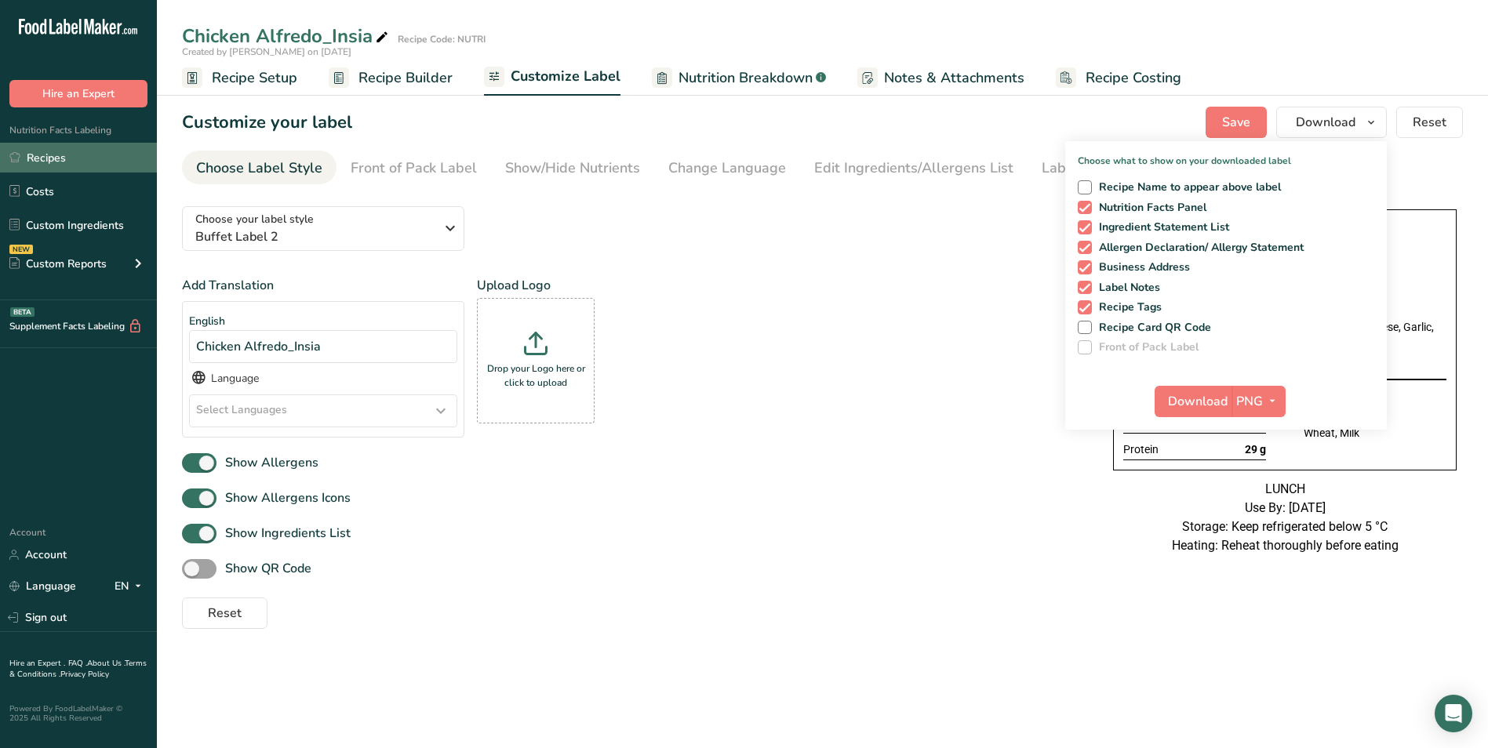
click at [82, 152] on link "Recipes" at bounding box center [78, 158] width 157 height 30
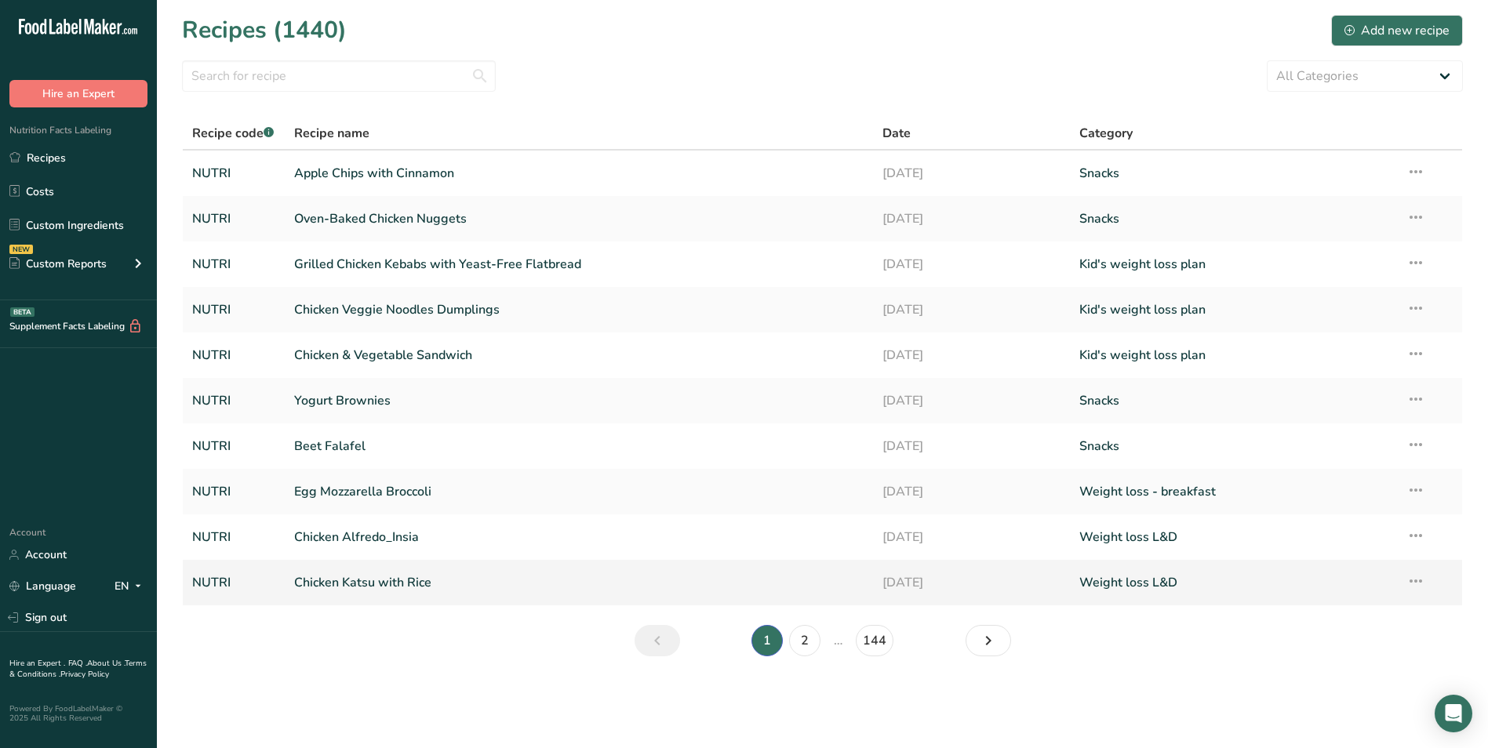
click at [366, 581] on link "Chicken Katsu with Rice" at bounding box center [579, 582] width 570 height 33
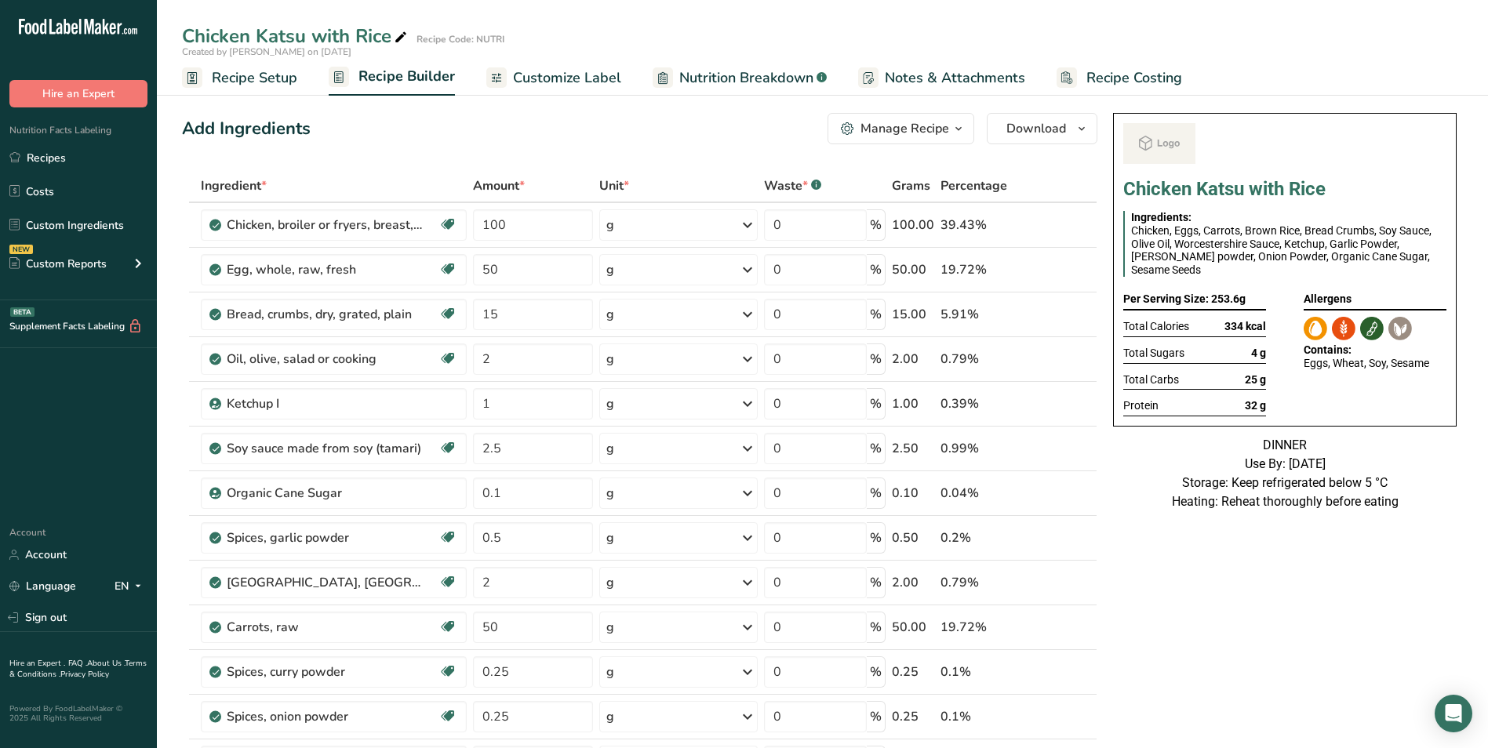
click at [931, 132] on div "Manage Recipe" at bounding box center [905, 128] width 89 height 19
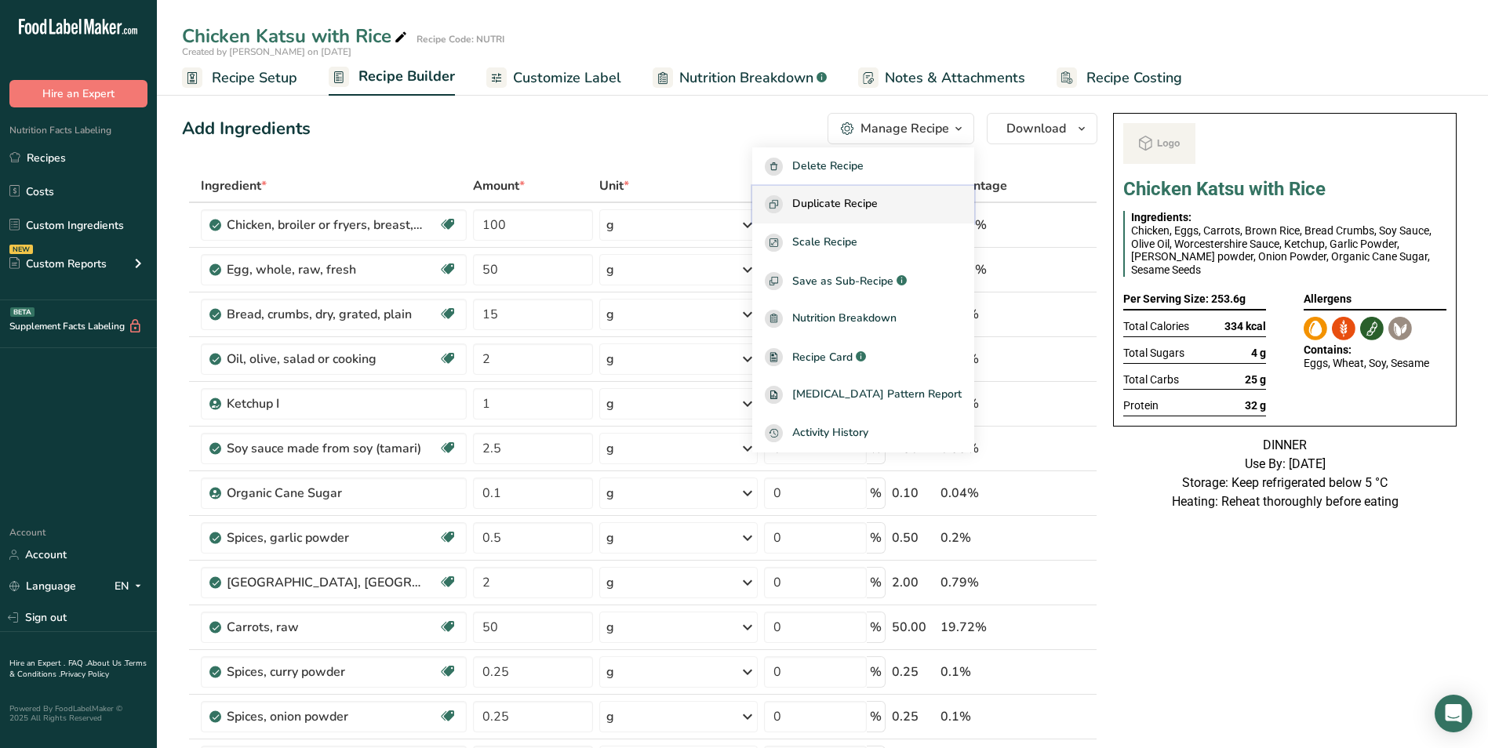
click at [878, 209] on span "Duplicate Recipe" at bounding box center [835, 204] width 86 height 18
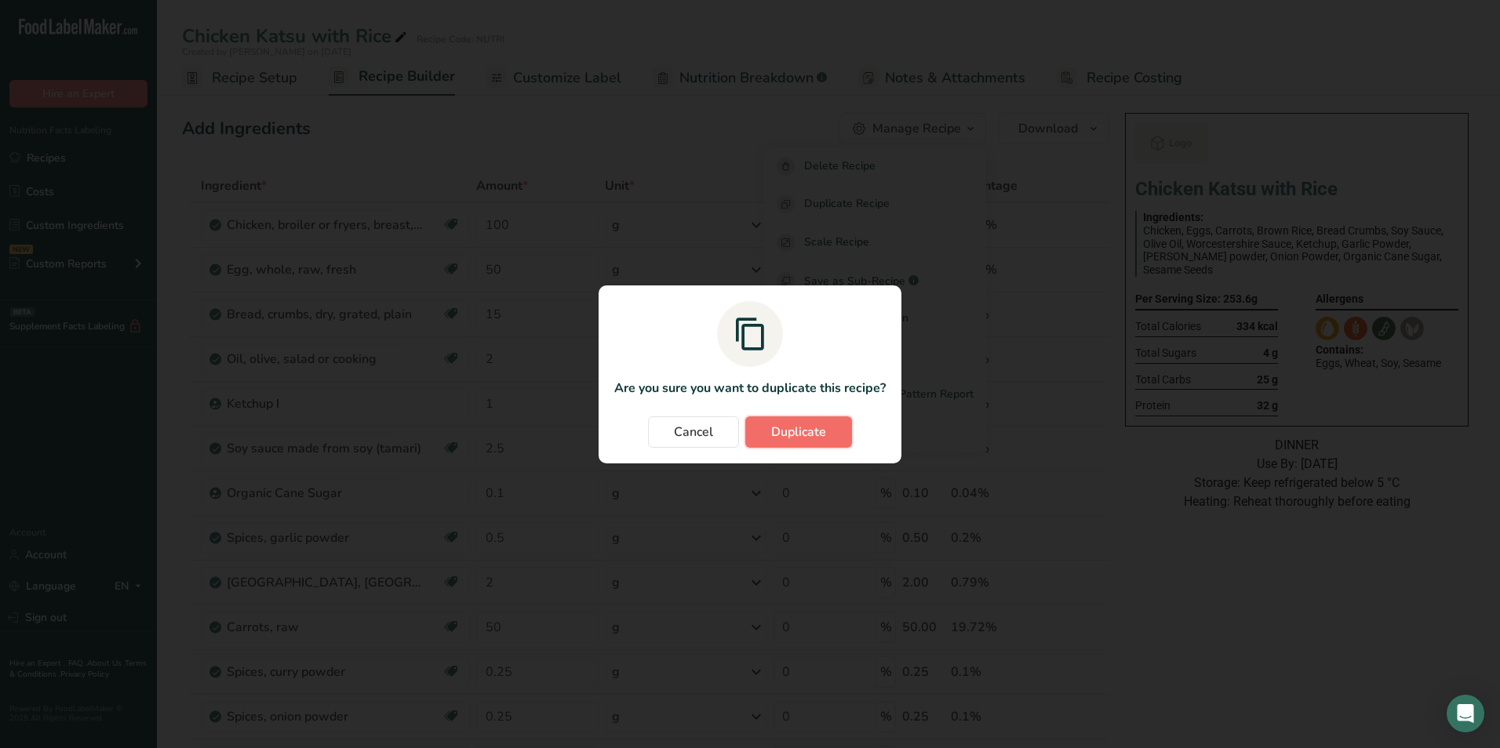
click at [788, 431] on span "Duplicate" at bounding box center [798, 432] width 55 height 19
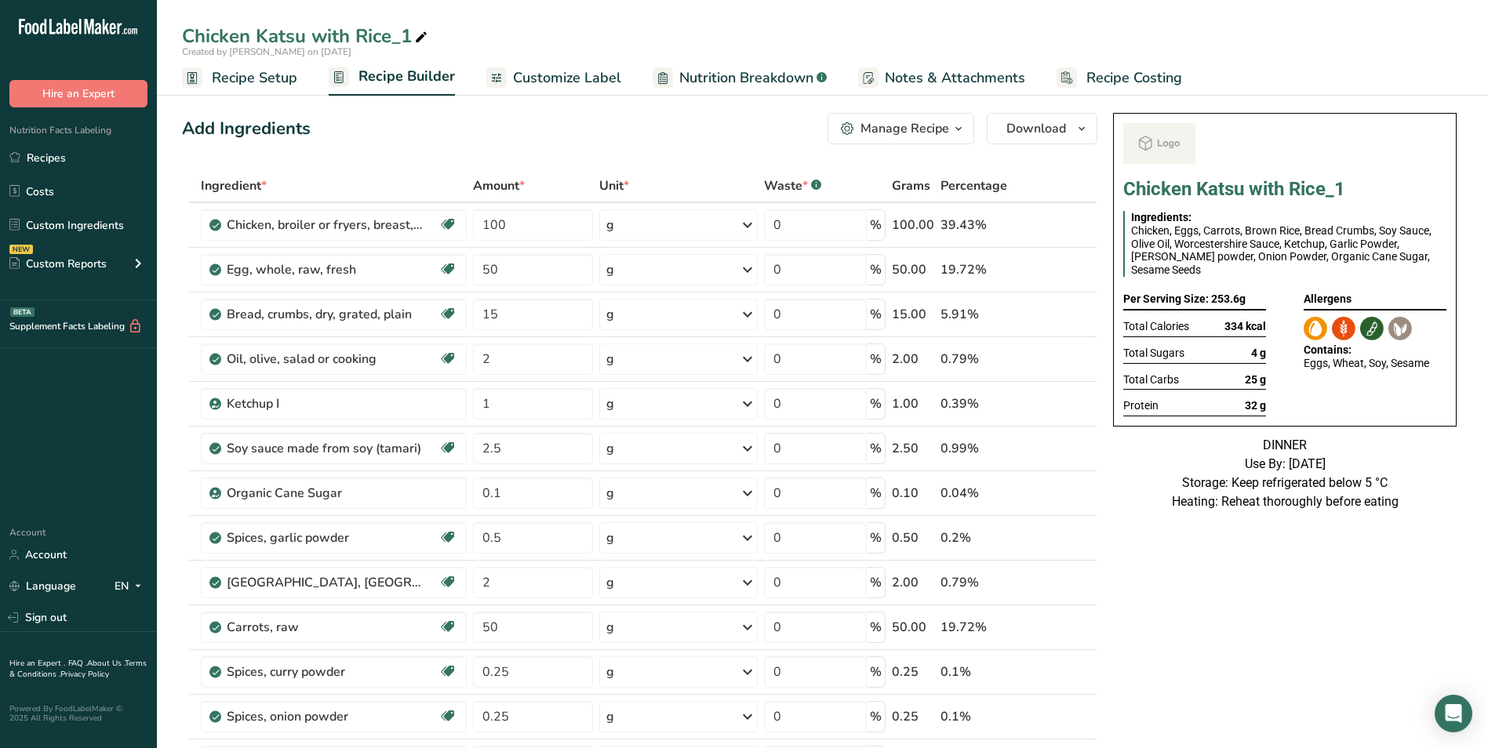
click at [421, 32] on icon at bounding box center [421, 38] width 14 height 22
type input "Chicken Katsu with Rice_SHAFI"
click at [492, 235] on input "100" at bounding box center [533, 224] width 121 height 31
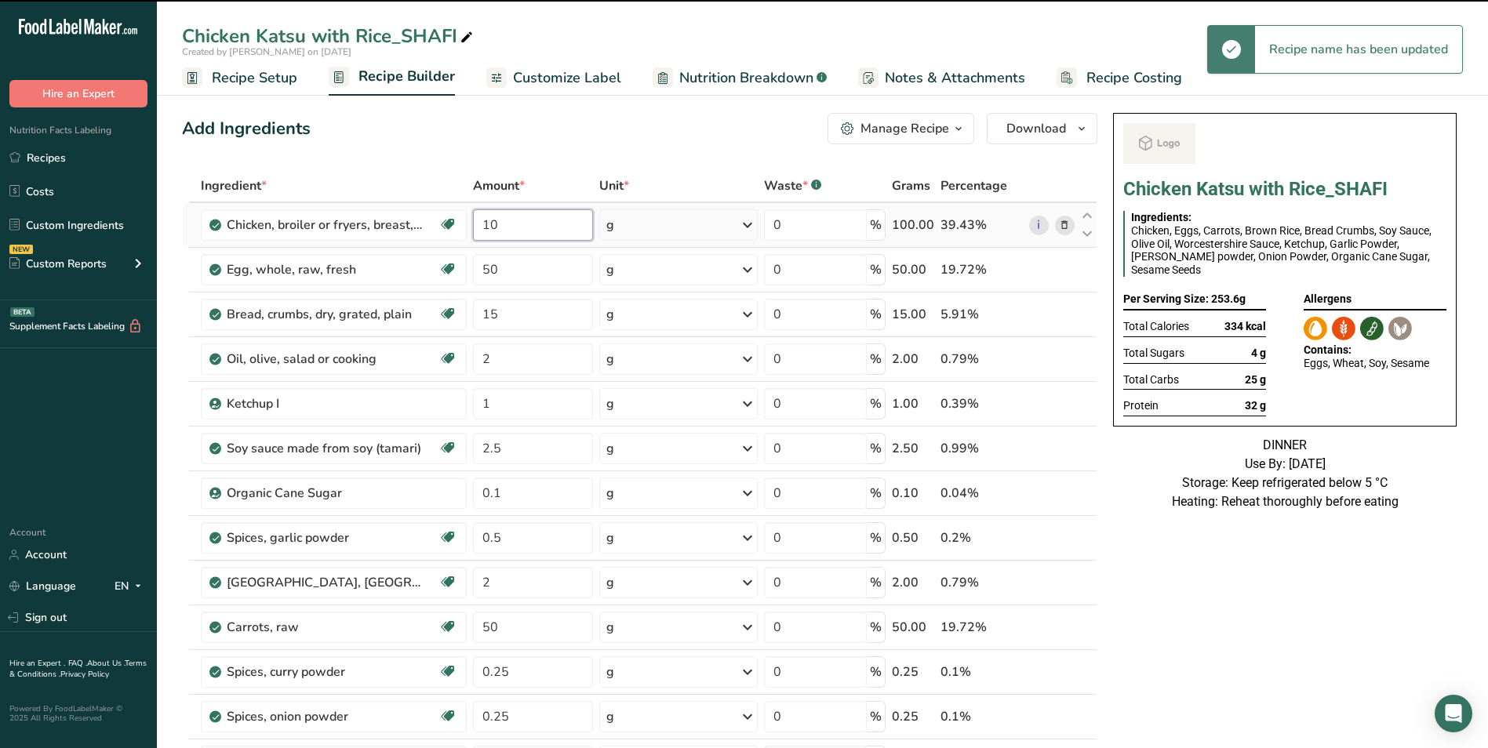
type input "1"
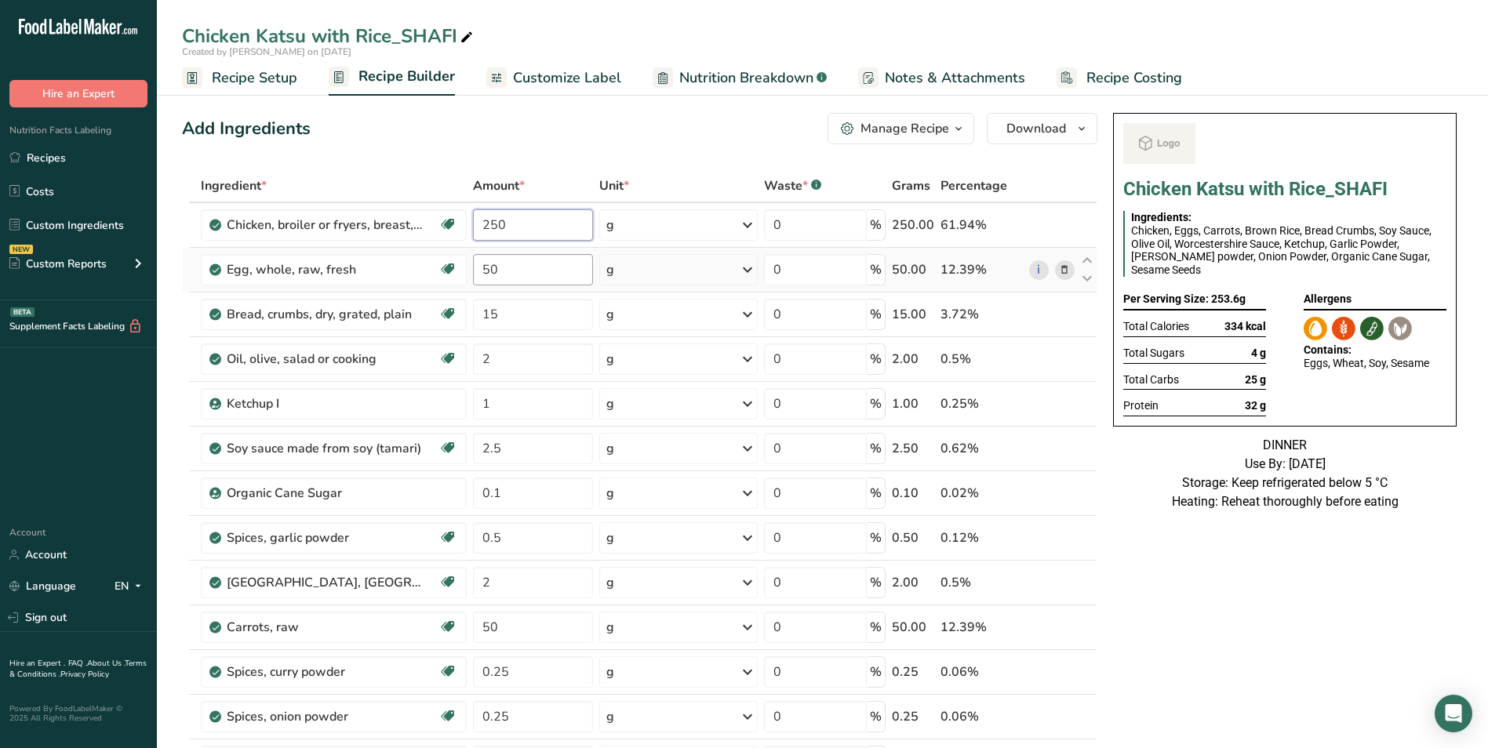
type input "250"
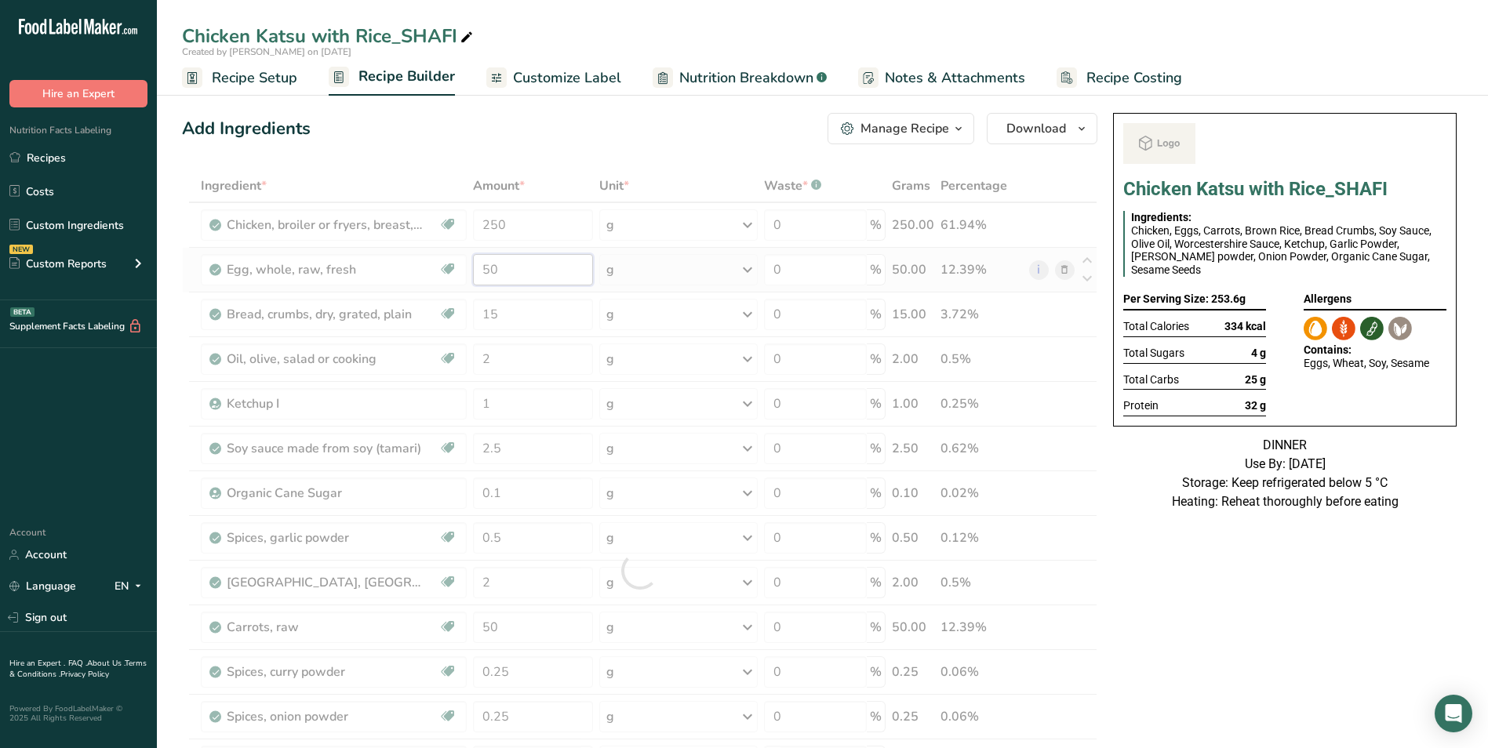
click at [483, 274] on div "Ingredient * Amount * Unit * Waste * .a-a{fill:#347362;}.b-a{fill:#fff;} Grams …" at bounding box center [640, 570] width 916 height 803
click at [483, 274] on div at bounding box center [640, 570] width 916 height 803
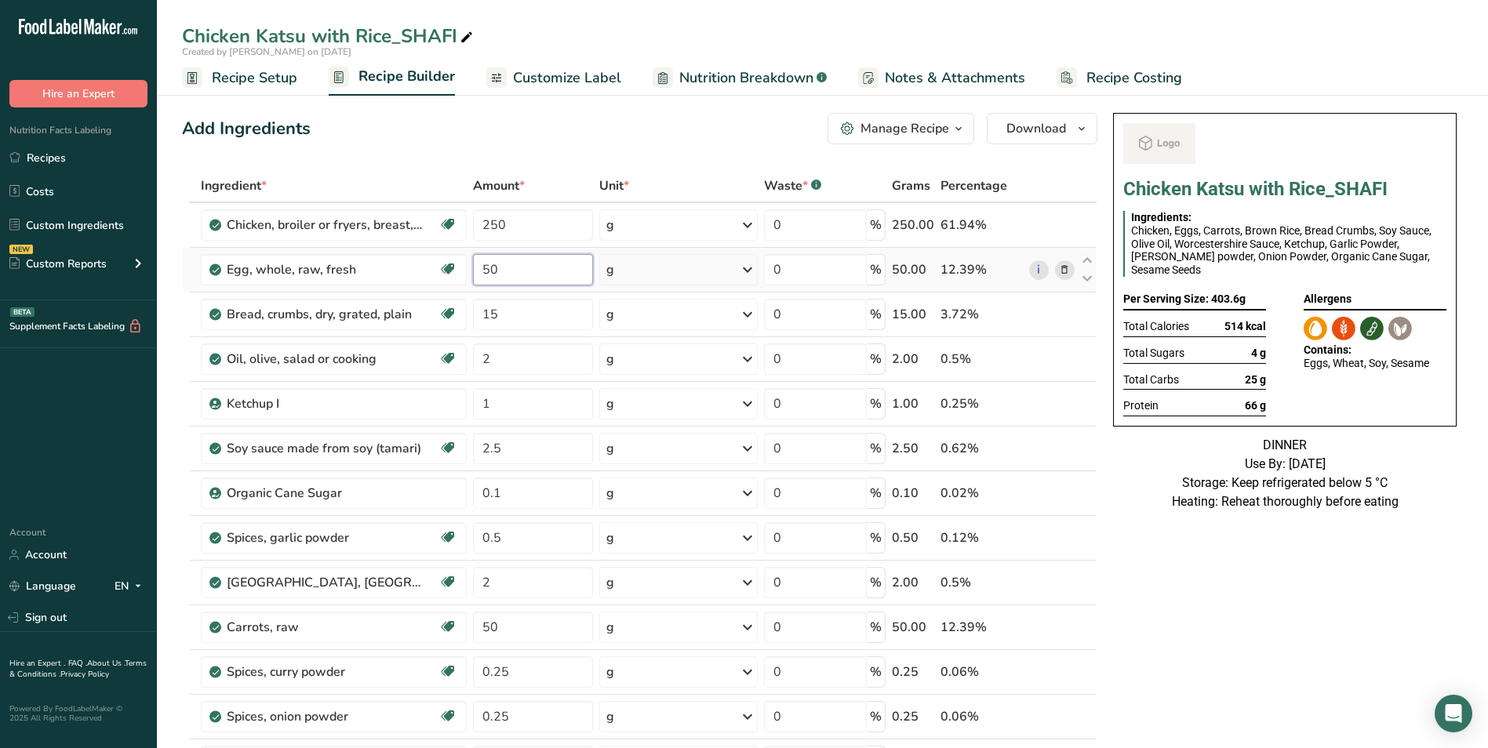
click at [483, 274] on input "50" at bounding box center [533, 269] width 121 height 31
type input "100"
click at [588, 87] on span "Customize Label" at bounding box center [567, 77] width 108 height 21
click at [484, 274] on input "100" at bounding box center [533, 269] width 121 height 31
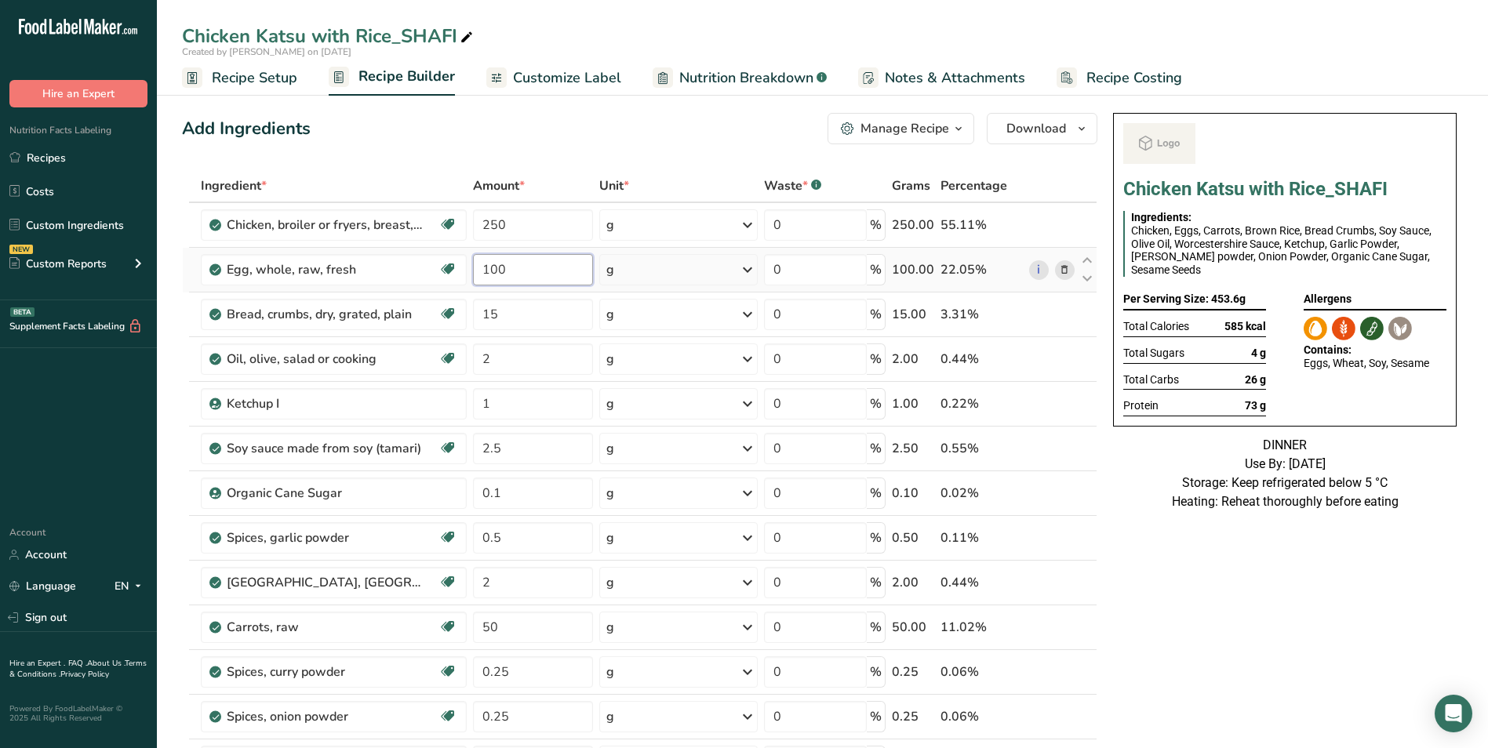
click at [484, 274] on input "100" at bounding box center [533, 269] width 121 height 31
type input "150"
click at [599, 77] on span "Customize Label" at bounding box center [567, 77] width 108 height 21
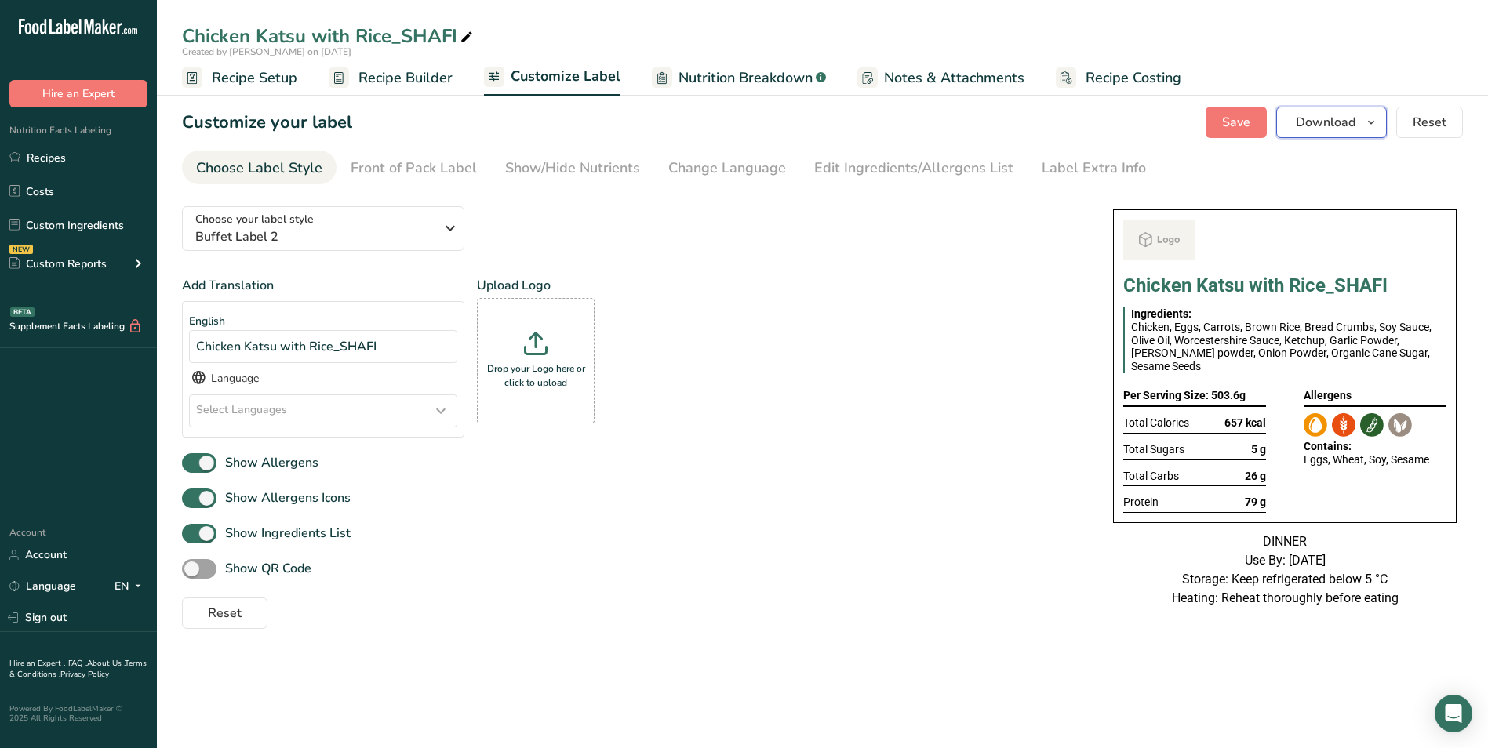
click at [1338, 113] on span "Download" at bounding box center [1326, 122] width 60 height 19
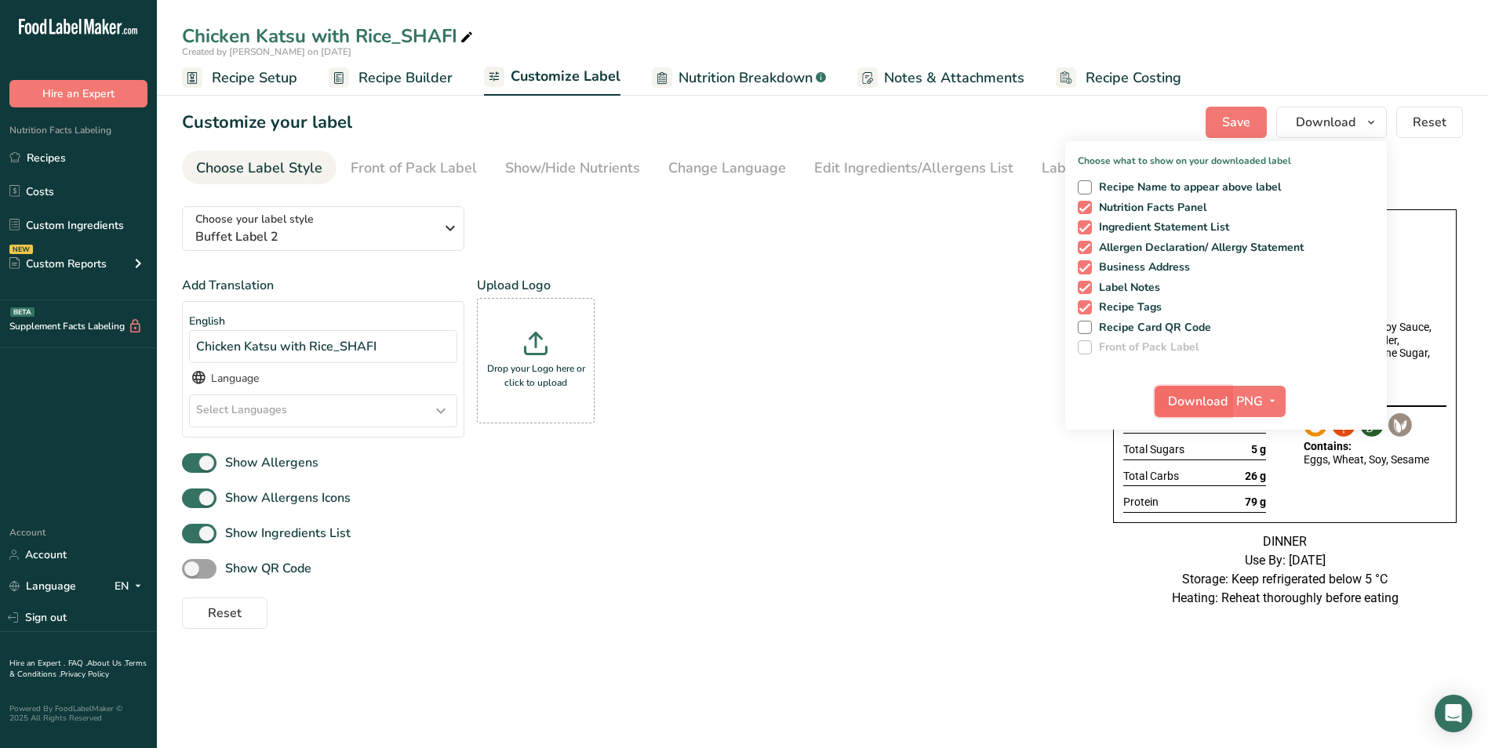
click at [1191, 392] on span "Download" at bounding box center [1198, 401] width 60 height 19
click at [468, 35] on icon at bounding box center [467, 38] width 14 height 22
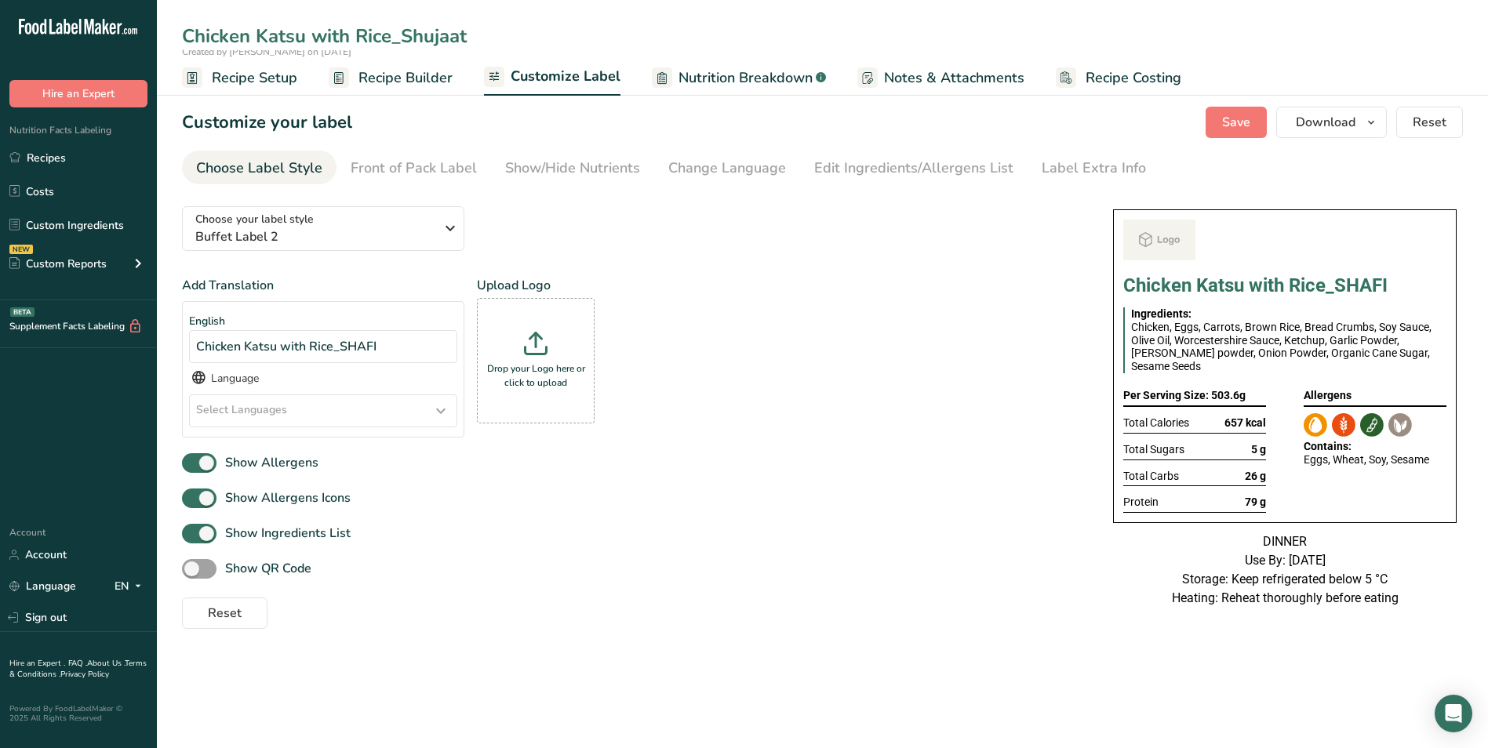
type input "Chicken Katsu with Rice_Shujaat"
click at [401, 84] on span "Recipe Builder" at bounding box center [406, 77] width 94 height 21
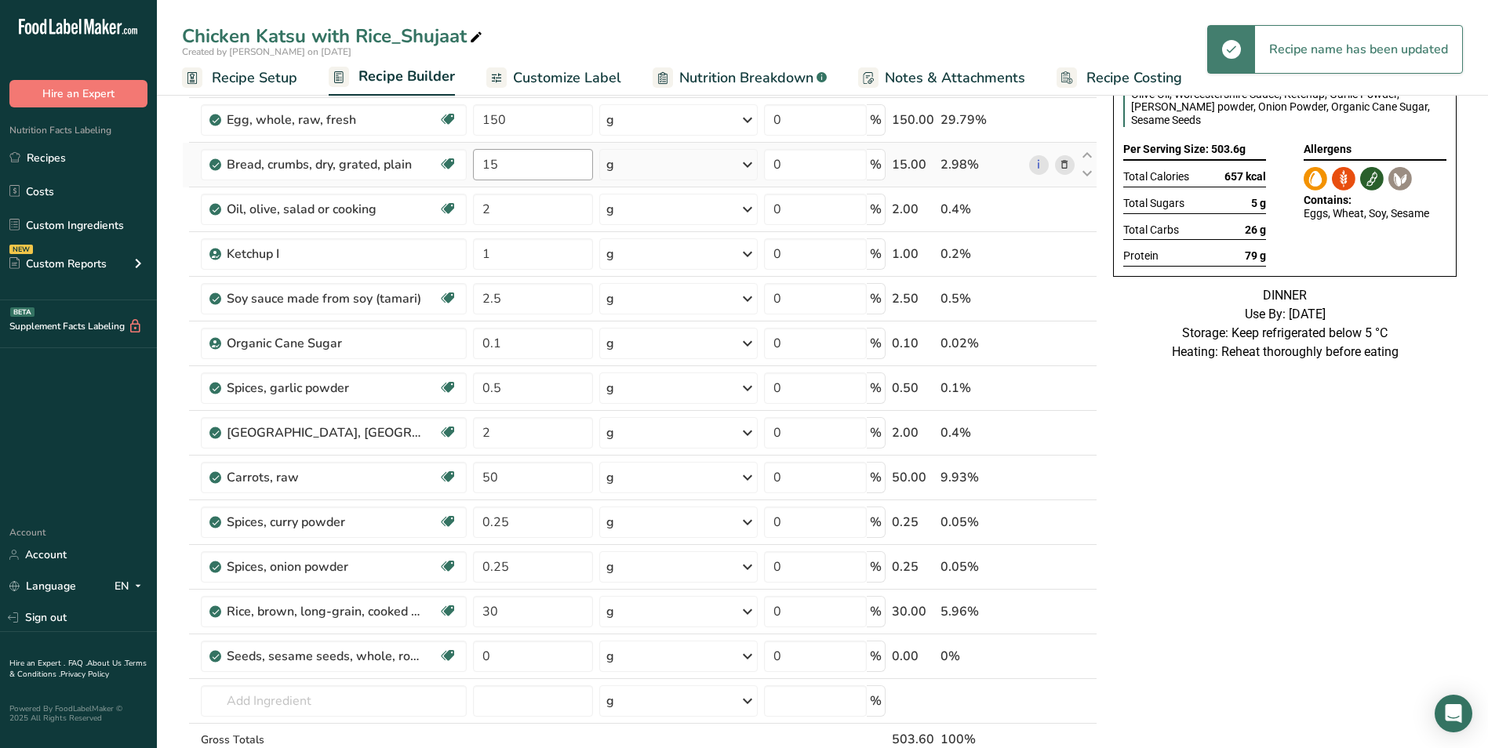
scroll to position [157, 0]
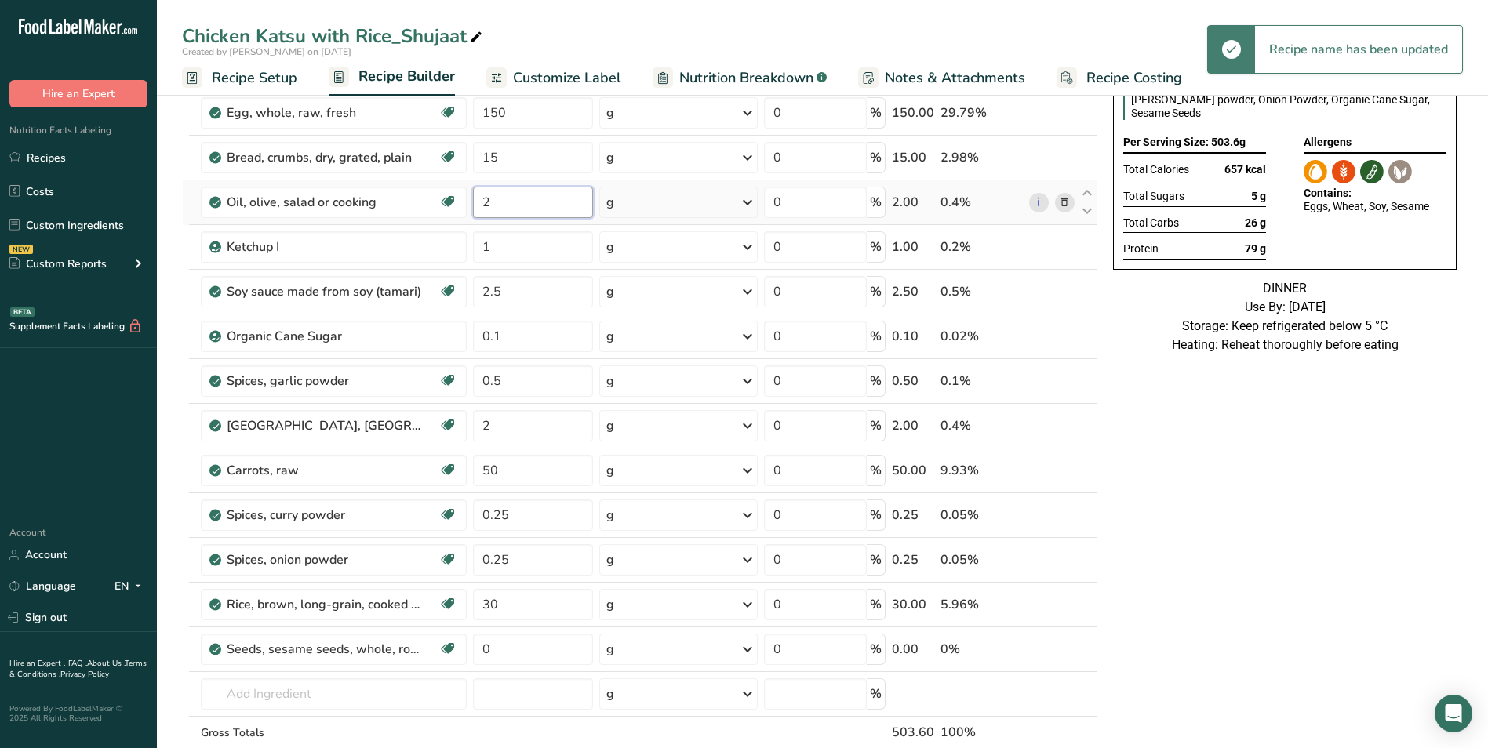
click at [484, 195] on input "2" at bounding box center [533, 202] width 121 height 31
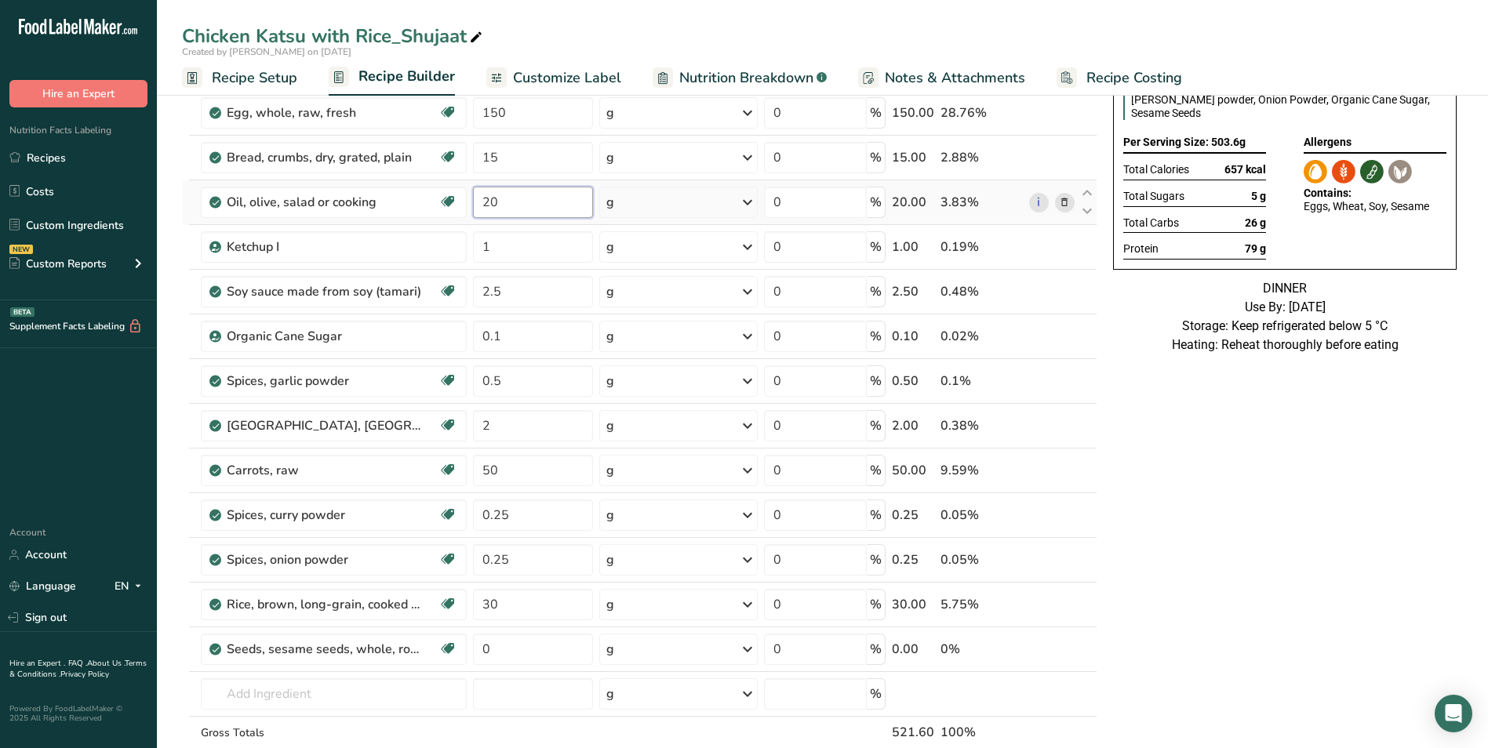
type input "20"
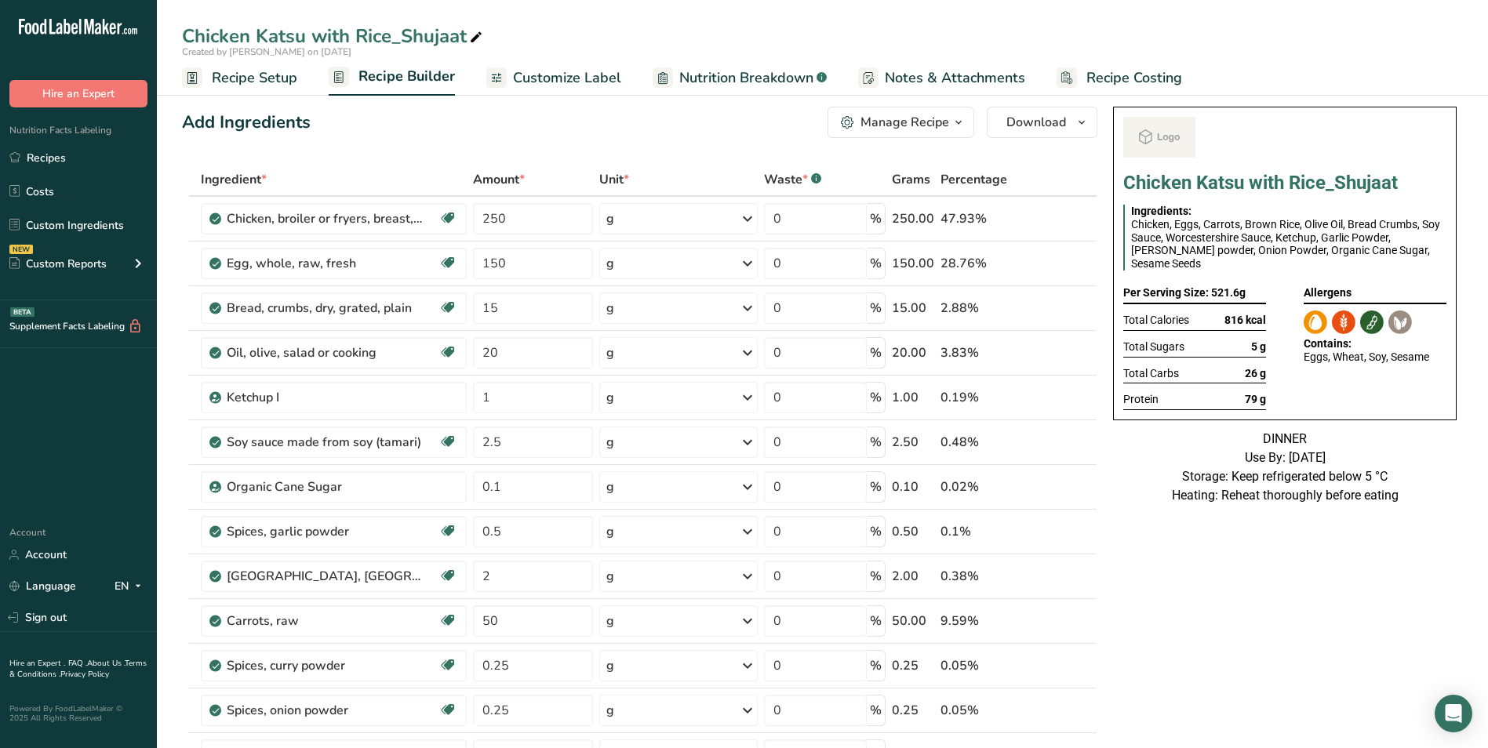
scroll to position [0, 0]
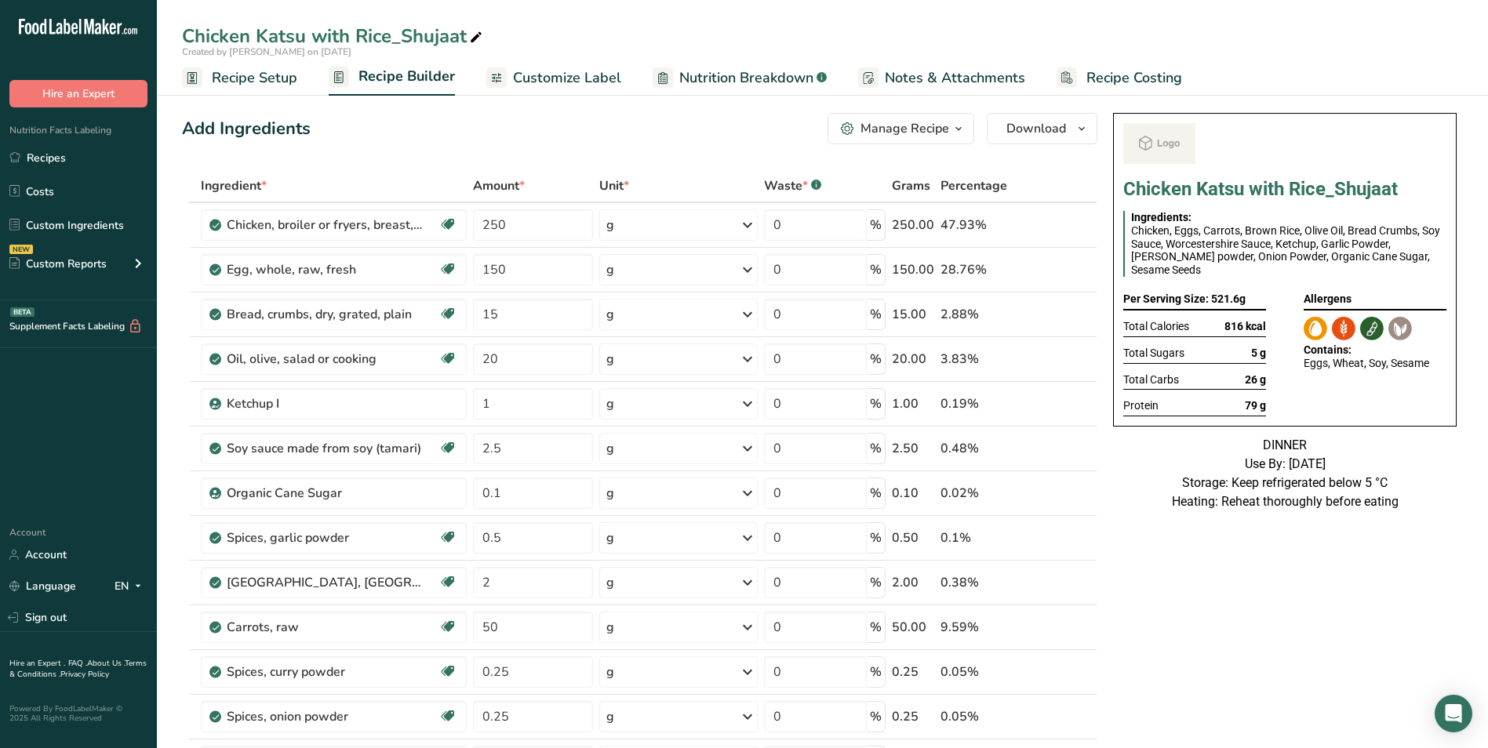
click at [585, 67] on span "Customize Label" at bounding box center [567, 77] width 108 height 21
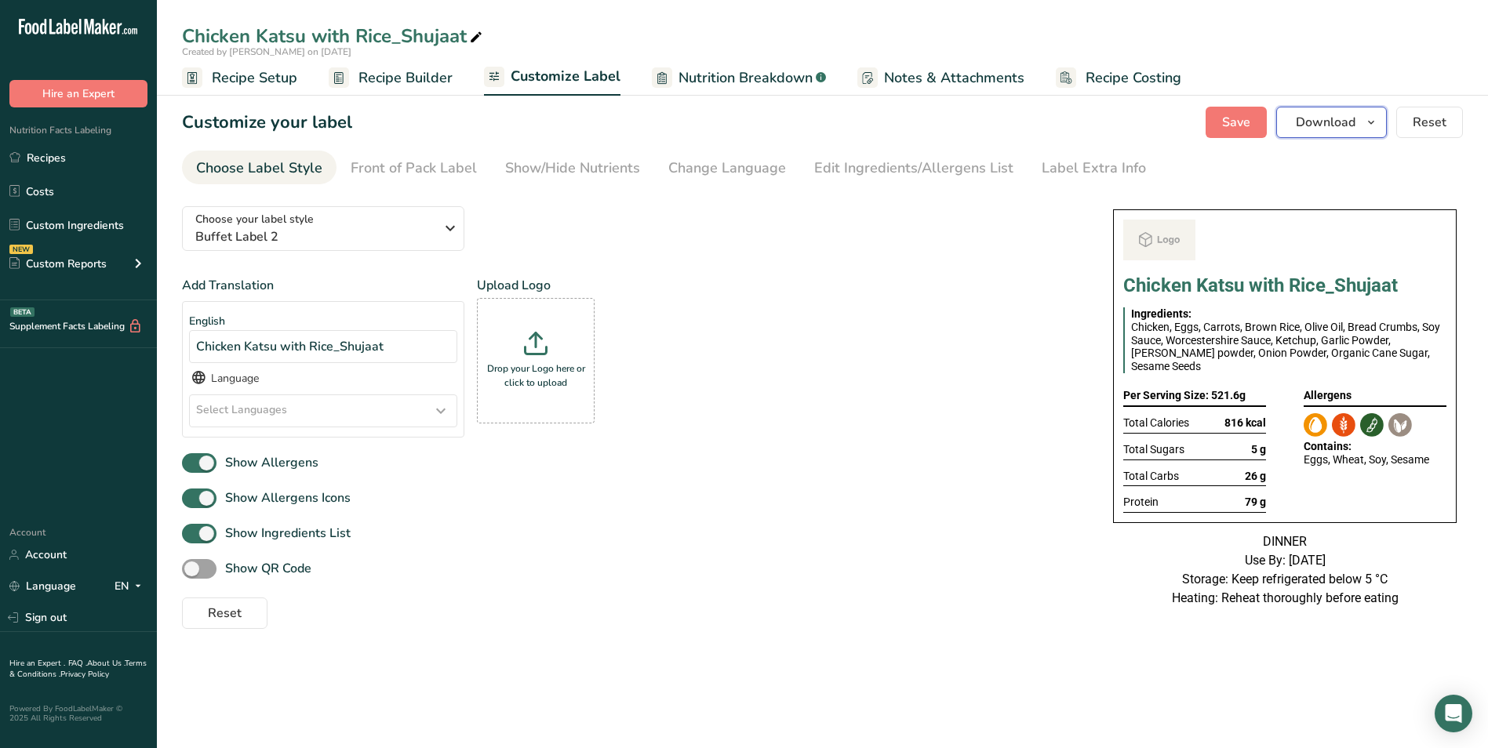
click at [1323, 126] on span "Download" at bounding box center [1326, 122] width 60 height 19
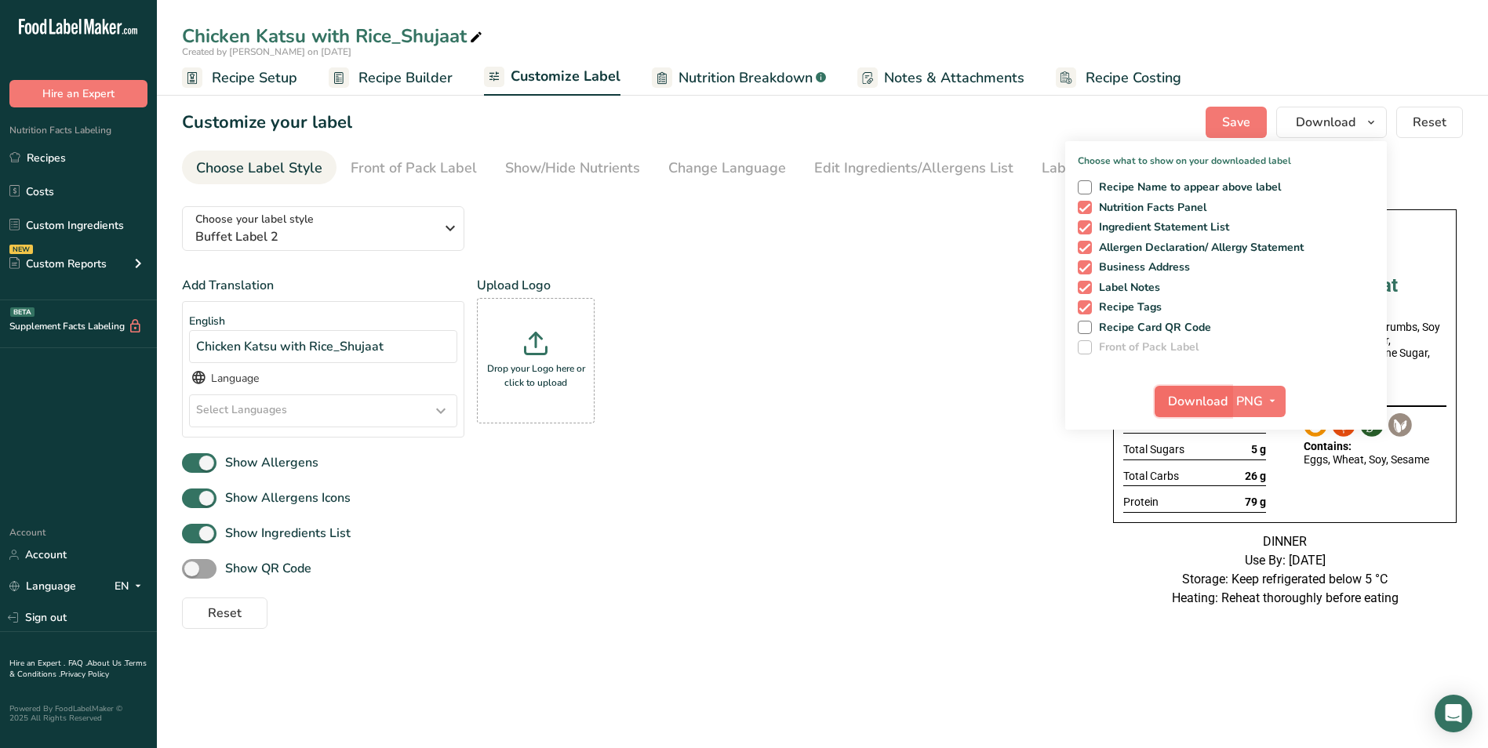
click at [1196, 402] on span "Download" at bounding box center [1198, 401] width 60 height 19
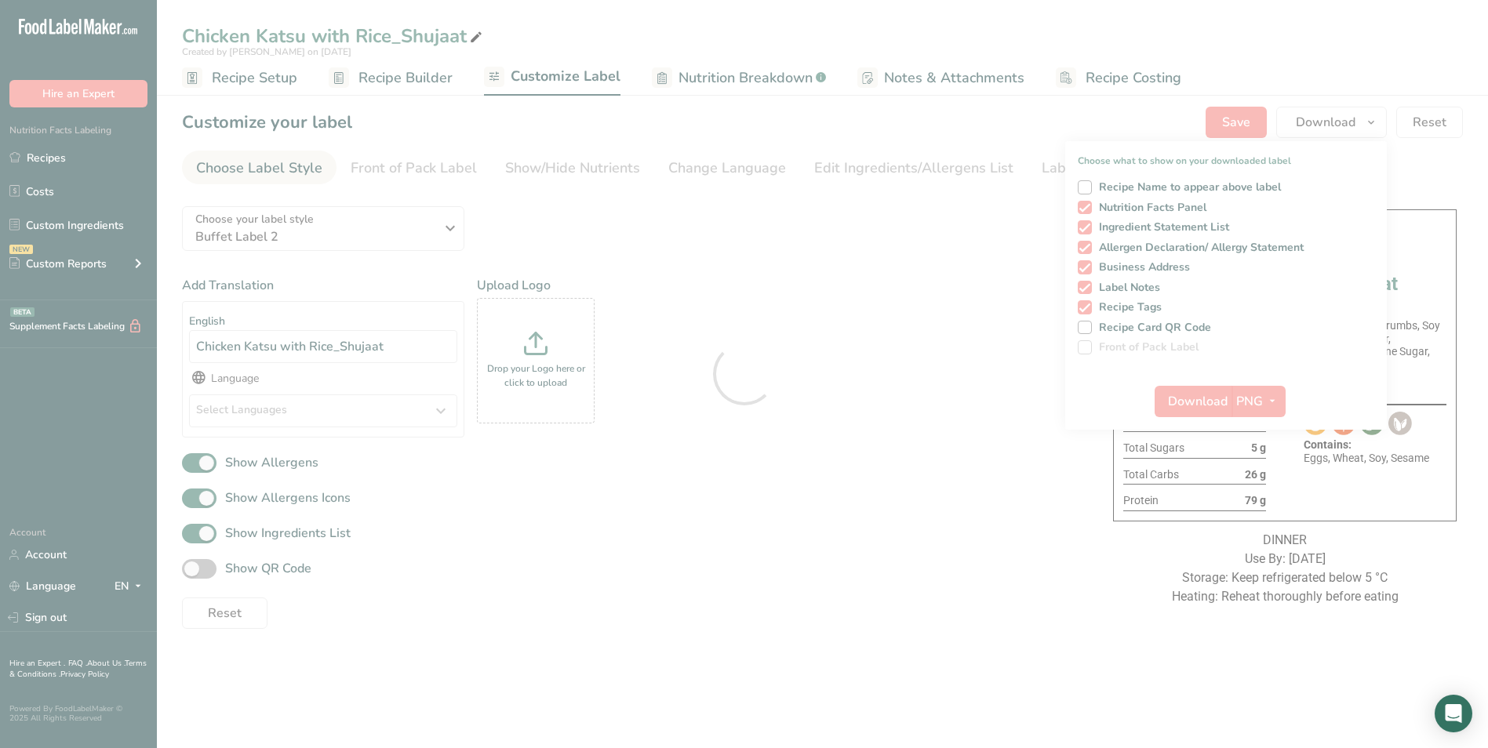
click at [60, 158] on div at bounding box center [744, 374] width 1488 height 748
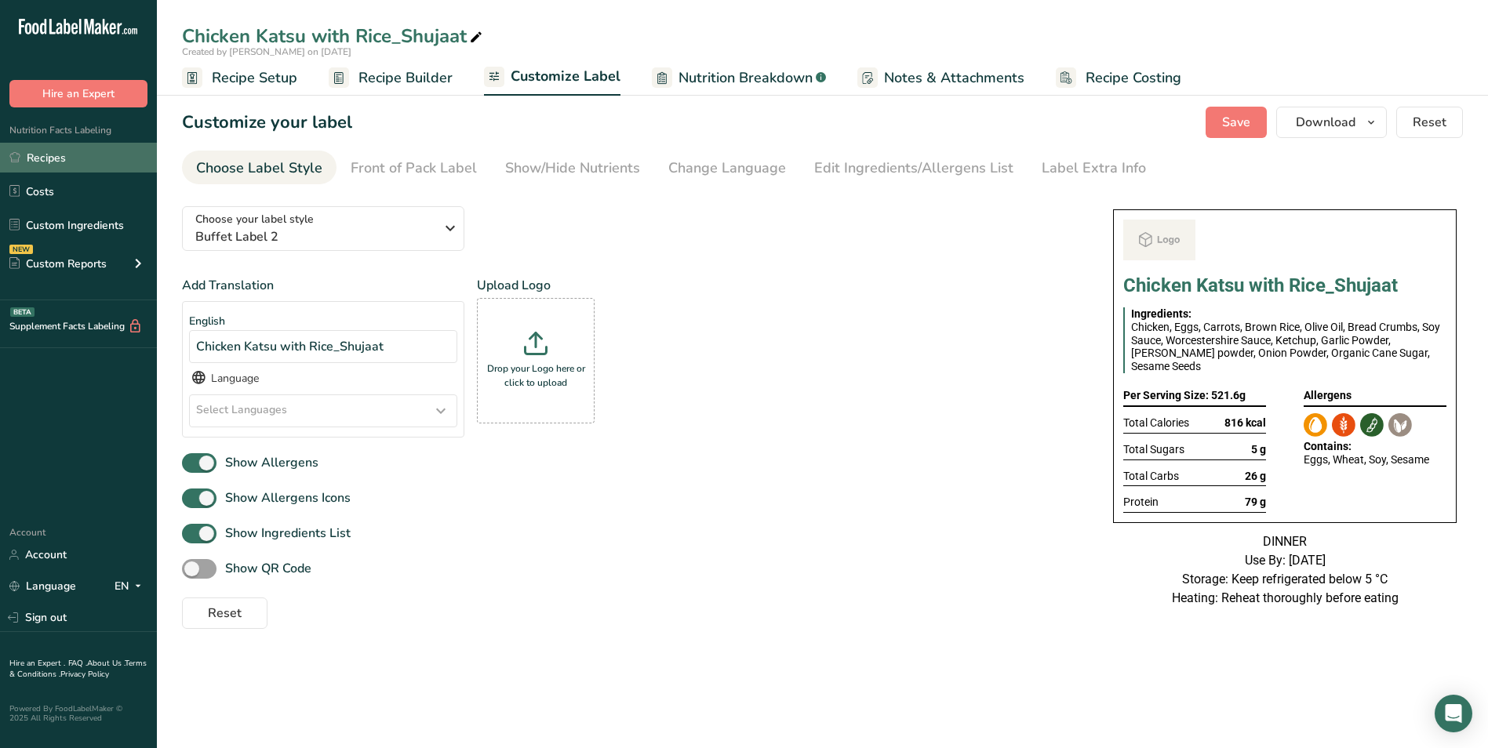
click at [60, 158] on link "Recipes" at bounding box center [78, 158] width 157 height 30
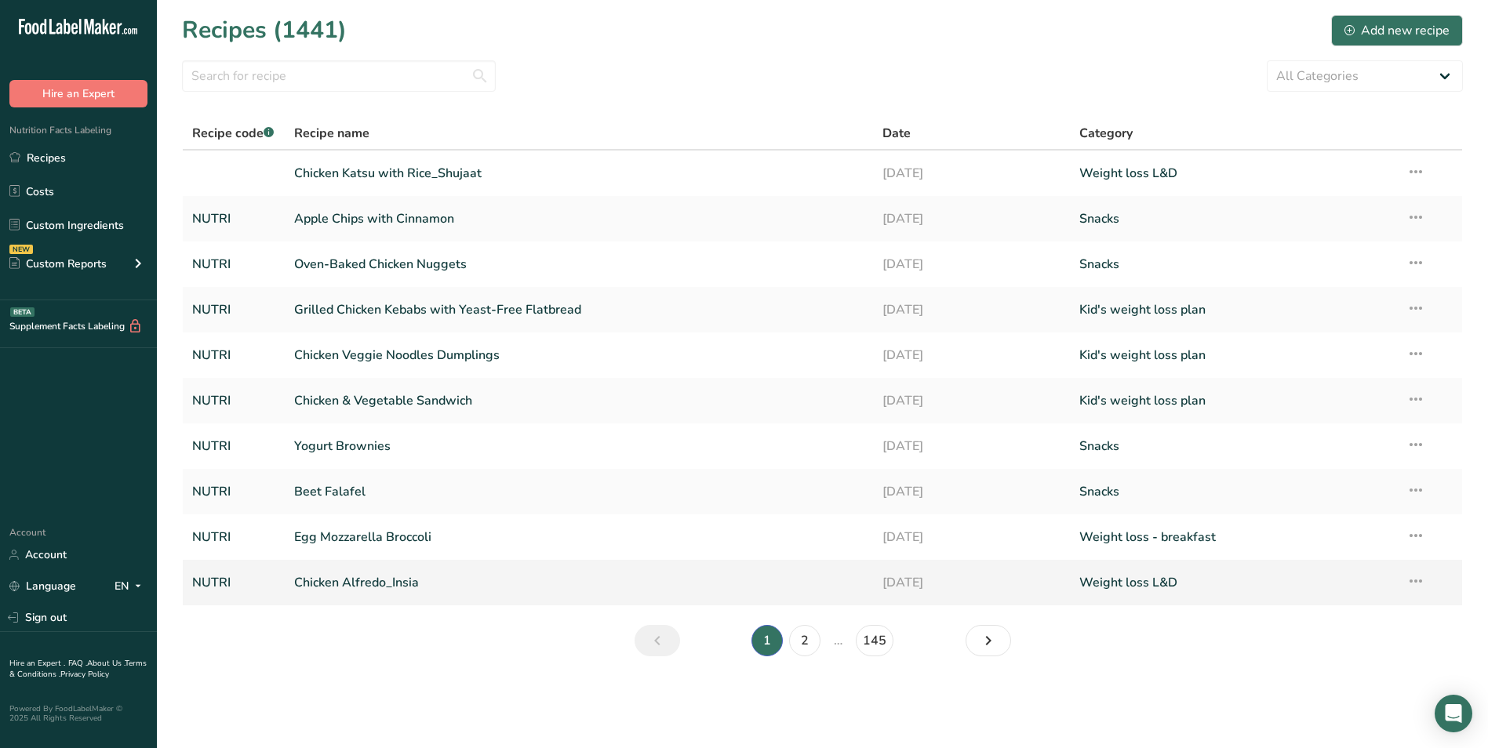
click at [1413, 585] on icon at bounding box center [1416, 581] width 19 height 28
click at [1304, 686] on span "Duplicate Recipe" at bounding box center [1287, 692] width 86 height 18
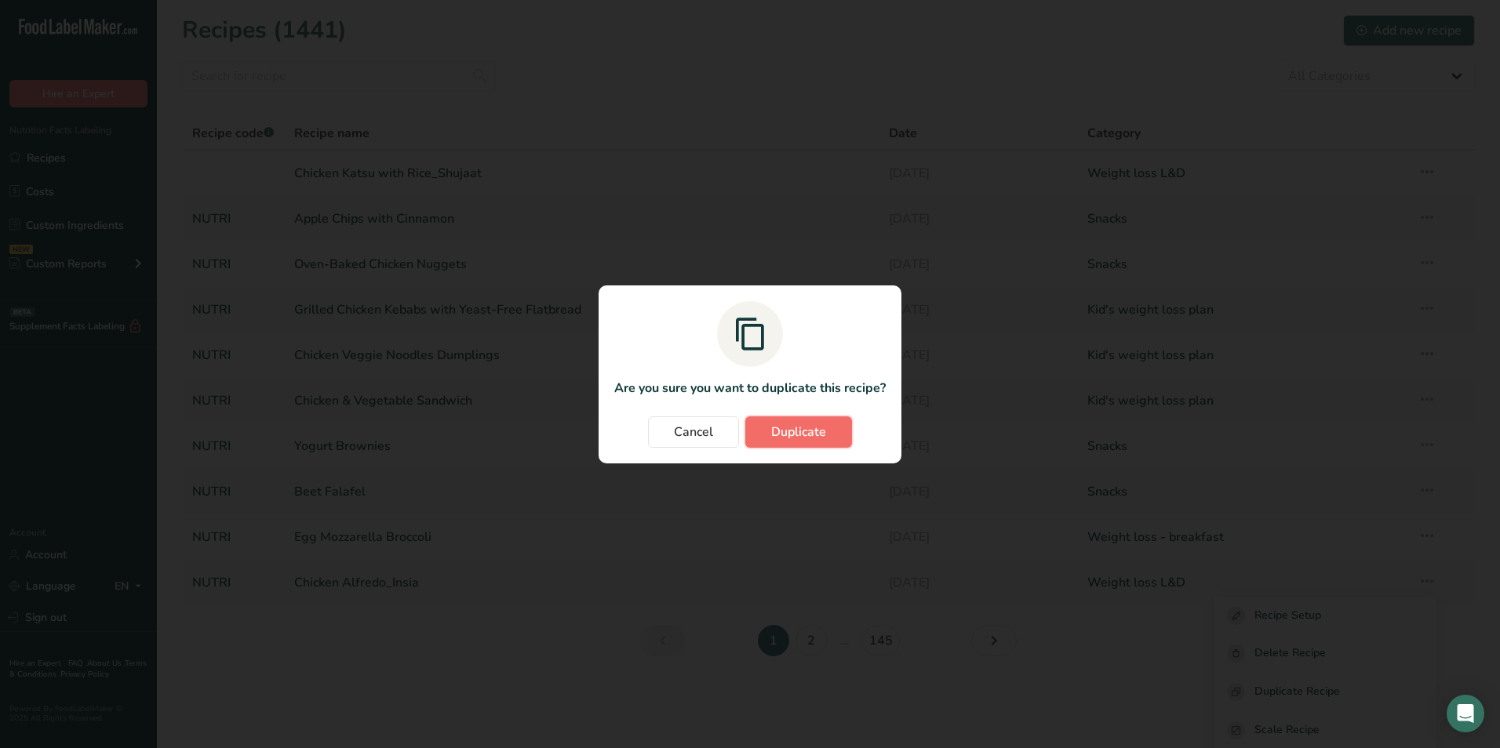
click at [794, 435] on span "Duplicate" at bounding box center [798, 432] width 55 height 19
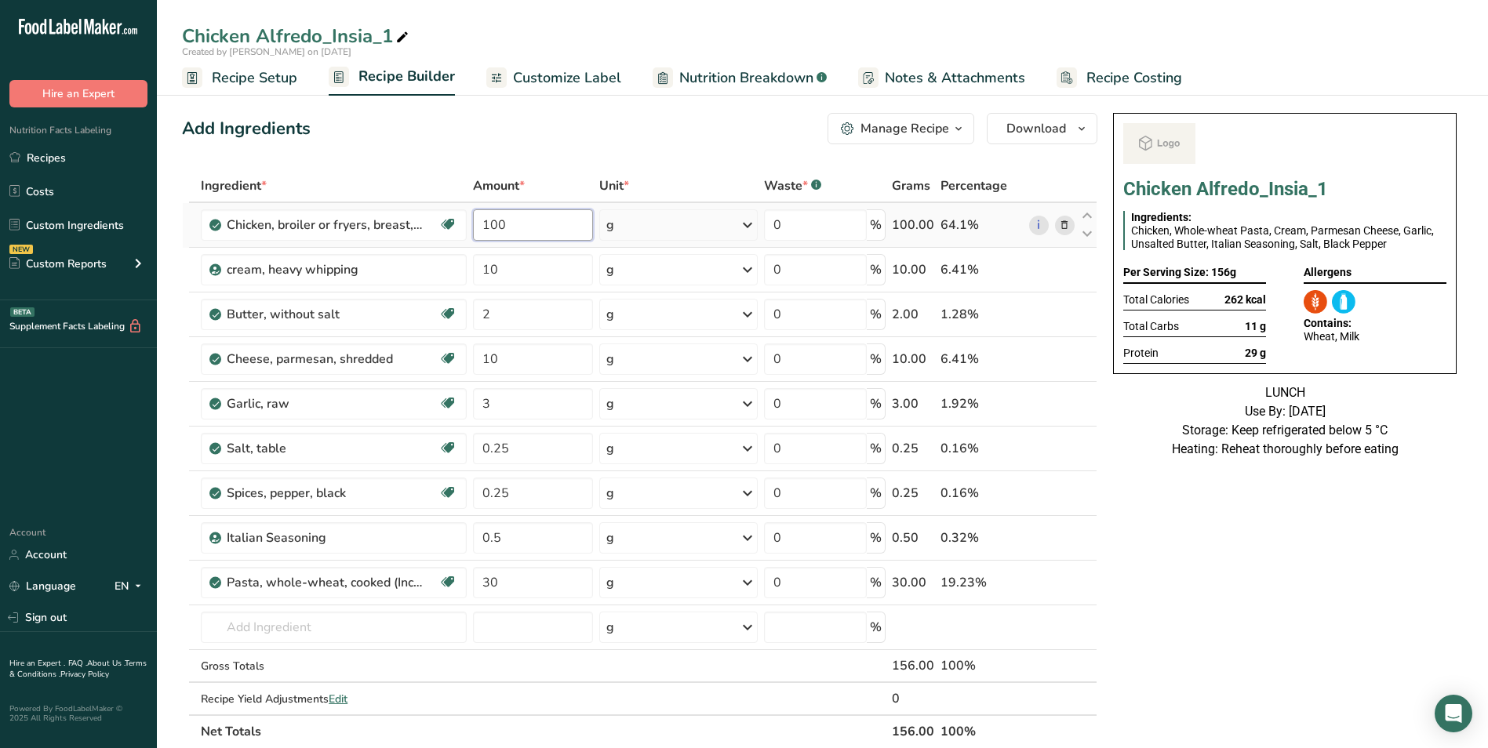
click at [500, 224] on input "100" at bounding box center [533, 224] width 121 height 31
type input "250"
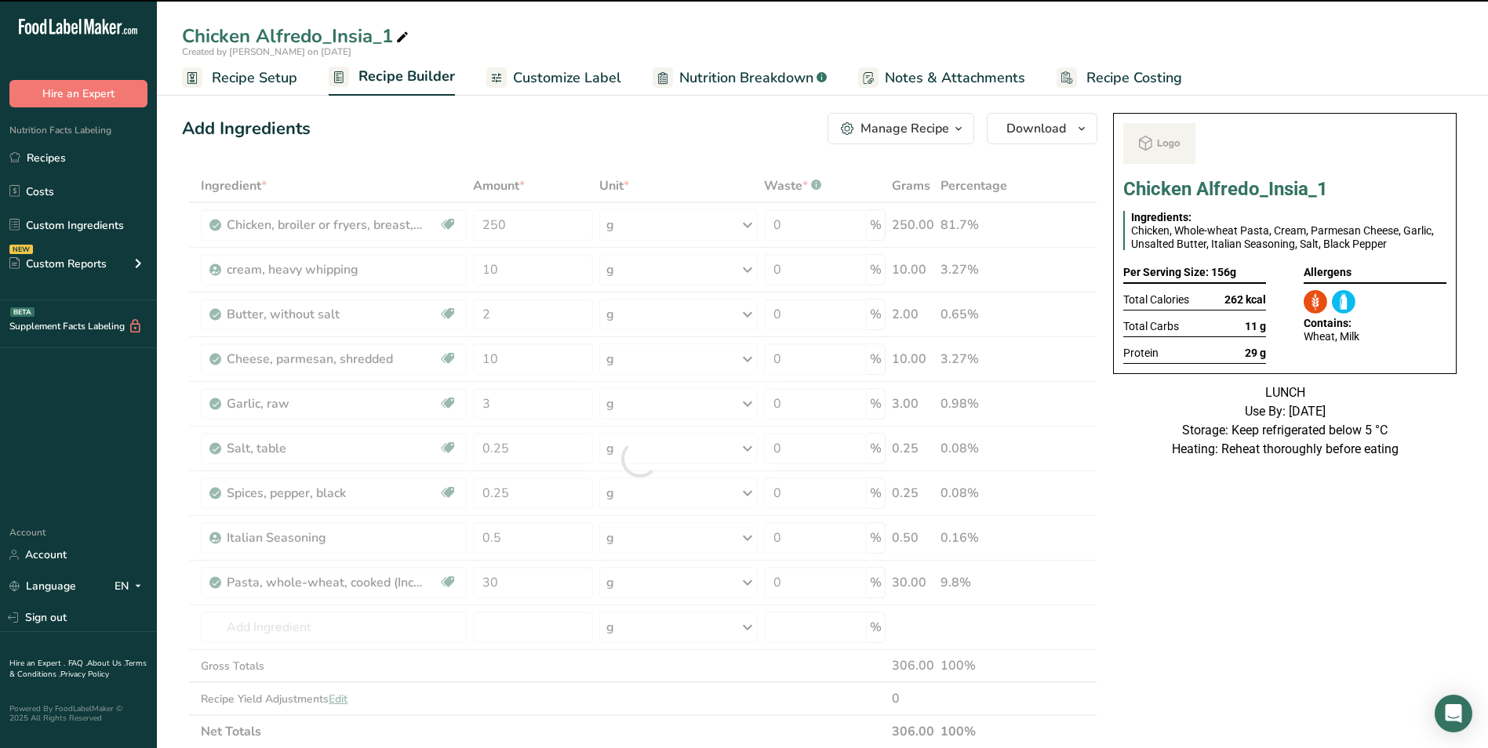
click at [399, 31] on icon at bounding box center [402, 38] width 14 height 22
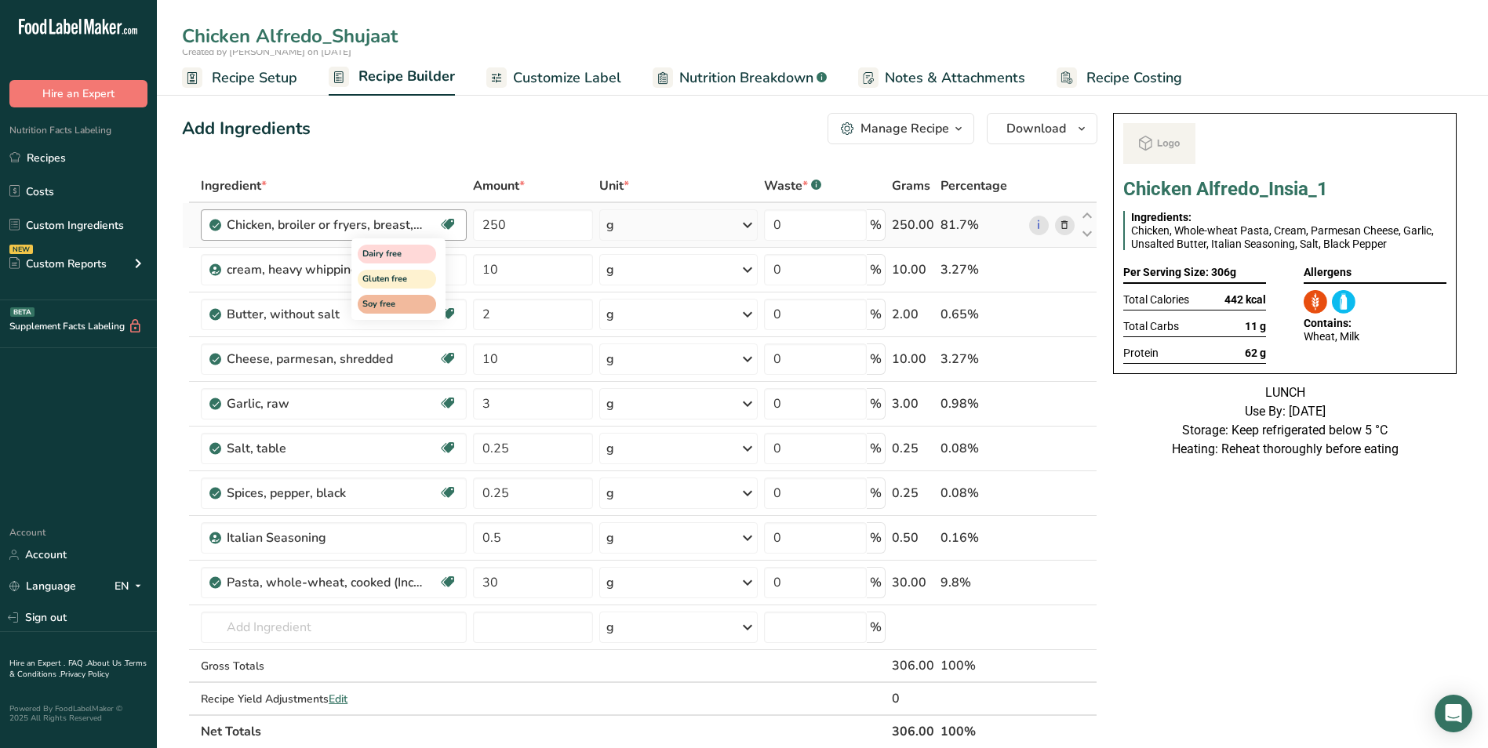
type input "Chicken Alfredo_Shujaat"
click at [482, 270] on div "Dairy free Gluten free Soy free" at bounding box center [426, 277] width 151 height 85
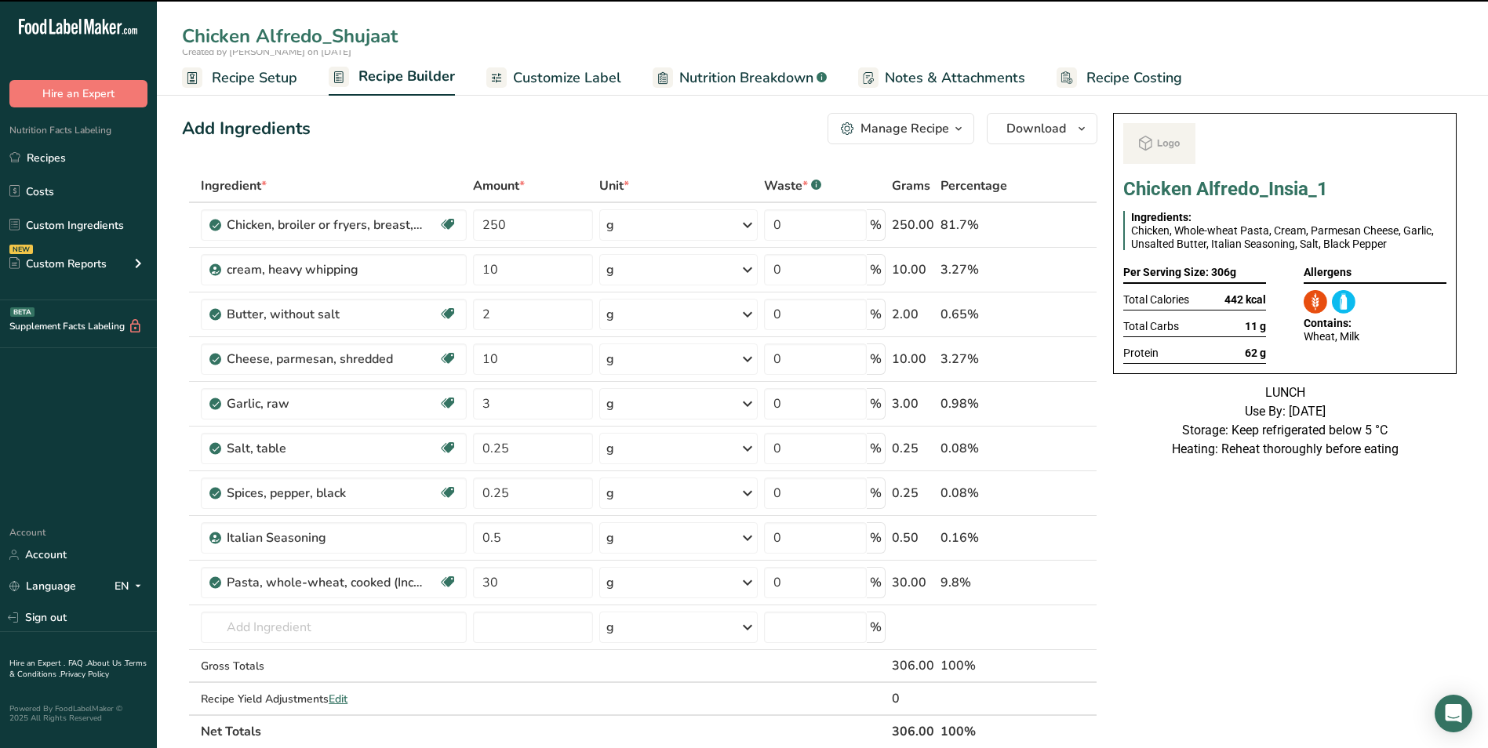
click at [0, 0] on div "Dairy free Gluten free Soy free" at bounding box center [0, 0] width 0 height 0
click at [471, 137] on div "Add Ingredients Manage Recipe Delete Recipe Duplicate Recipe Scale Recipe Save …" at bounding box center [640, 128] width 916 height 31
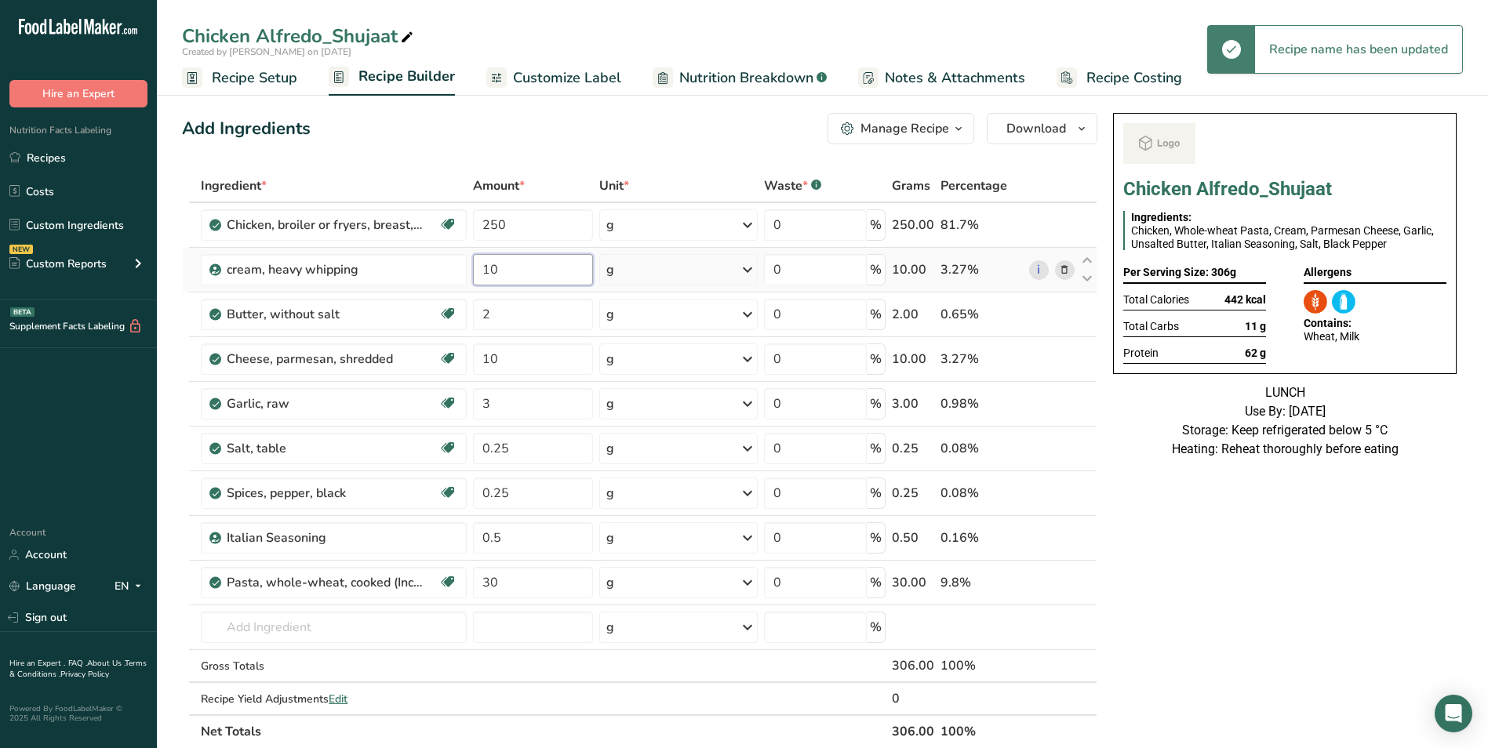
click at [477, 272] on input "10" at bounding box center [533, 269] width 121 height 31
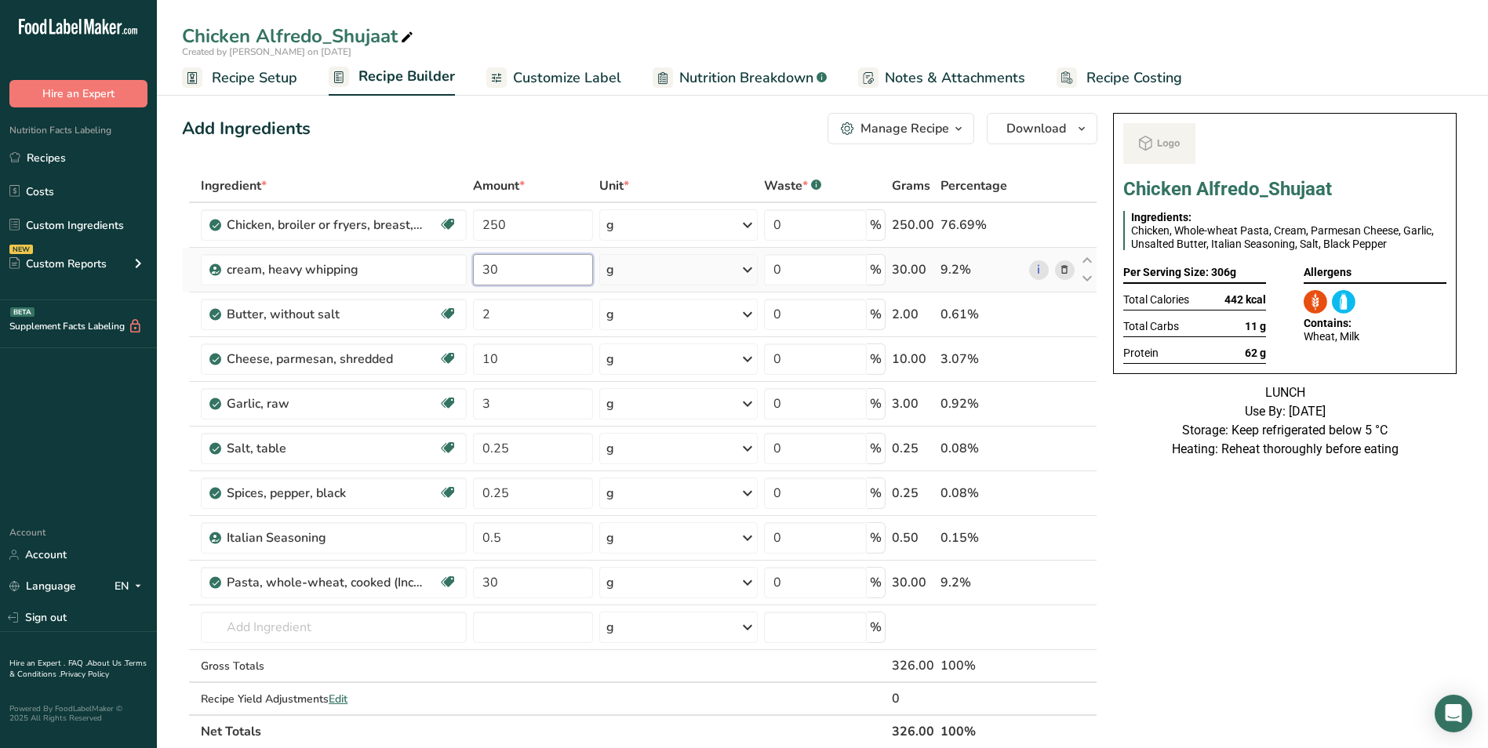
type input "30"
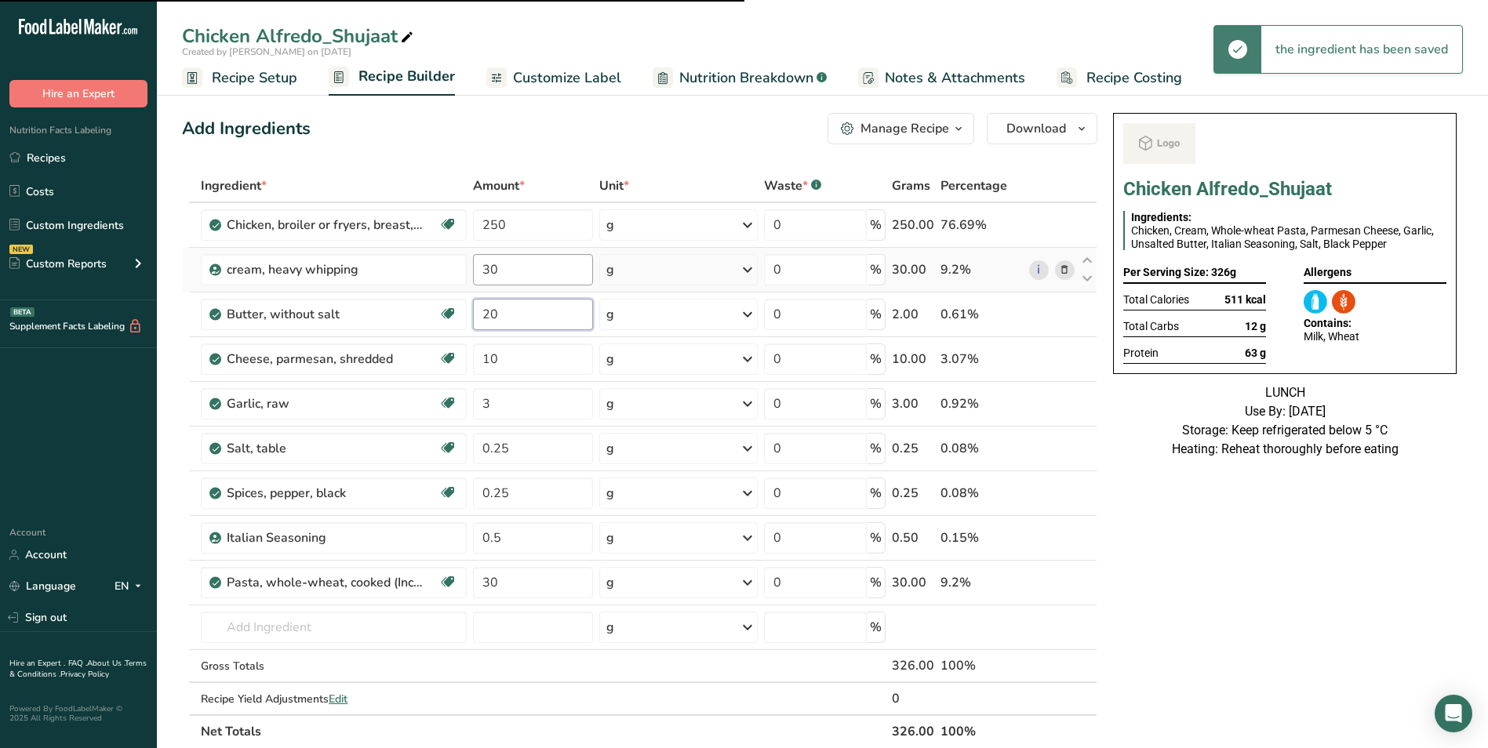
type input "20"
type input "30"
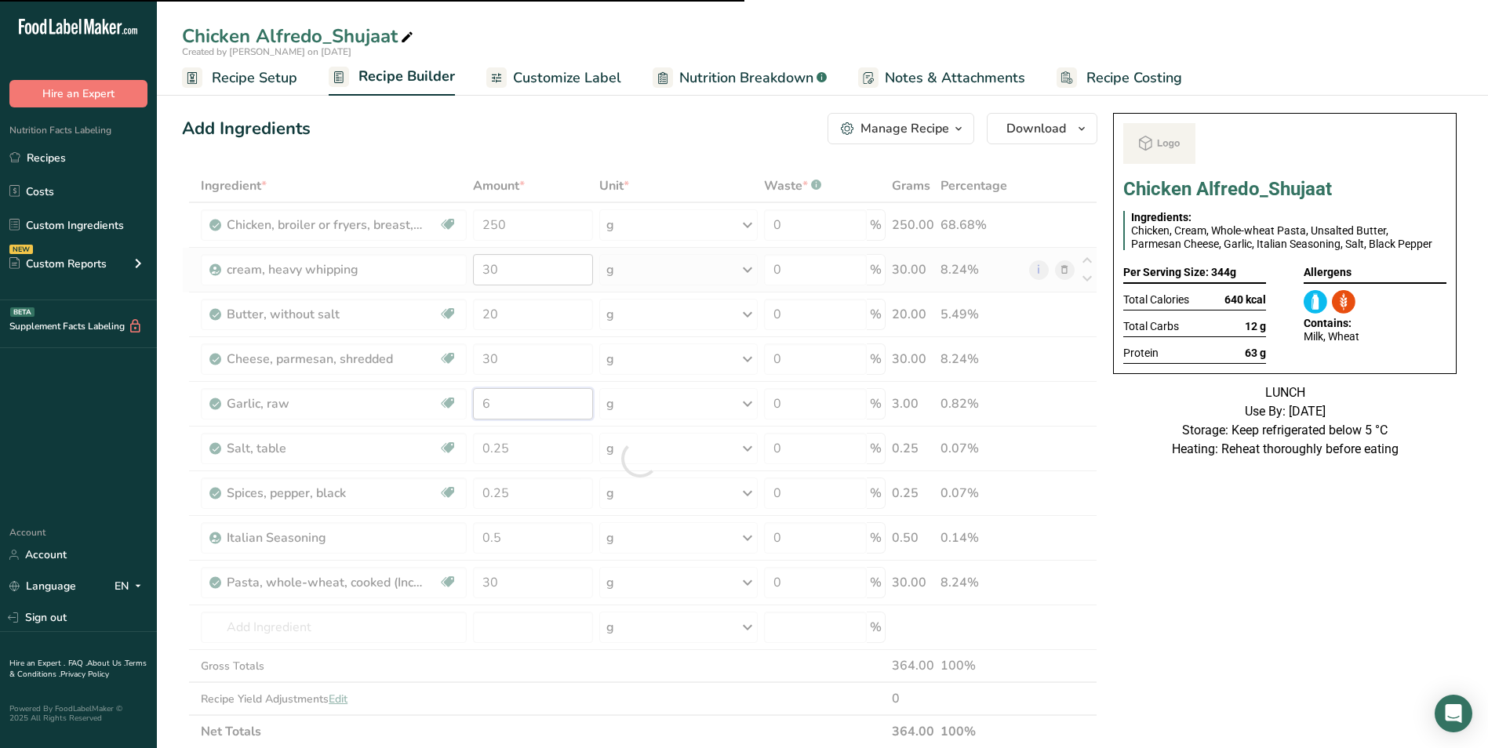
type input "3"
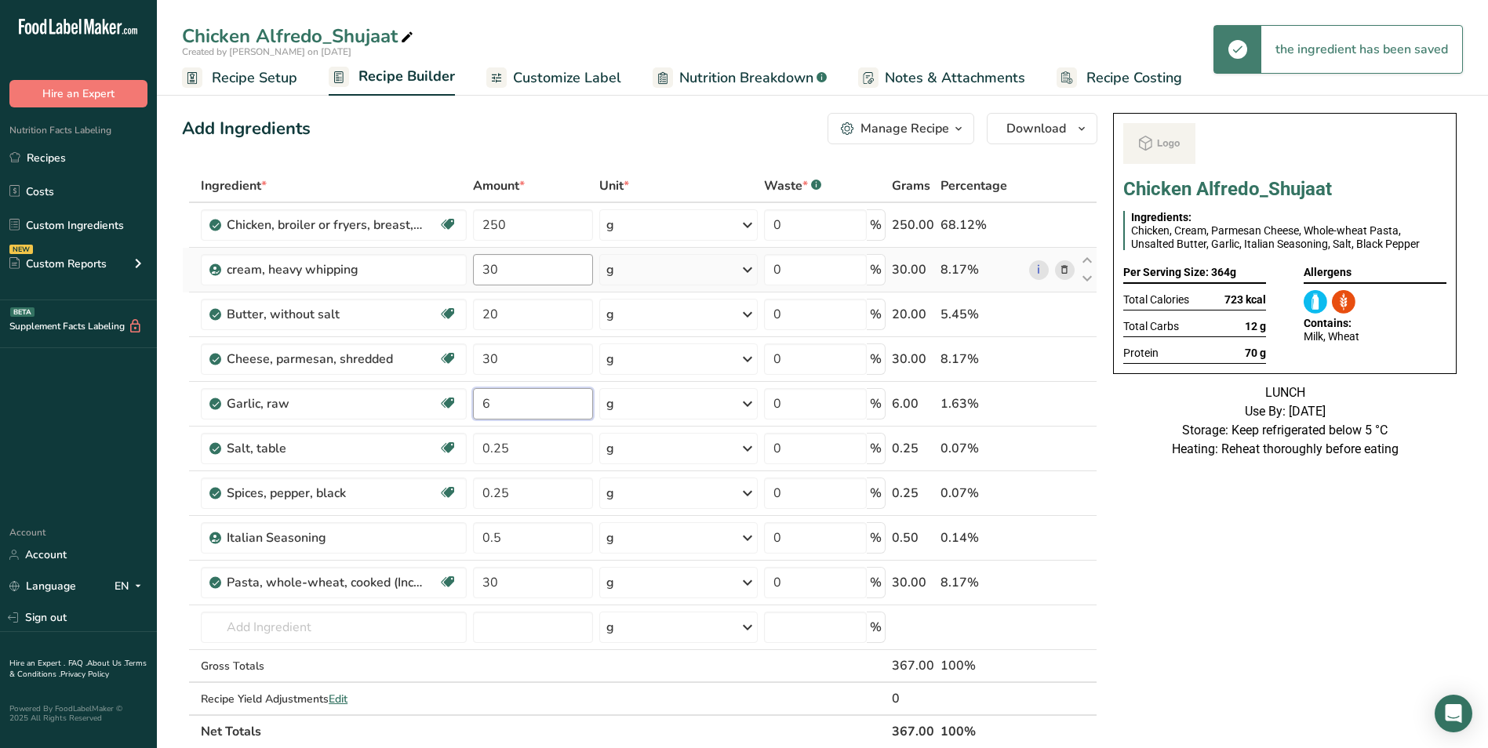
type input "6"
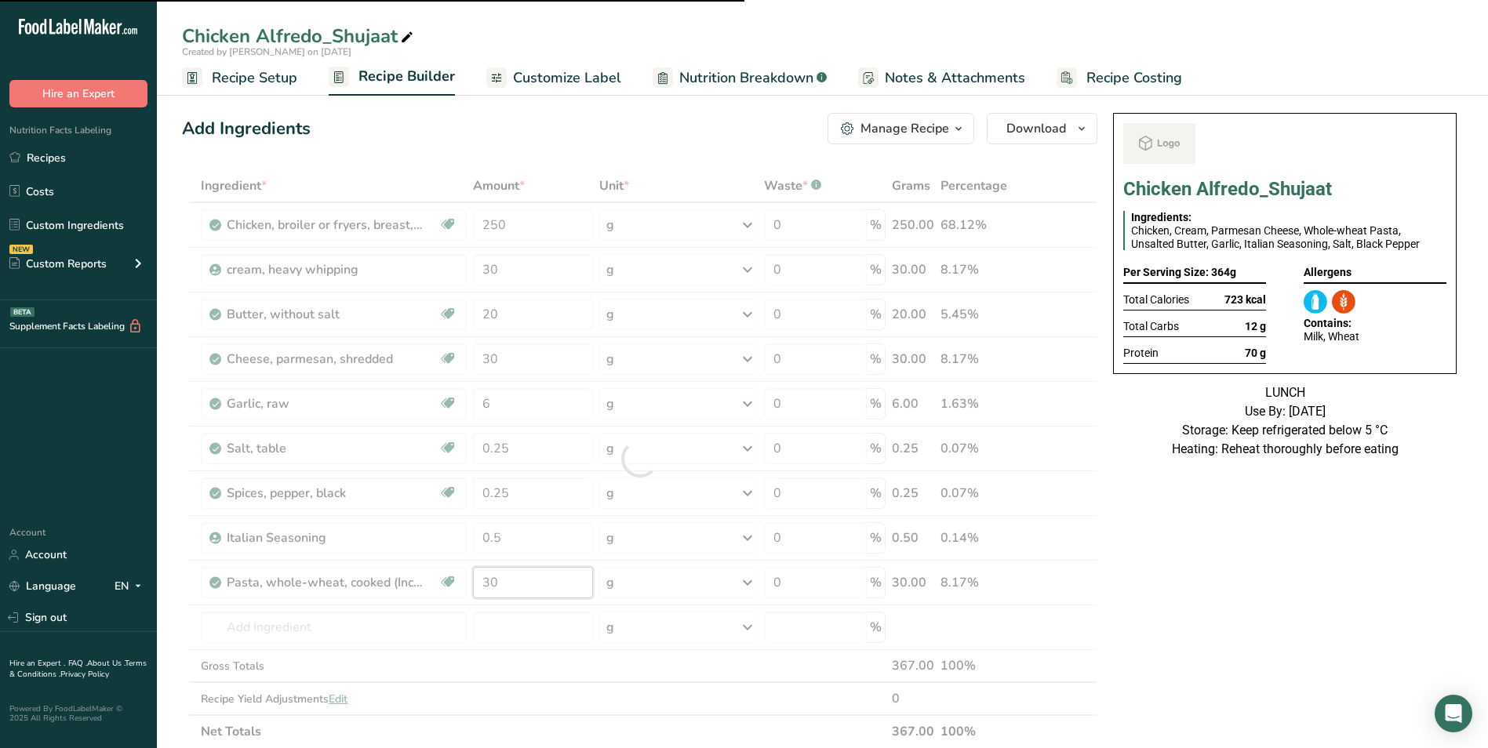
click at [500, 581] on div "Ingredient * Amount * Unit * Waste * .a-a{fill:#347362;}.b-a{fill:#fff;} Grams …" at bounding box center [640, 458] width 916 height 579
click at [500, 582] on input "30" at bounding box center [533, 582] width 121 height 31
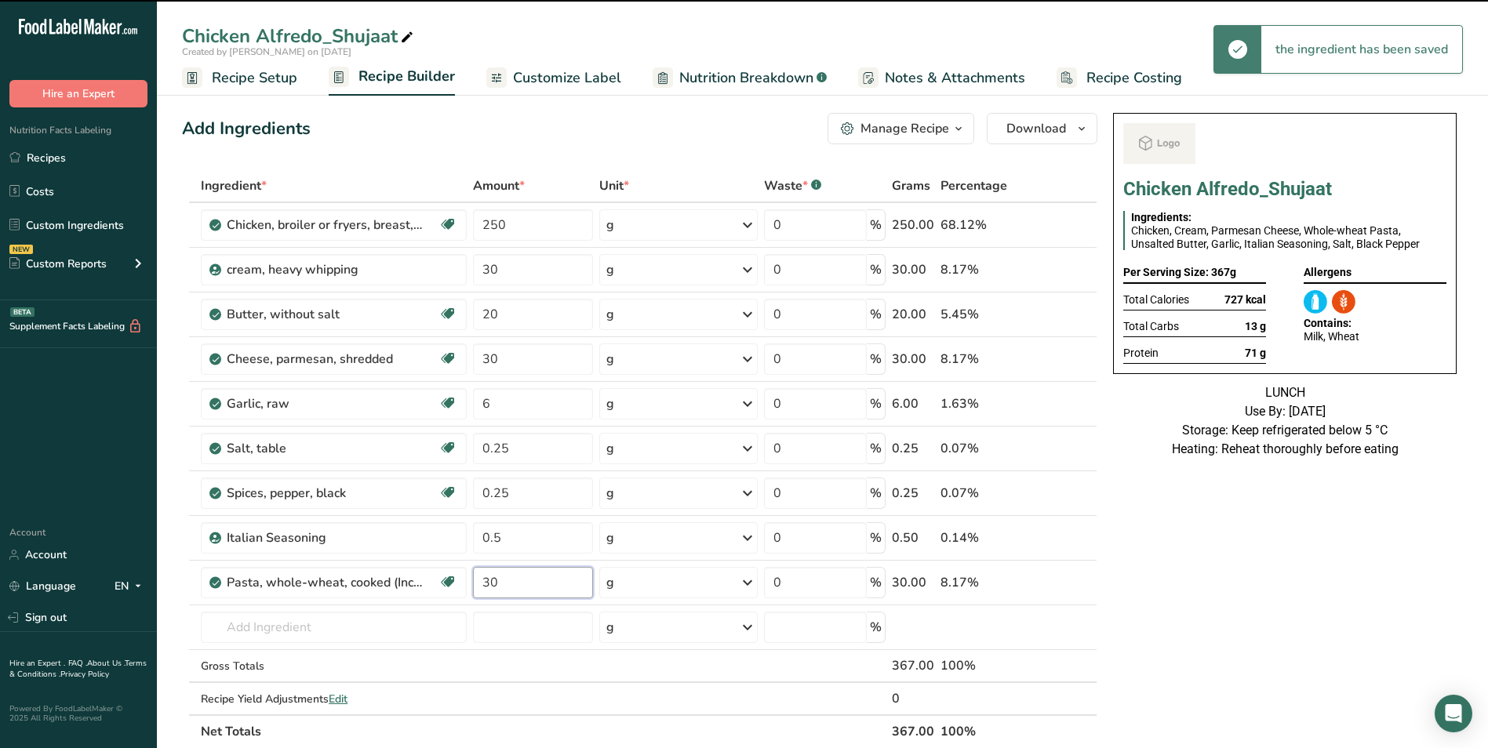
click at [500, 582] on input "30" at bounding box center [533, 582] width 121 height 31
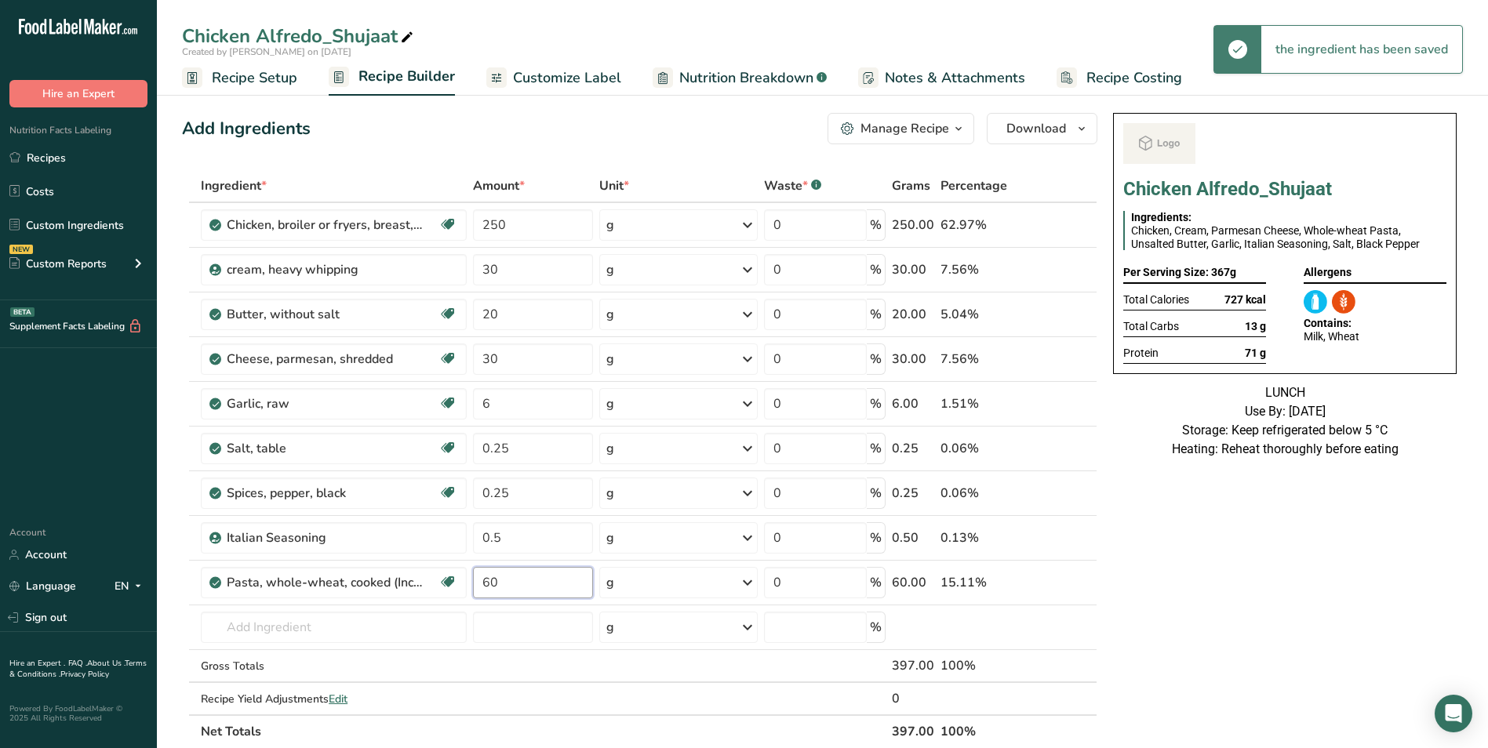
type input "60"
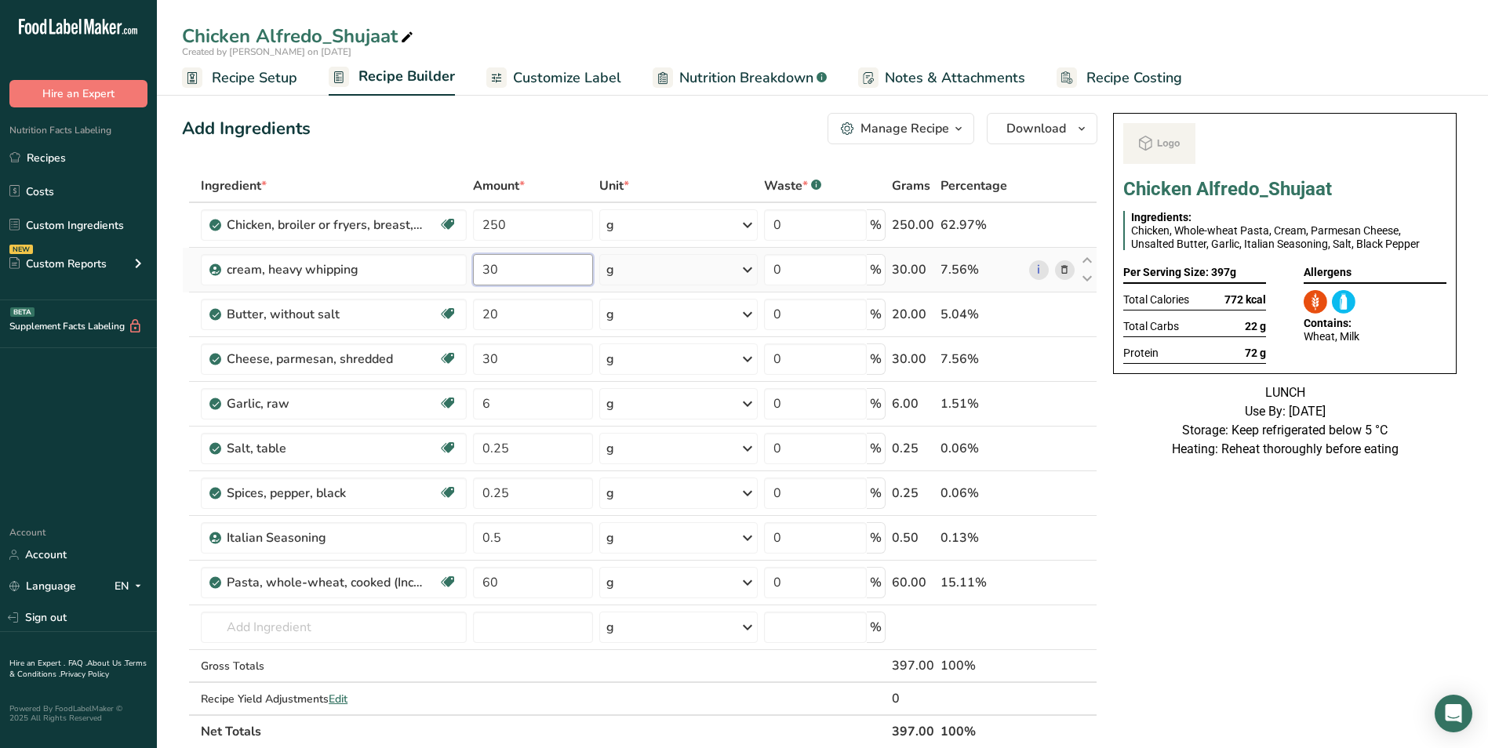
click at [484, 268] on input "30" at bounding box center [533, 269] width 121 height 31
type input "50"
click at [489, 364] on input "30" at bounding box center [533, 359] width 121 height 31
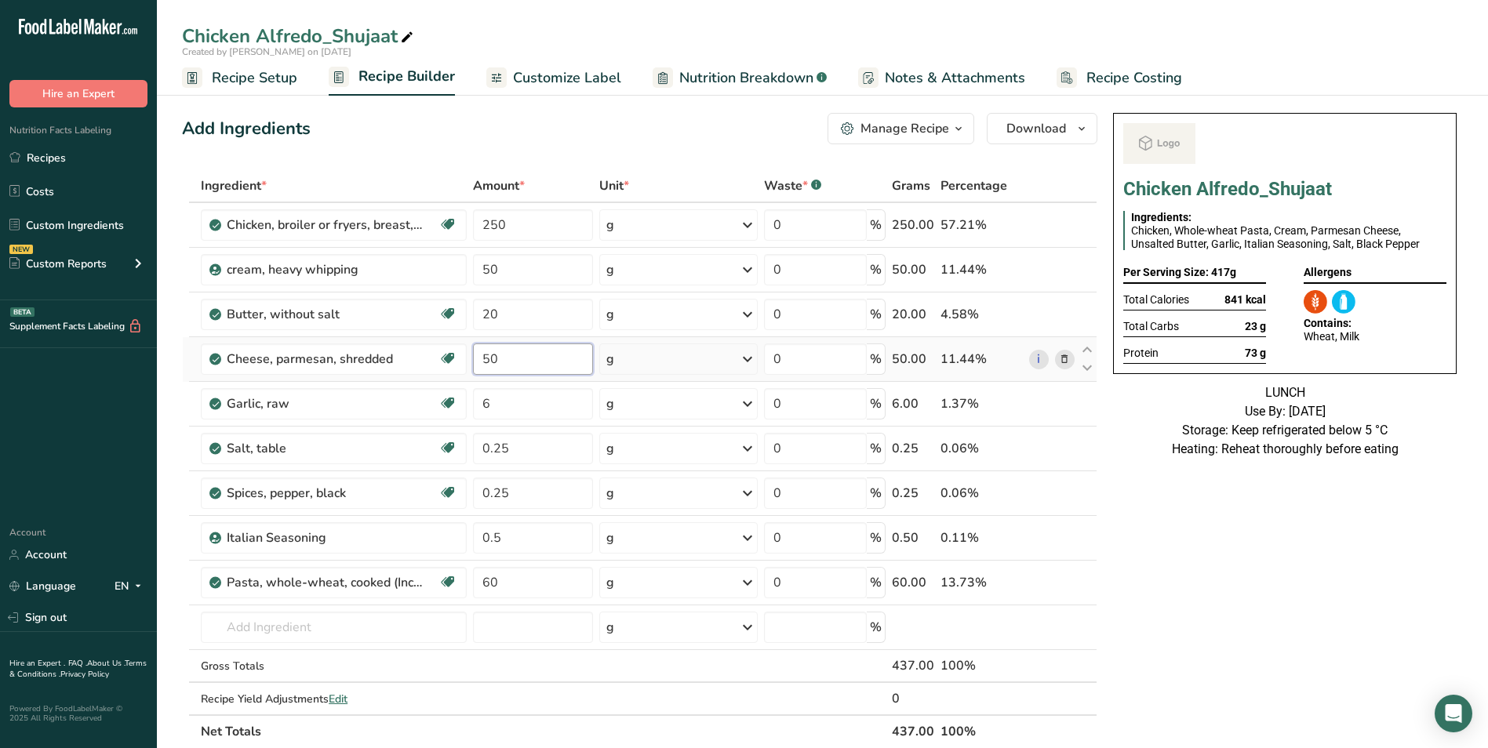
type input "50"
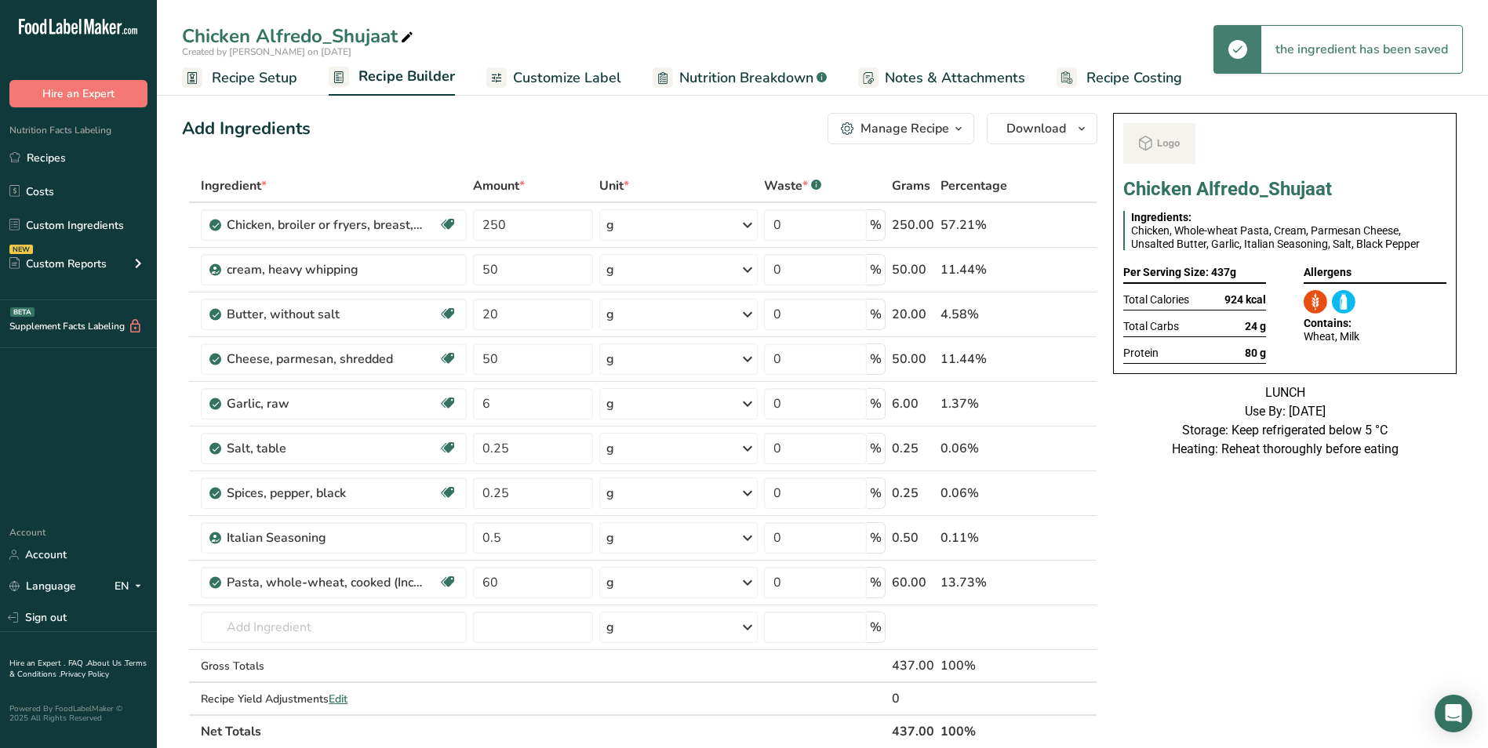
click at [576, 91] on link "Customize Label" at bounding box center [553, 77] width 135 height 35
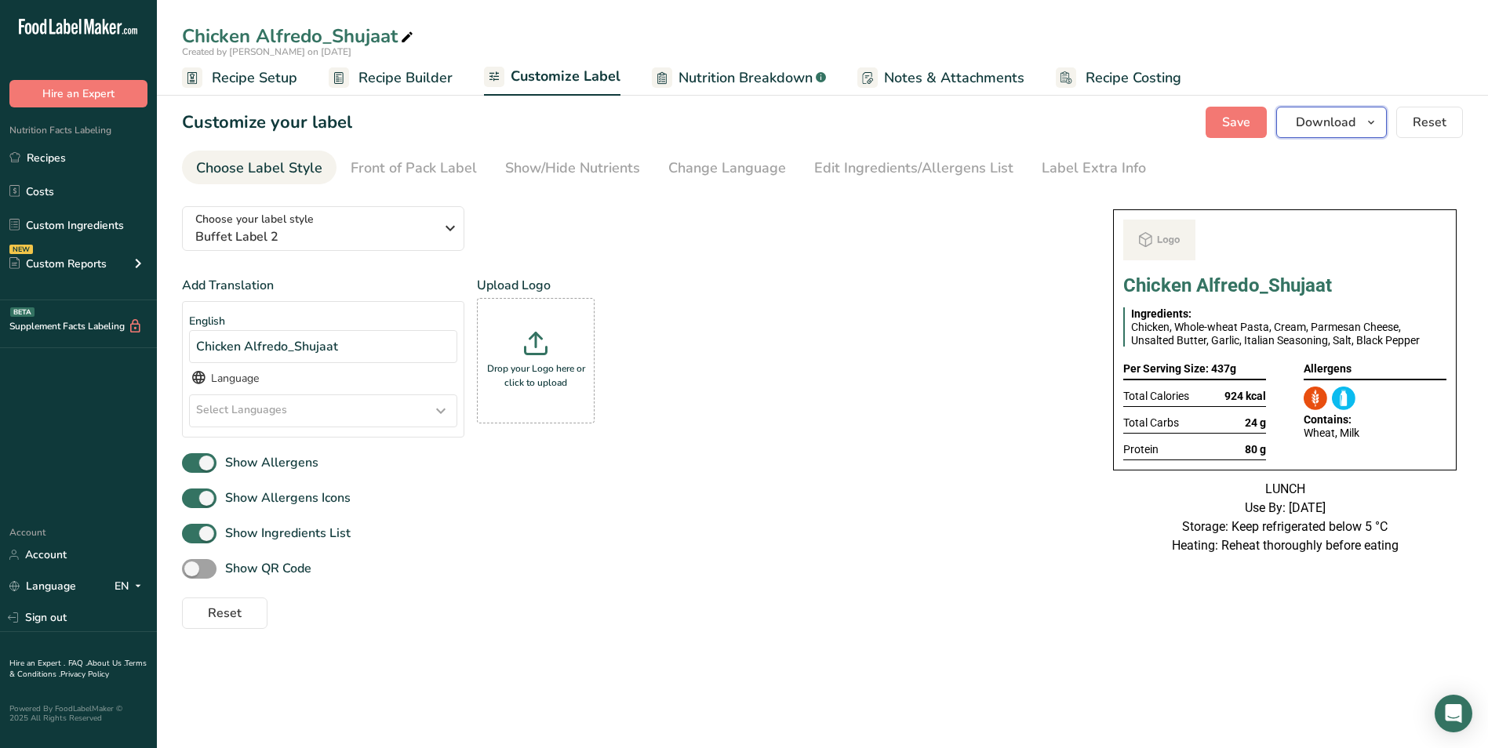
click at [1331, 121] on span "Download" at bounding box center [1326, 122] width 60 height 19
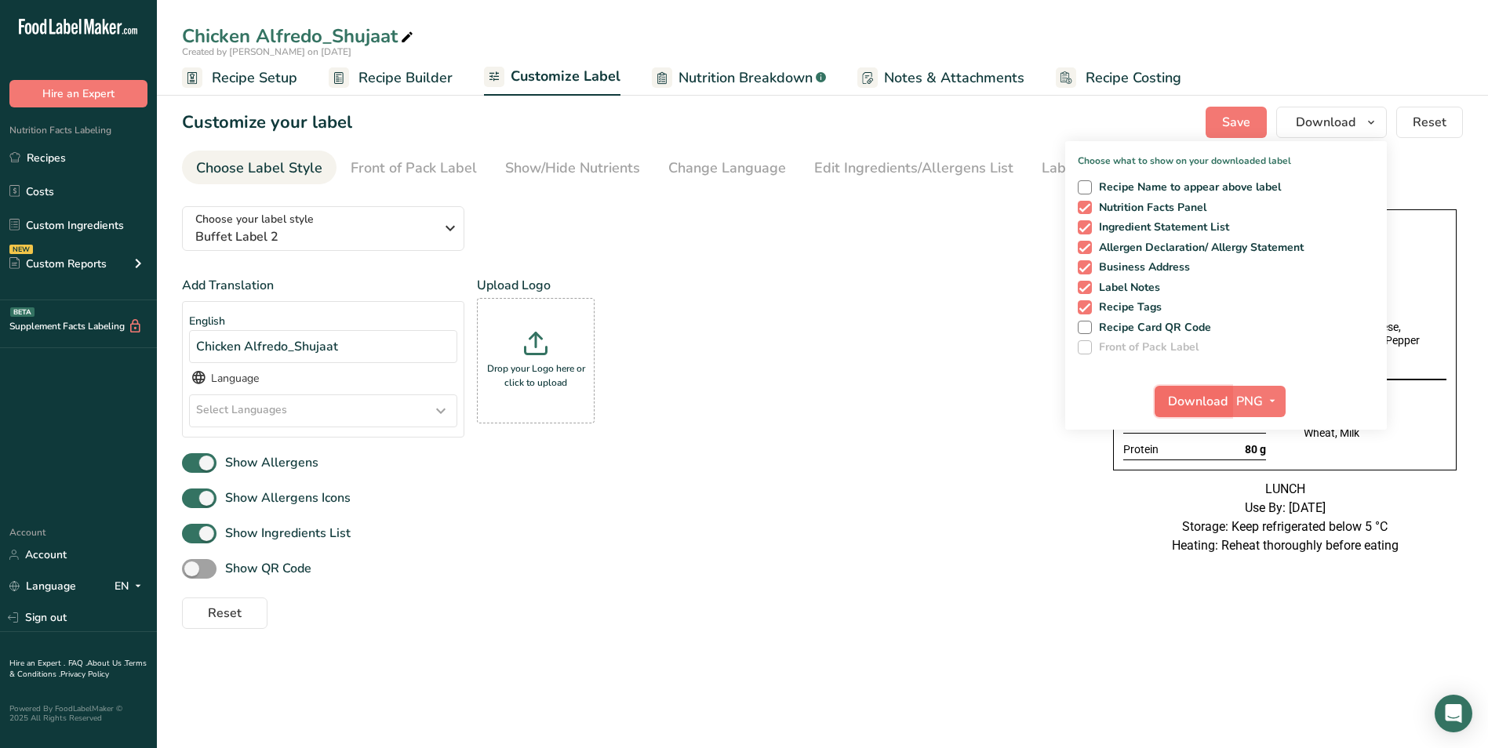
click at [1200, 402] on span "Download" at bounding box center [1198, 401] width 60 height 19
